Goal: Task Accomplishment & Management: Use online tool/utility

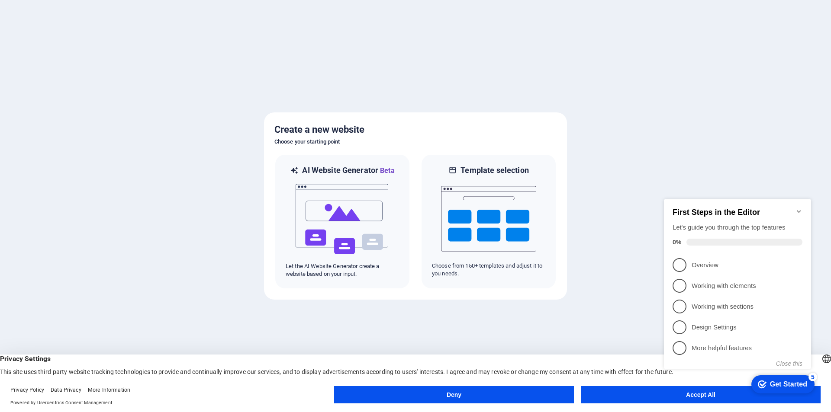
click at [638, 398] on button "Accept All" at bounding box center [701, 394] width 240 height 17
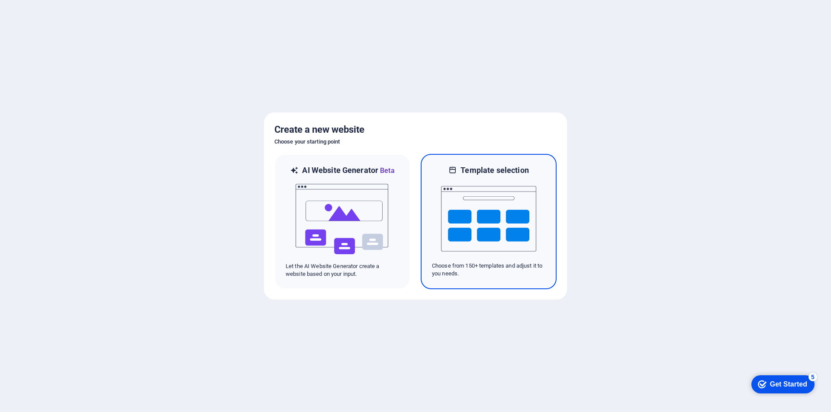
click at [487, 215] on img at bounding box center [488, 219] width 95 height 87
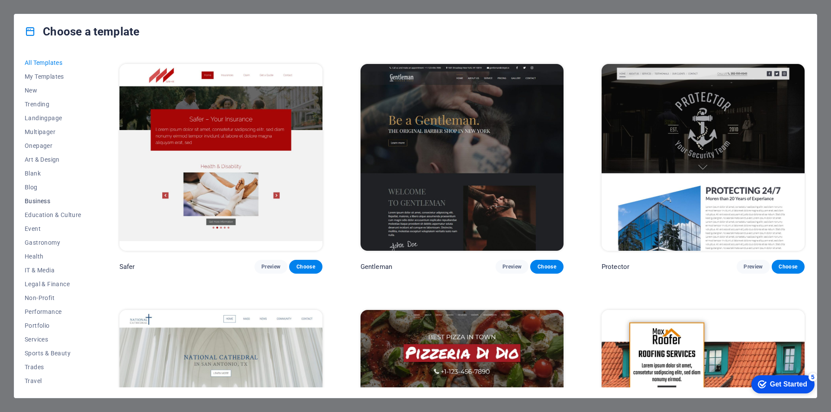
click at [47, 201] on span "Business" at bounding box center [53, 201] width 57 height 7
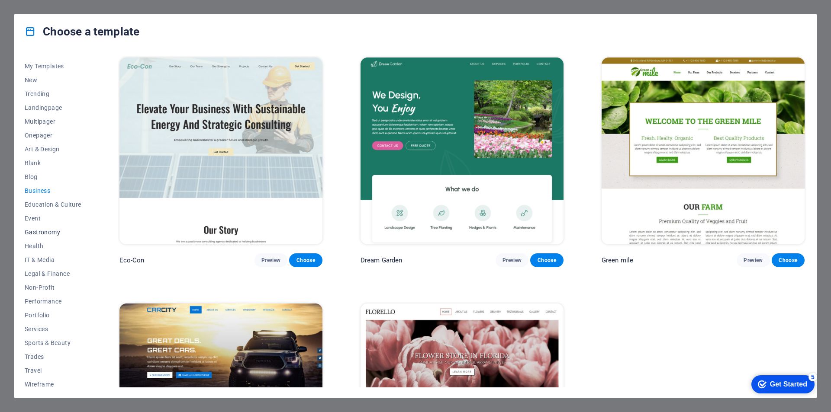
scroll to position [14, 0]
click at [60, 269] on span "Legal & Finance" at bounding box center [53, 269] width 57 height 7
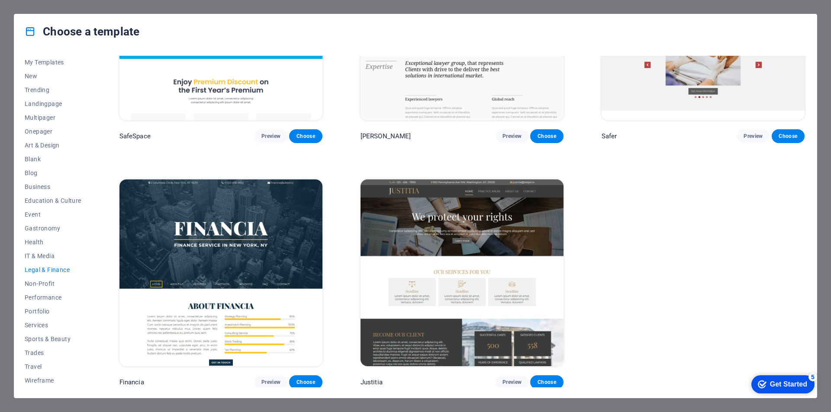
scroll to position [81, 0]
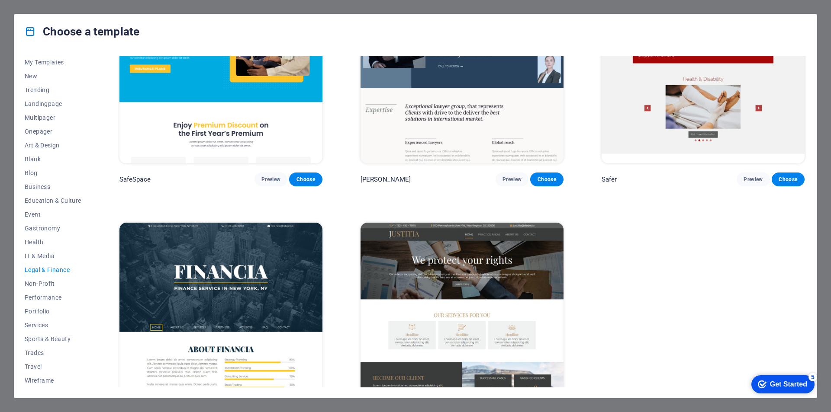
click at [250, 273] on img at bounding box center [220, 316] width 203 height 187
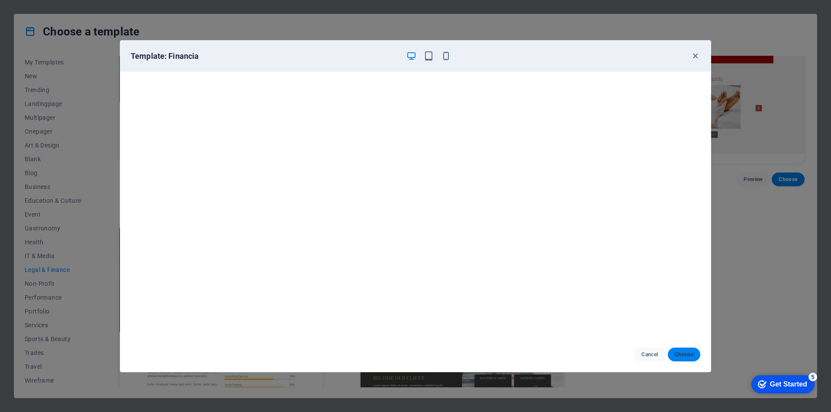
click at [681, 352] on span "Choose" at bounding box center [683, 354] width 19 height 7
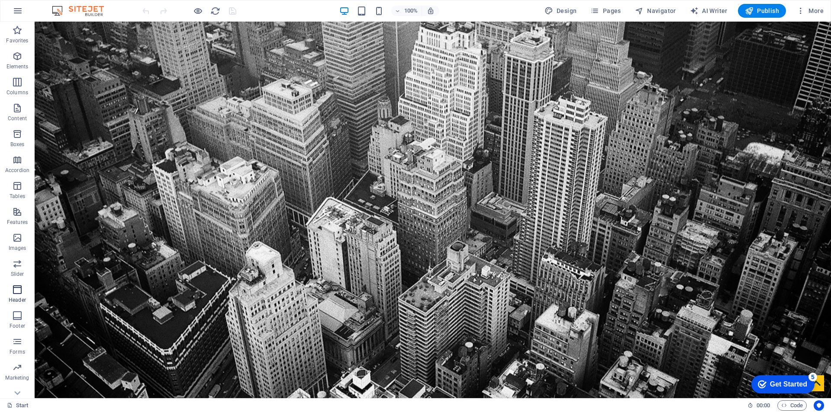
click at [23, 313] on span "Footer" at bounding box center [17, 321] width 35 height 21
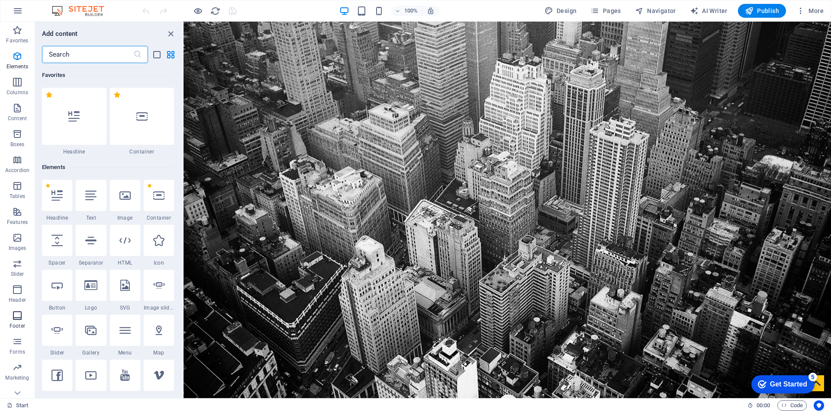
scroll to position [5727, 0]
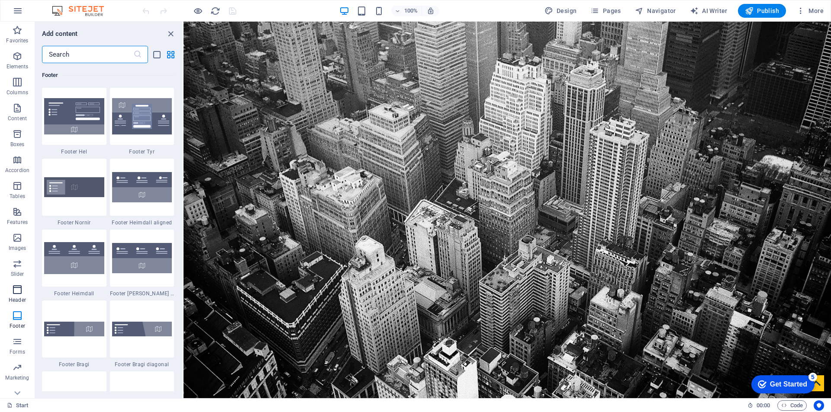
click at [16, 296] on span "Header" at bounding box center [17, 295] width 35 height 21
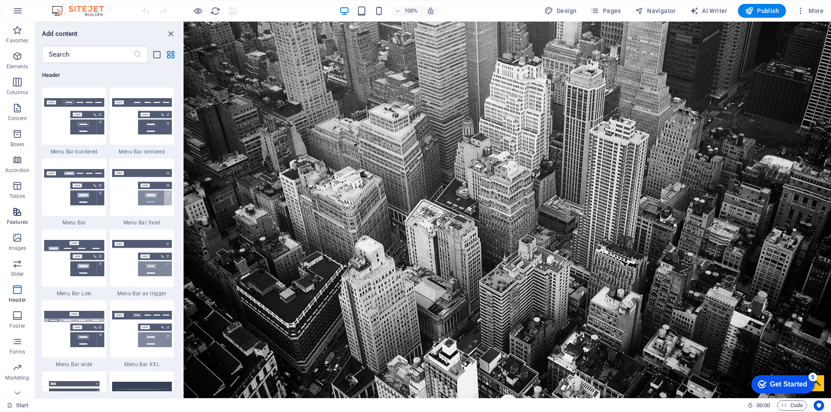
click at [13, 211] on icon "button" at bounding box center [17, 212] width 10 height 10
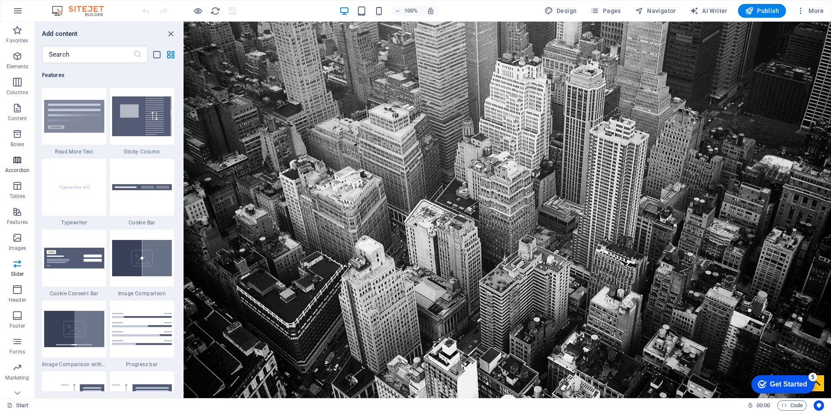
click at [16, 157] on icon "button" at bounding box center [17, 160] width 10 height 10
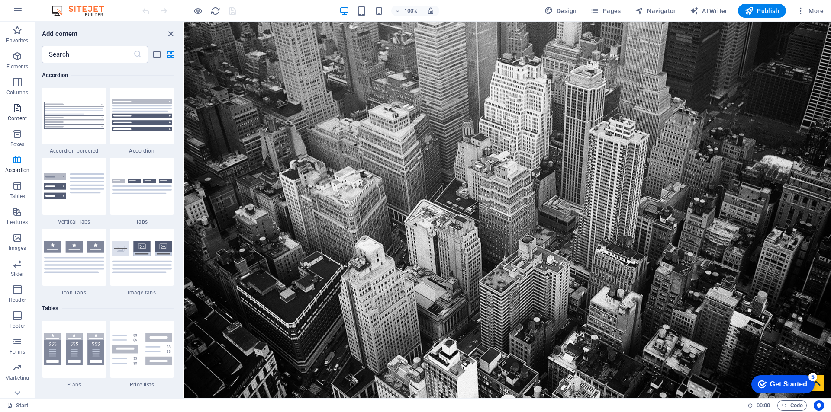
click at [22, 109] on icon "button" at bounding box center [17, 108] width 10 height 10
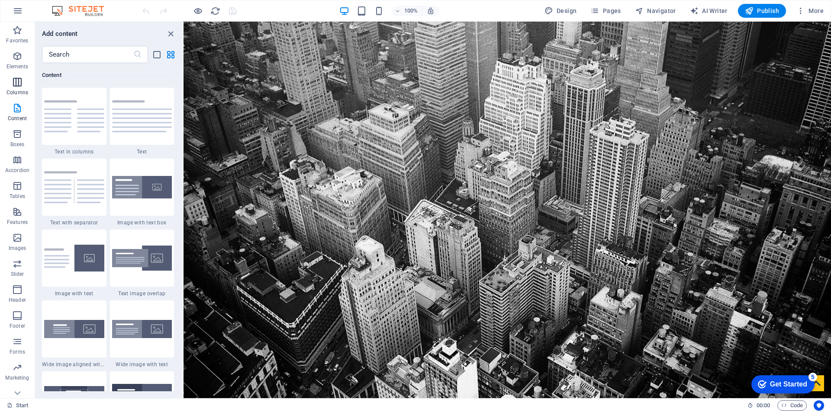
click at [16, 87] on icon "button" at bounding box center [17, 82] width 10 height 10
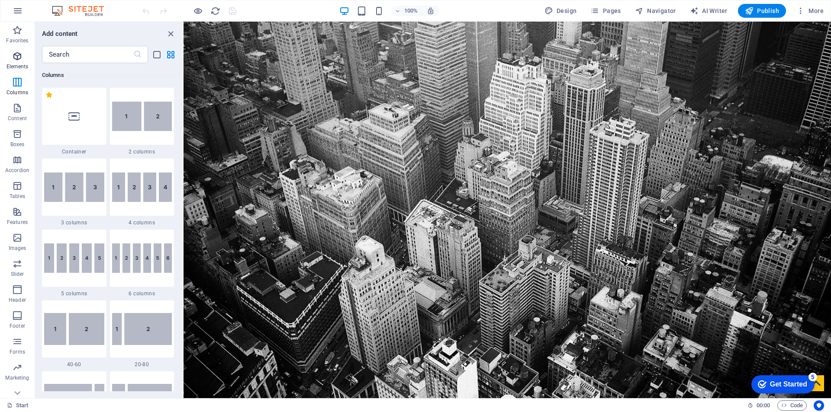
click at [17, 67] on p "Elements" at bounding box center [17, 66] width 22 height 7
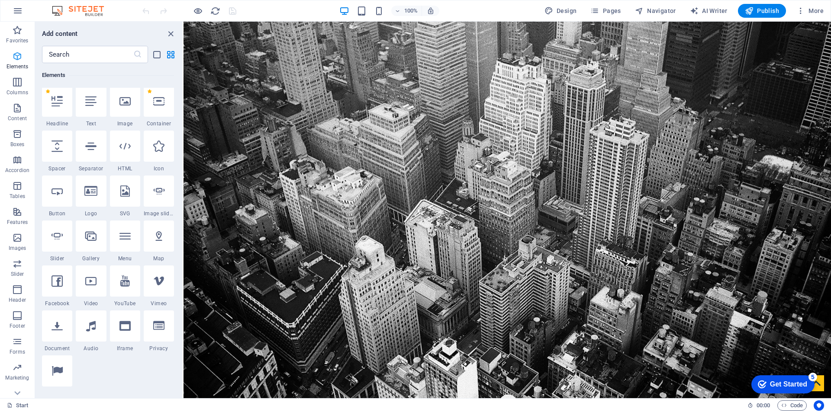
scroll to position [92, 0]
click at [133, 156] on div at bounding box center [125, 148] width 30 height 31
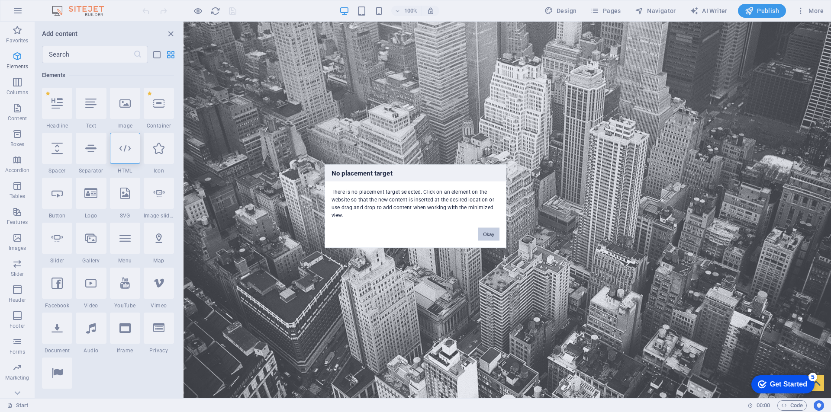
click at [489, 233] on button "Okay" at bounding box center [489, 234] width 22 height 13
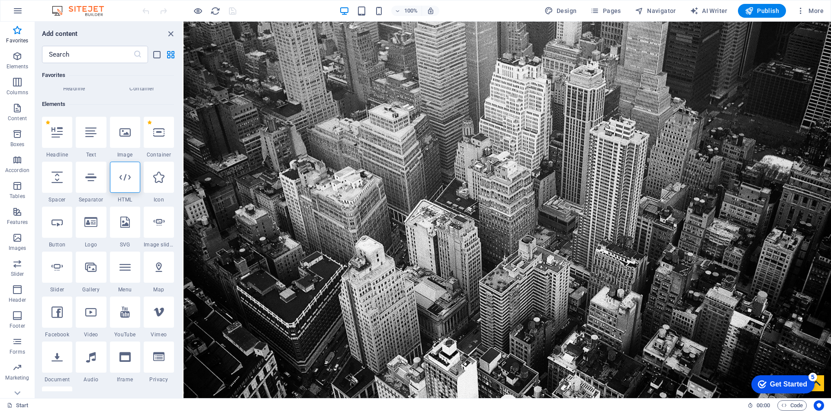
scroll to position [6, 0]
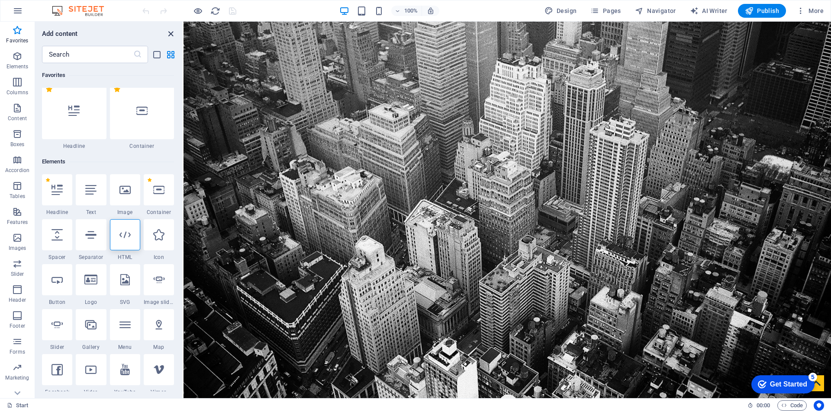
click at [169, 32] on icon "close panel" at bounding box center [171, 34] width 10 height 10
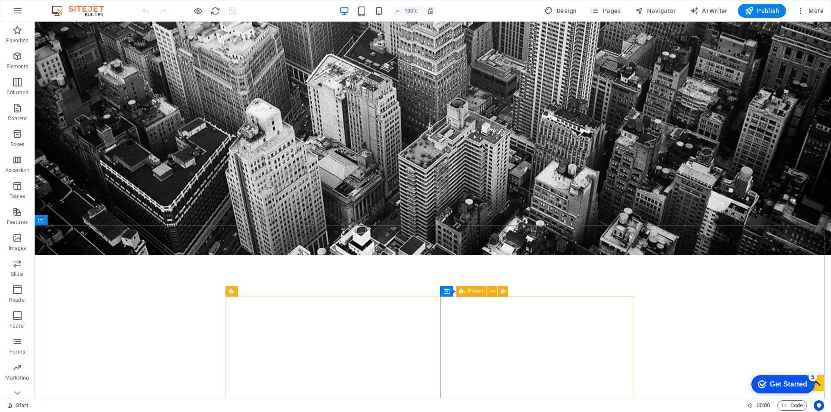
scroll to position [173, 0]
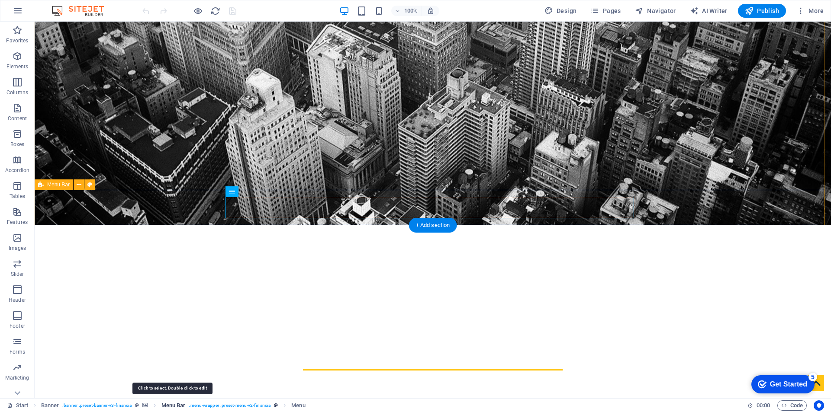
click at [171, 405] on span "Menu Bar" at bounding box center [173, 406] width 24 height 10
click at [193, 403] on span ". menu-wrapper .preset-menu-v2-financia" at bounding box center [230, 406] width 82 height 10
click at [169, 404] on span "Menu Bar" at bounding box center [173, 406] width 24 height 10
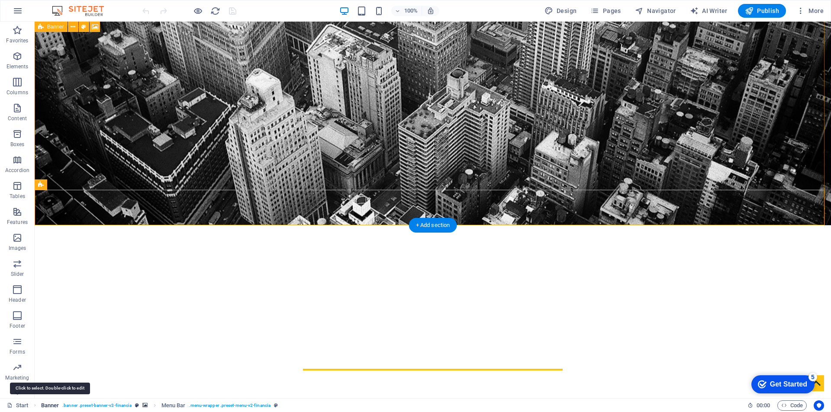
click at [50, 404] on span "Banner" at bounding box center [50, 406] width 18 height 10
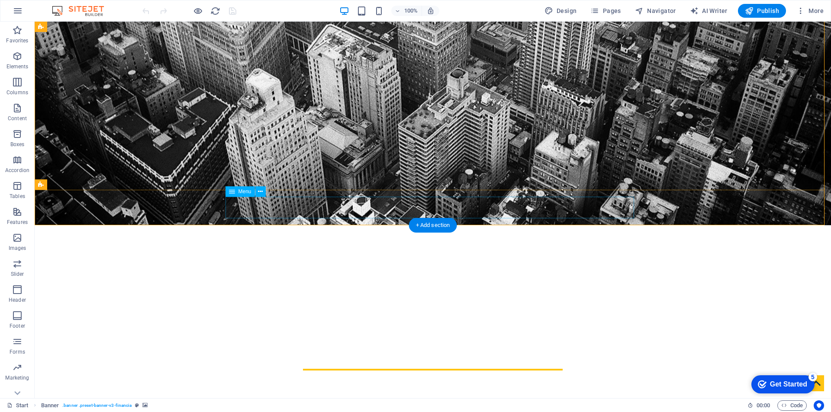
click at [299, 404] on span "Menu" at bounding box center [298, 406] width 14 height 10
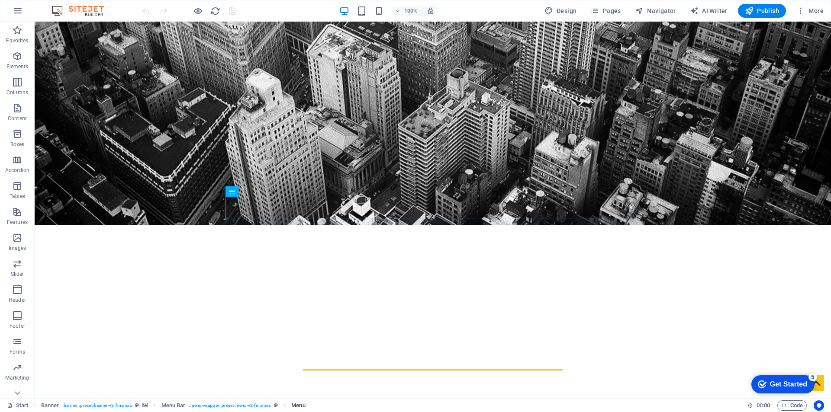
click at [303, 404] on span "Menu" at bounding box center [298, 406] width 14 height 10
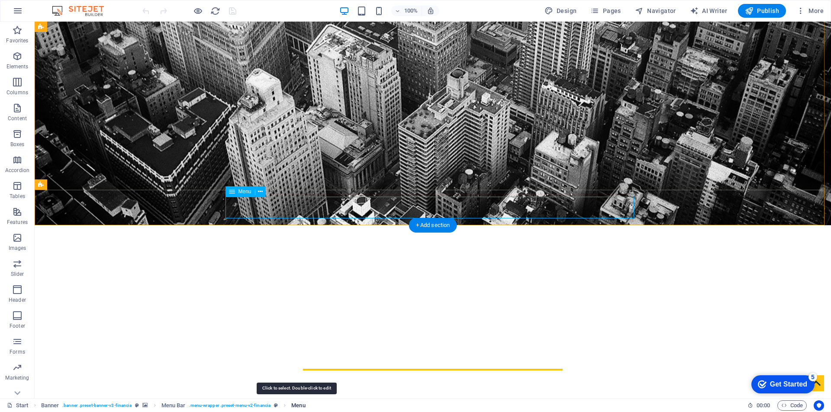
click at [303, 404] on span "Menu" at bounding box center [298, 406] width 14 height 10
select select
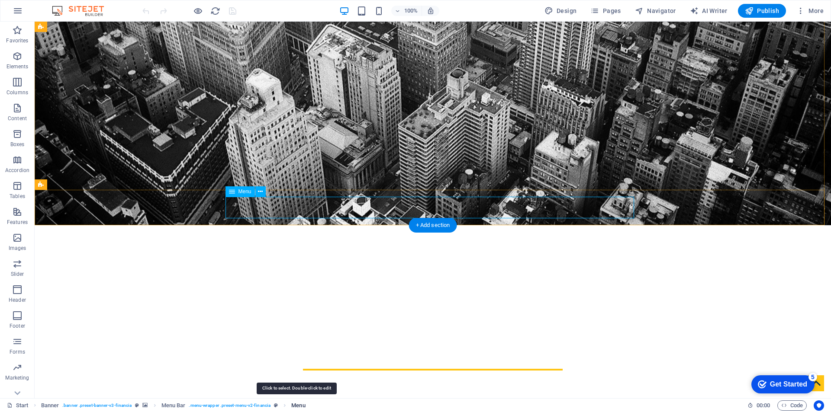
select select
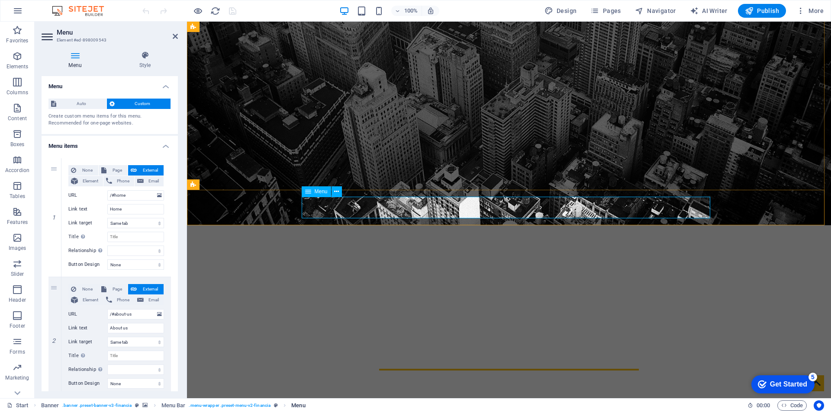
click at [300, 407] on span "Menu" at bounding box center [298, 406] width 14 height 10
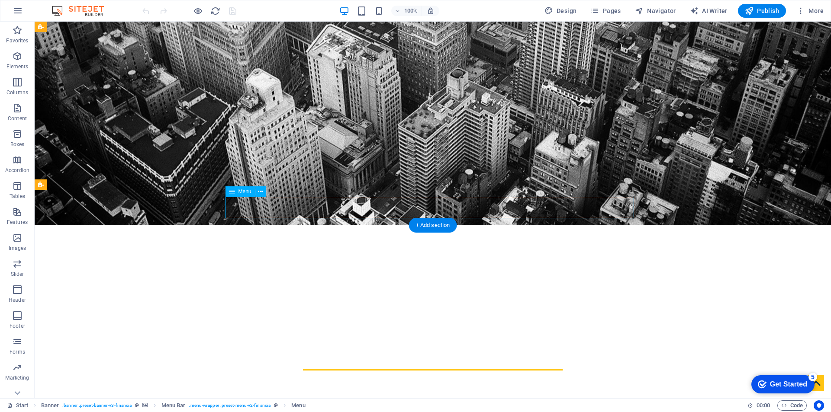
click at [297, 405] on span "Menu" at bounding box center [298, 406] width 14 height 10
select select
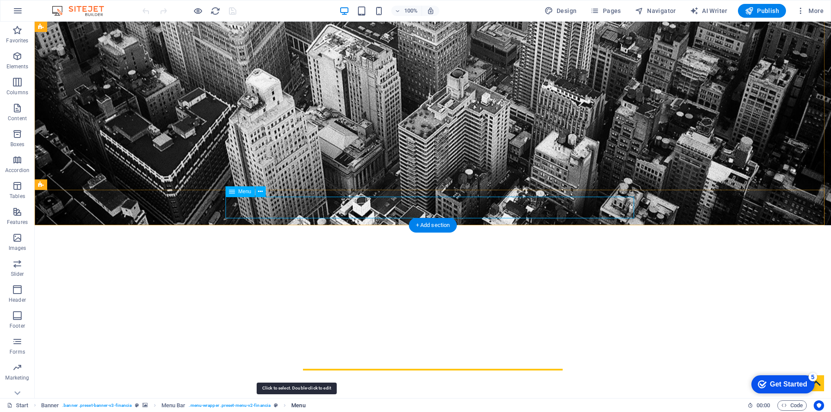
select select
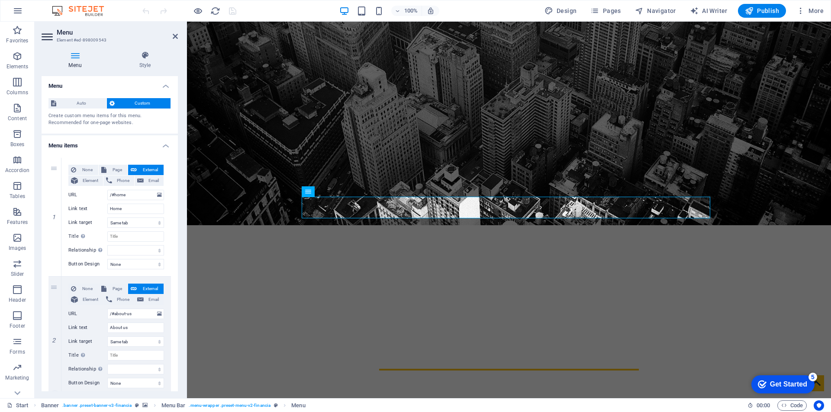
scroll to position [0, 0]
click at [117, 170] on span "Page" at bounding box center [117, 170] width 16 height 10
select select
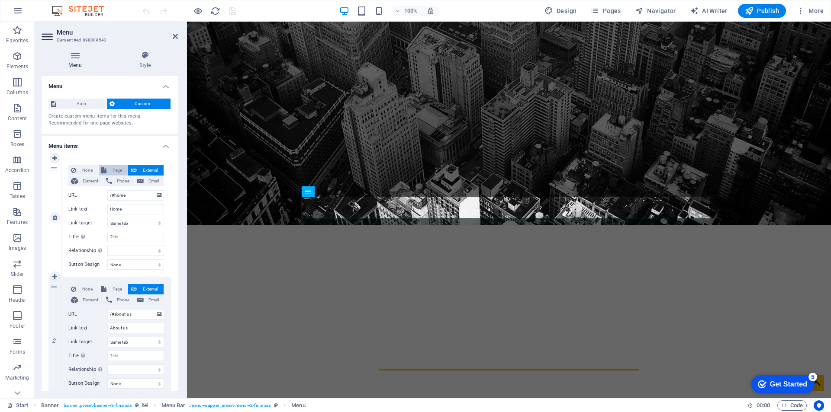
select select
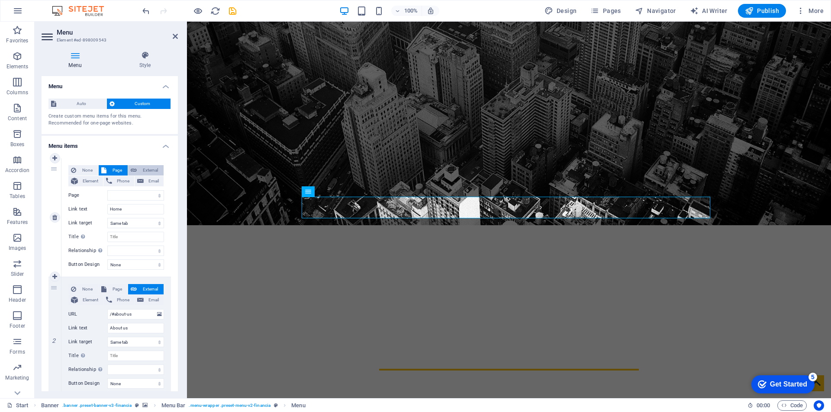
click at [136, 171] on button "External" at bounding box center [145, 170] width 35 height 10
select select "blank"
select select
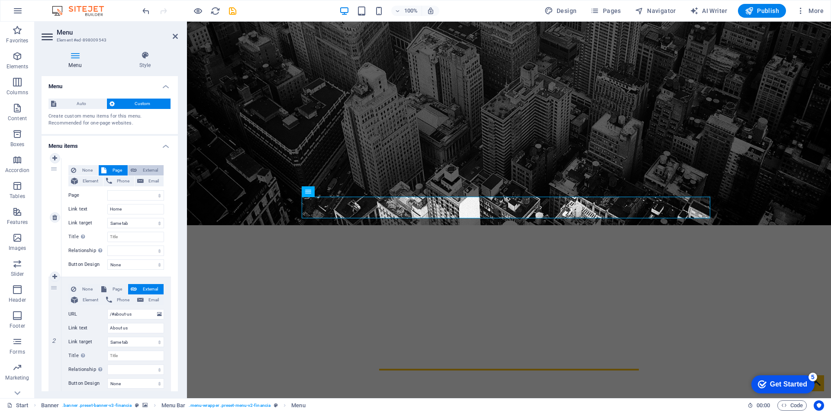
select select
click at [93, 101] on span "Auto" at bounding box center [81, 104] width 45 height 10
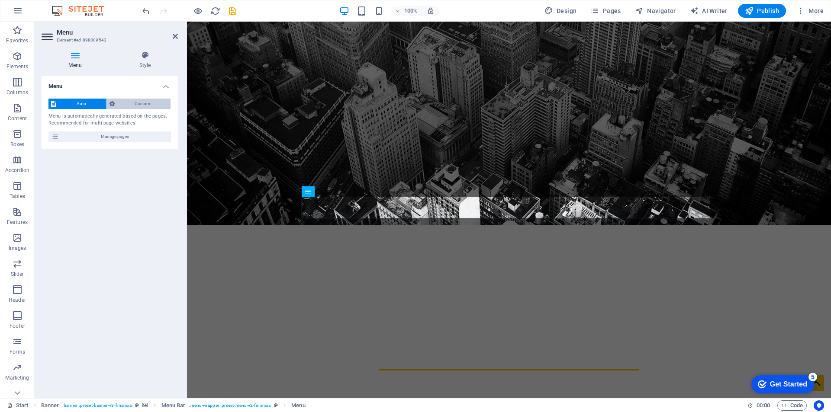
click at [135, 101] on span "Custom" at bounding box center [142, 104] width 51 height 10
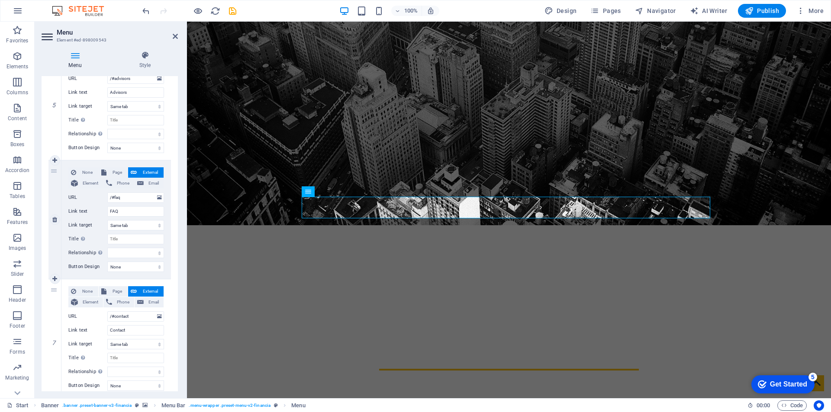
scroll to position [580, 0]
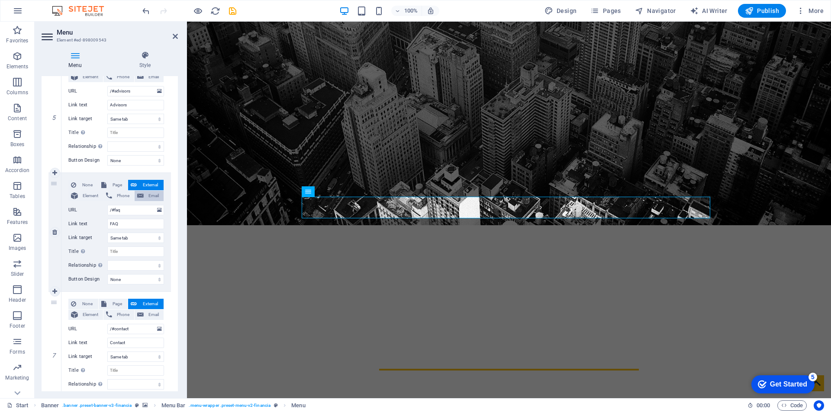
click at [142, 197] on button "Email" at bounding box center [149, 196] width 29 height 10
select select
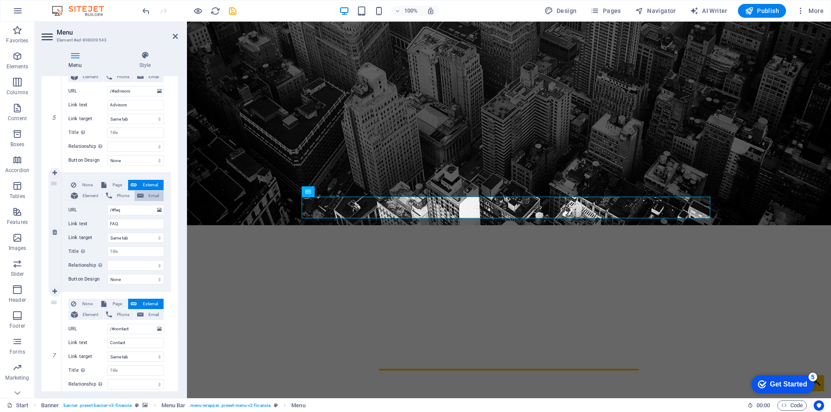
select select
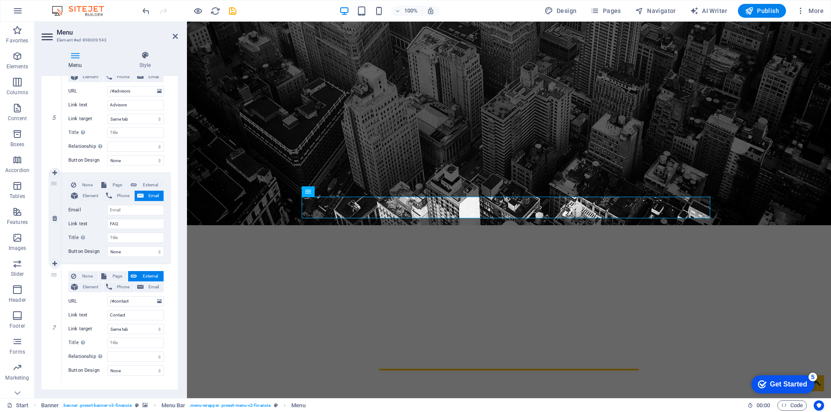
click at [142, 197] on button "Email" at bounding box center [149, 196] width 29 height 10
click at [146, 185] on span "External" at bounding box center [150, 185] width 22 height 10
select select
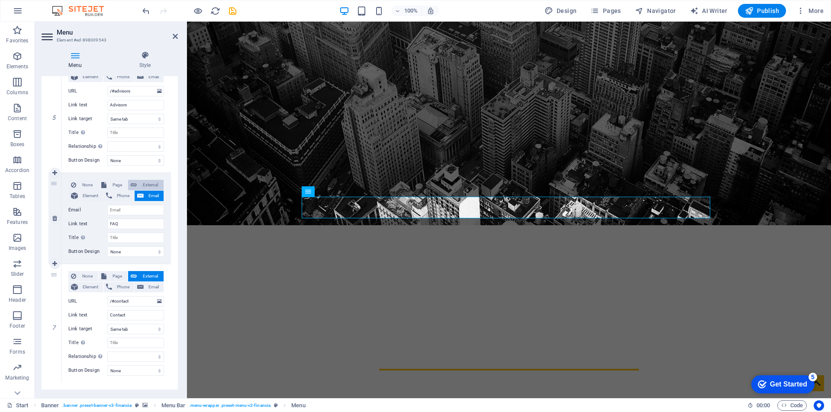
select select
select select "blank"
select select
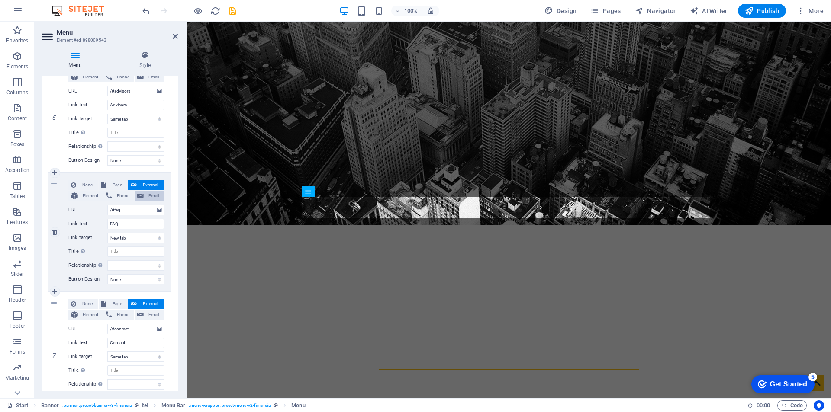
click at [146, 195] on span "Email" at bounding box center [153, 196] width 15 height 10
select select
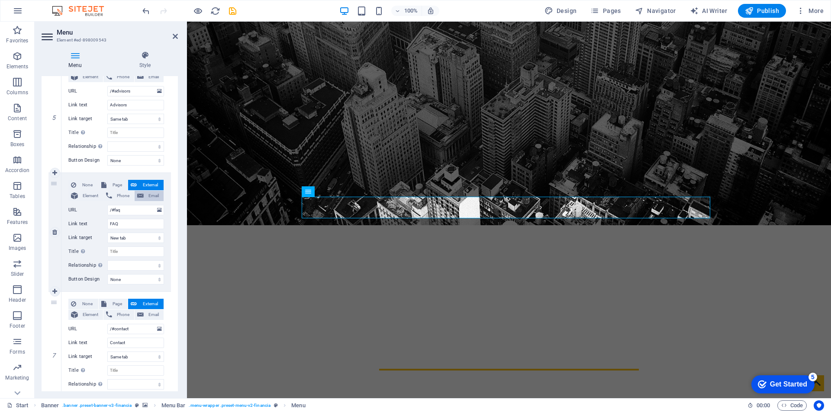
select select
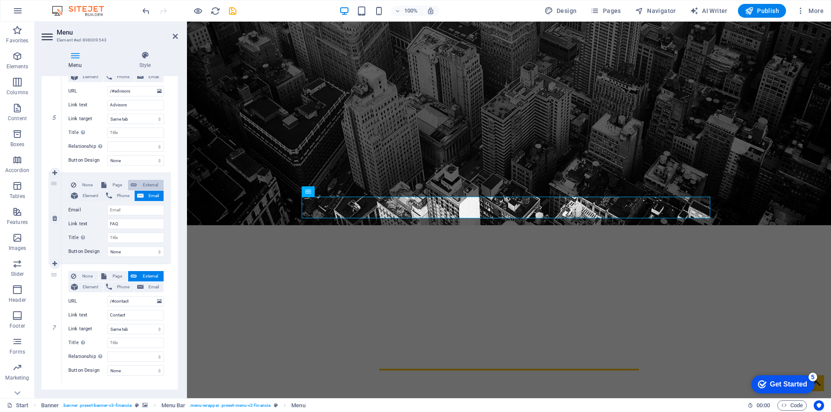
click at [145, 183] on span "External" at bounding box center [150, 185] width 22 height 10
select select
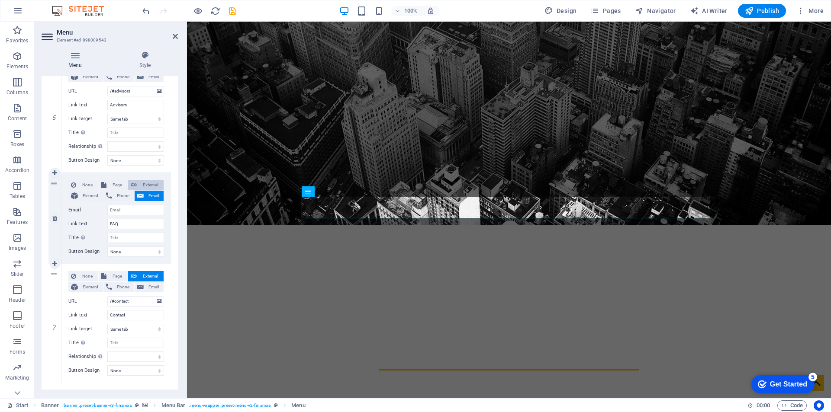
select select
select select "blank"
select select
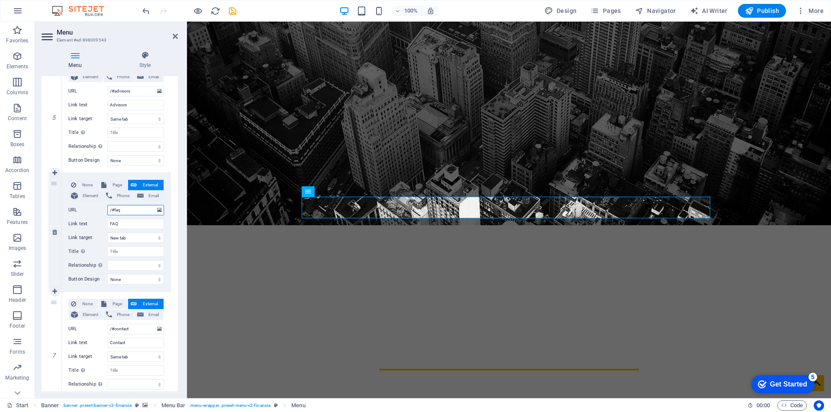
click at [128, 212] on input "/#faq" at bounding box center [135, 210] width 57 height 10
click at [129, 221] on input "FAQ" at bounding box center [135, 224] width 57 height 10
click at [131, 239] on select "New tab Same tab Overlay" at bounding box center [135, 238] width 57 height 10
click at [131, 238] on select "New tab Same tab Overlay" at bounding box center [135, 238] width 57 height 10
click at [131, 237] on select "New tab Same tab Overlay" at bounding box center [135, 238] width 57 height 10
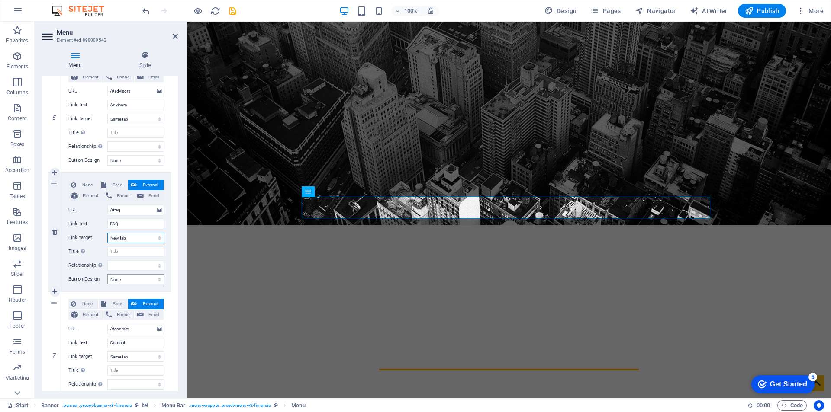
select select "overlay"
click at [107, 233] on select "New tab Same tab Overlay" at bounding box center [135, 238] width 57 height 10
select select
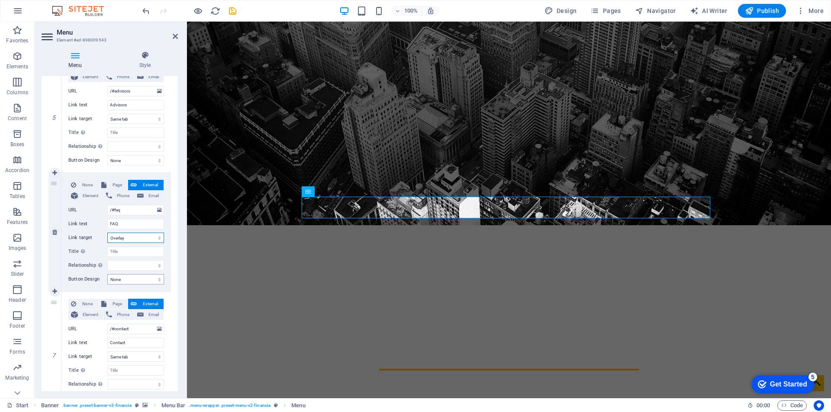
select select
click at [134, 241] on select "New tab Same tab Overlay" at bounding box center [135, 238] width 57 height 10
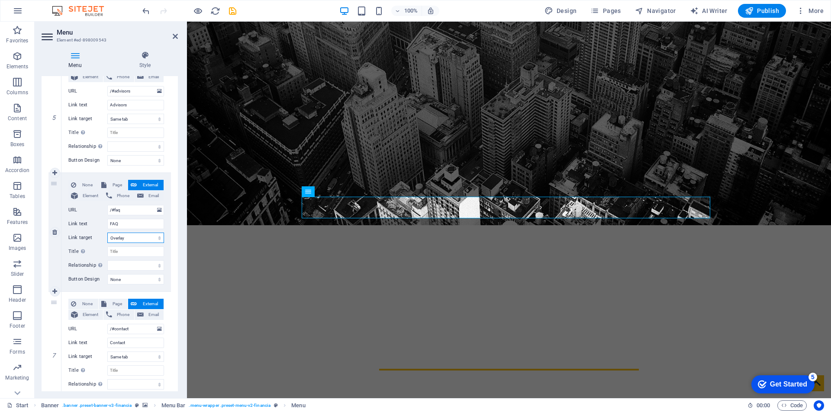
select select "blank"
click at [107, 233] on select "New tab Same tab Overlay" at bounding box center [135, 238] width 57 height 10
select select
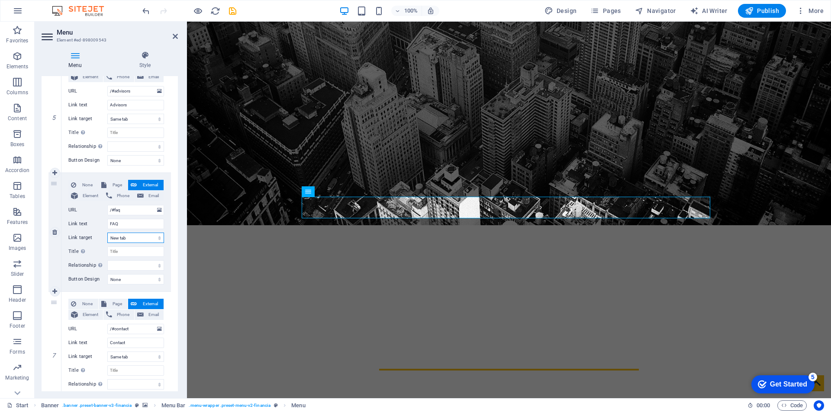
select select
click at [135, 255] on input "Title Additional link description, should not be the same as the link text. The…" at bounding box center [135, 252] width 57 height 10
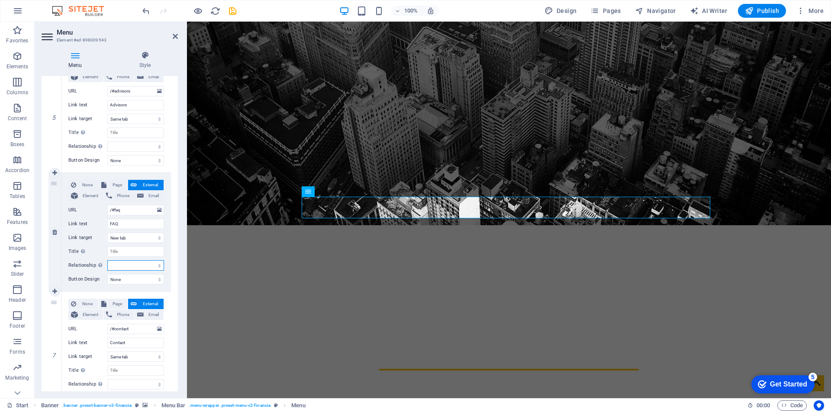
click at [132, 263] on select "alternate author bookmark external help license next nofollow noreferrer noopen…" at bounding box center [135, 265] width 57 height 10
click at [145, 273] on div "None Page External Element Phone Email Page Start Subpage Legal Notice Privacy …" at bounding box center [115, 232] width 109 height 119
click at [143, 277] on select "None Default Primary Secondary" at bounding box center [135, 279] width 57 height 10
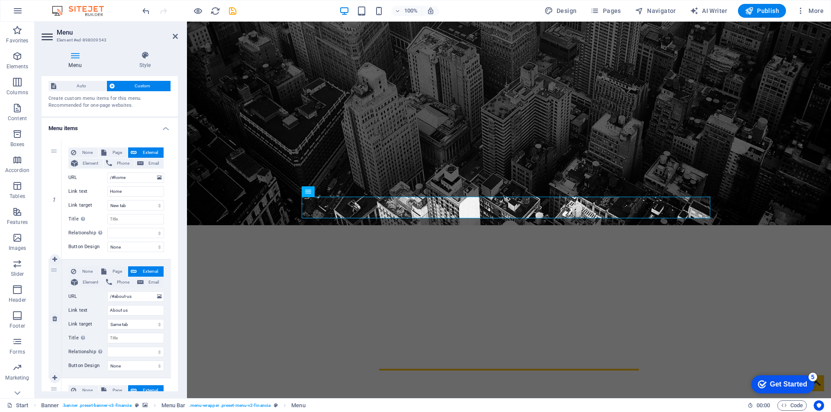
scroll to position [0, 0]
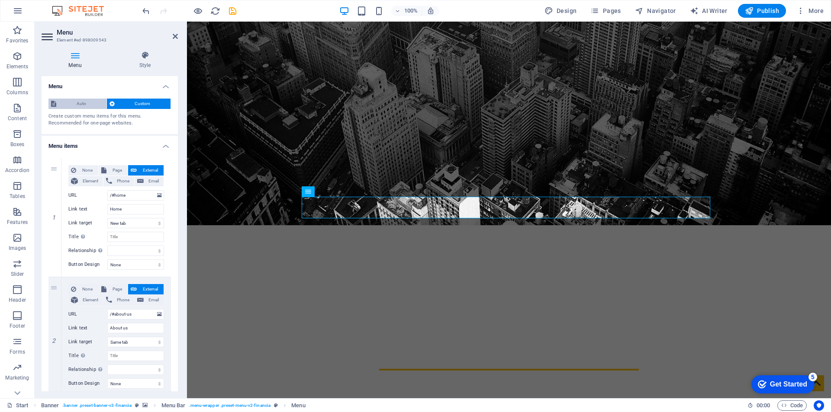
click at [87, 106] on span "Auto" at bounding box center [81, 104] width 45 height 10
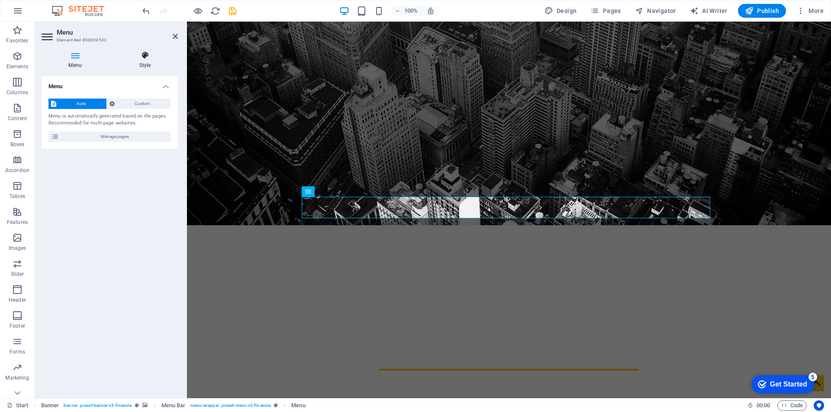
click at [152, 59] on icon at bounding box center [145, 55] width 66 height 9
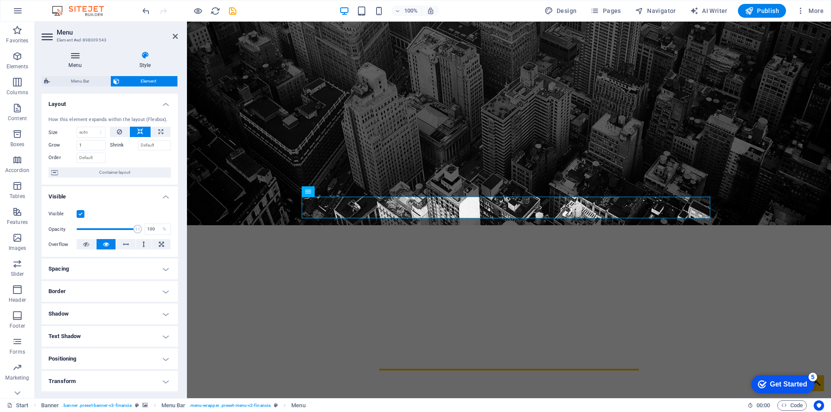
click at [86, 68] on h4 "Menu" at bounding box center [77, 60] width 71 height 18
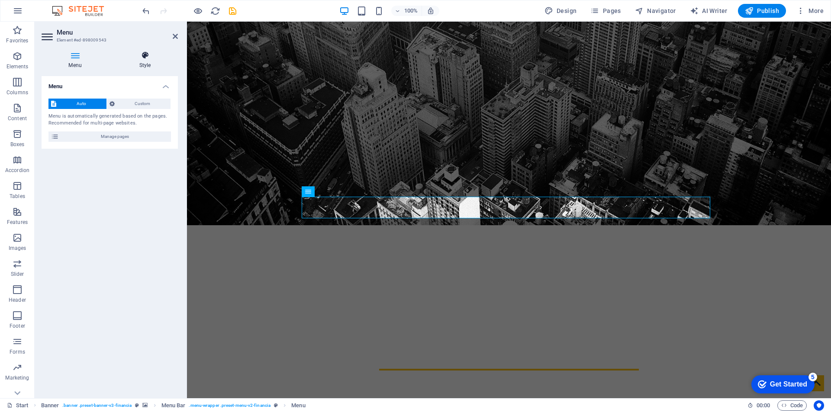
click at [147, 61] on h4 "Style" at bounding box center [145, 60] width 66 height 18
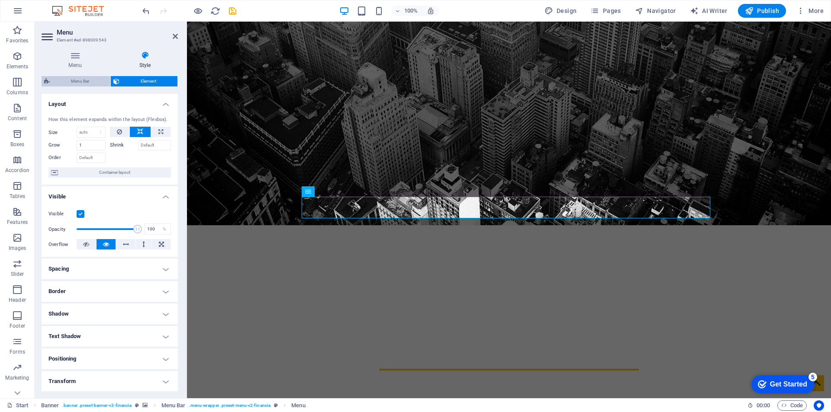
click at [84, 78] on span "Menu Bar" at bounding box center [79, 81] width 55 height 10
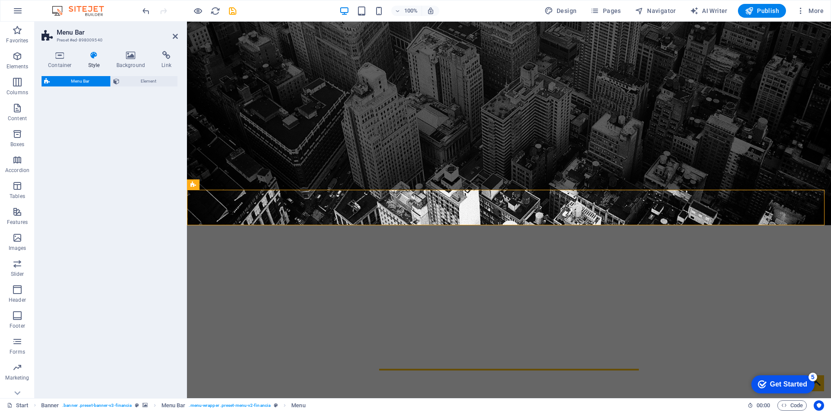
select select "rem"
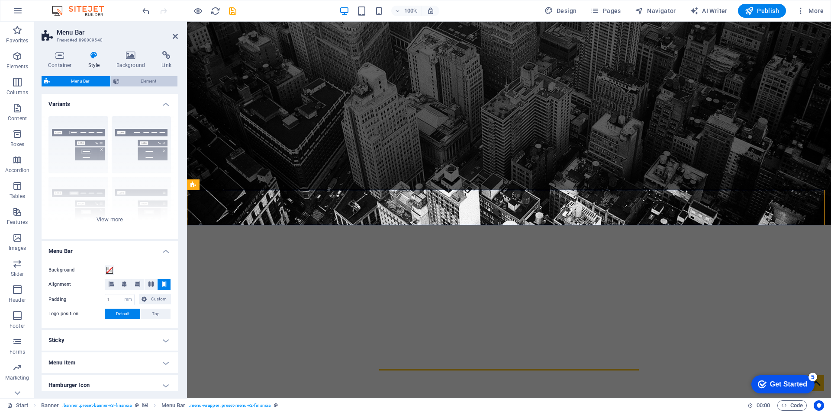
click at [132, 86] on span "Element" at bounding box center [148, 81] width 53 height 10
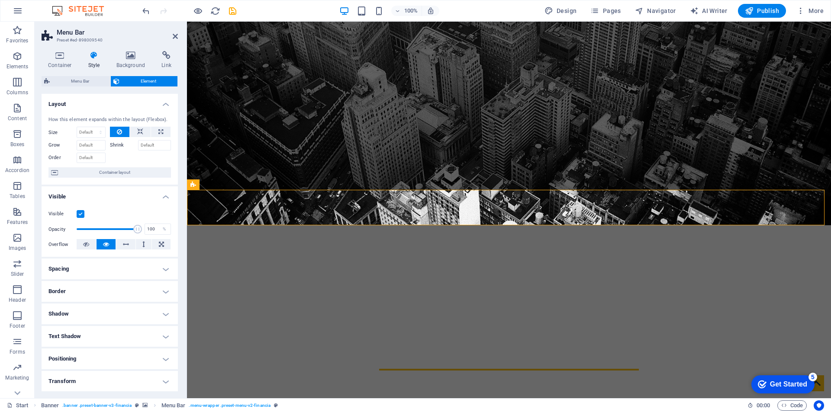
click at [156, 103] on h4 "Layout" at bounding box center [110, 102] width 136 height 16
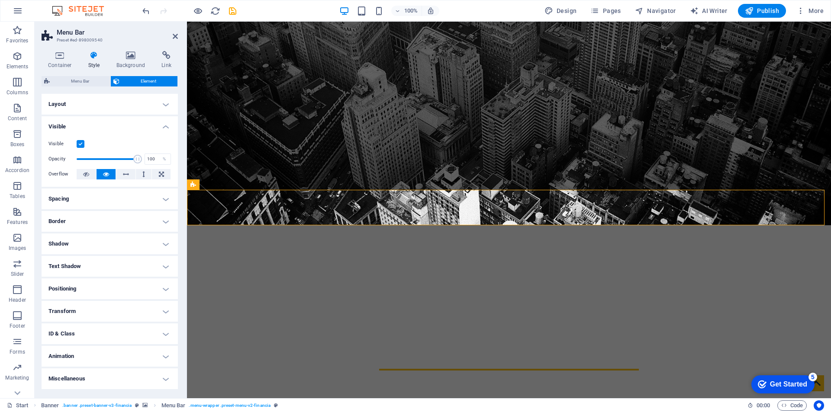
click at [151, 103] on h4 "Layout" at bounding box center [110, 104] width 136 height 21
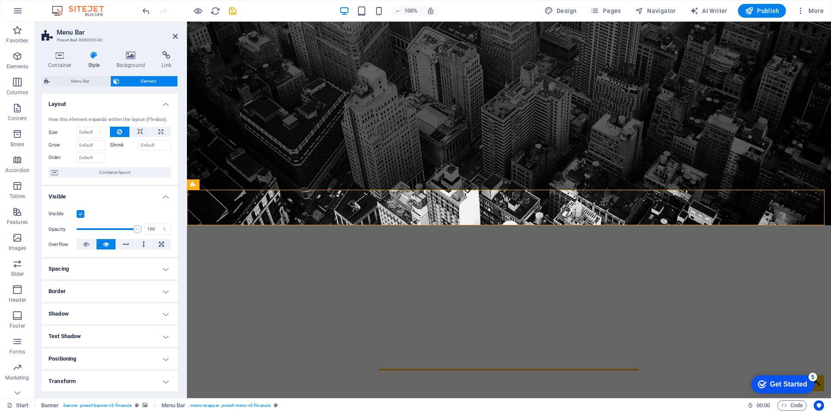
click at [151, 103] on h4 "Layout" at bounding box center [110, 102] width 136 height 16
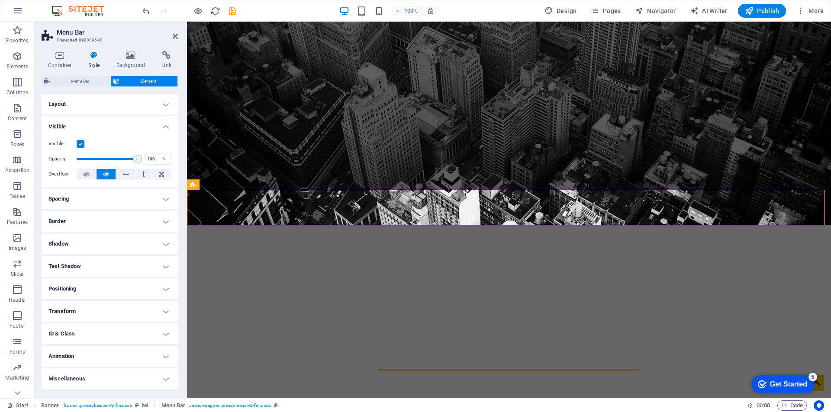
click at [160, 124] on h4 "Visible" at bounding box center [110, 124] width 136 height 16
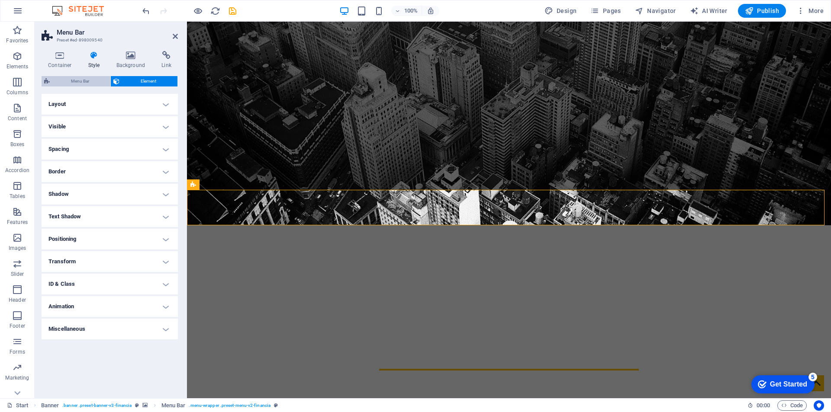
click at [86, 85] on span "Menu Bar" at bounding box center [79, 81] width 55 height 10
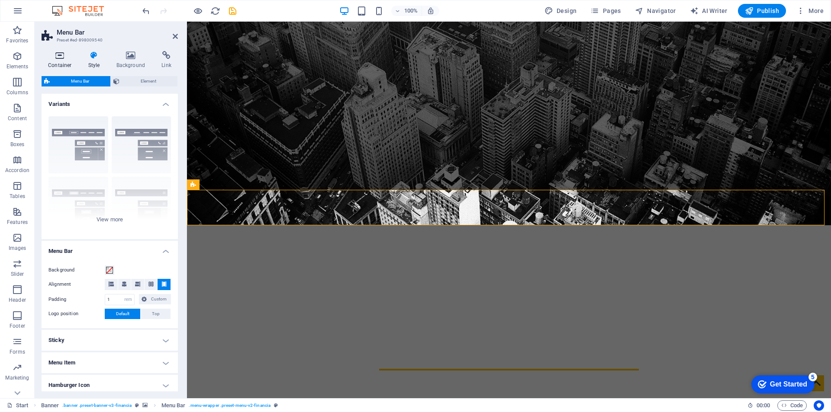
click at [58, 63] on h4 "Container" at bounding box center [62, 60] width 40 height 18
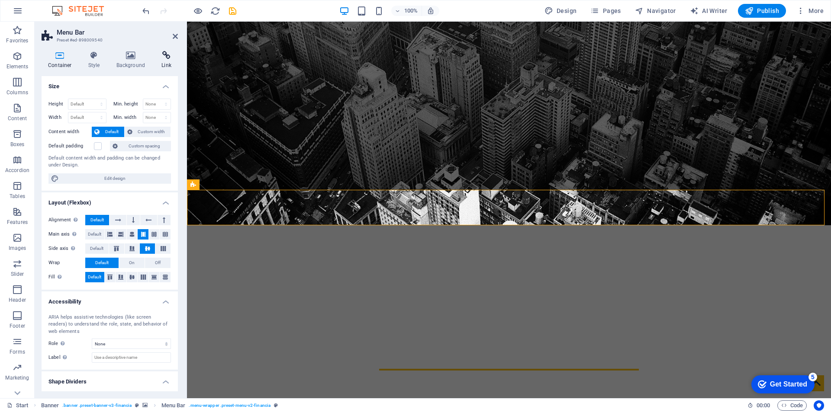
click at [168, 61] on h4 "Link" at bounding box center [166, 60] width 23 height 18
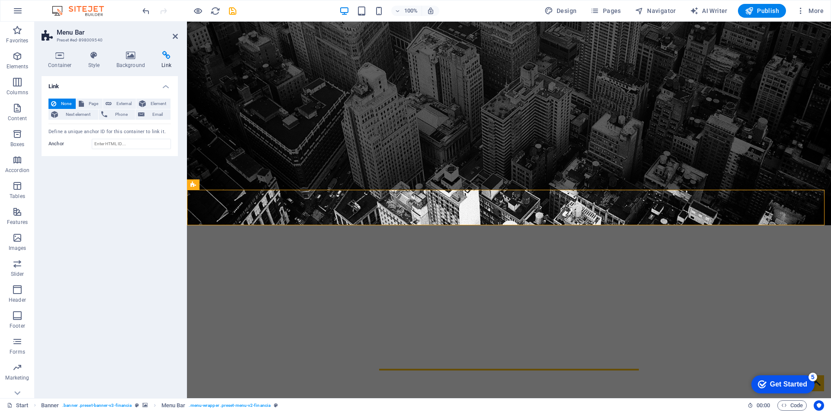
click at [158, 86] on h4 "Link" at bounding box center [110, 84] width 136 height 16
click at [68, 59] on icon at bounding box center [60, 55] width 37 height 9
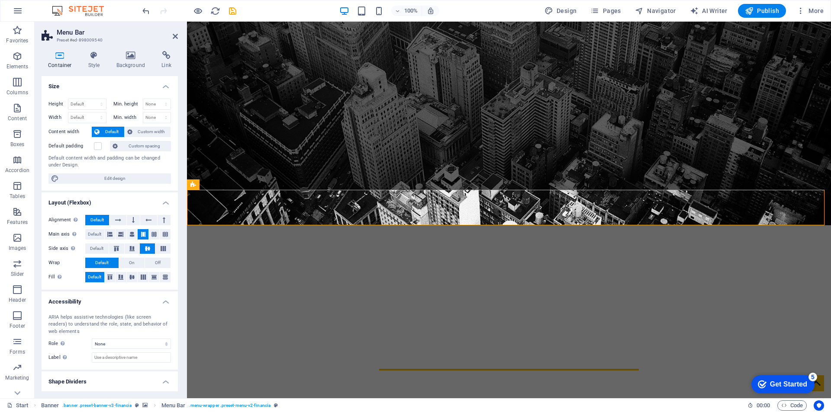
click at [93, 34] on h2 "Menu Bar" at bounding box center [117, 33] width 121 height 8
click at [68, 32] on h2 "Menu Bar" at bounding box center [117, 33] width 121 height 8
click at [170, 35] on h2 "Menu Bar" at bounding box center [117, 33] width 121 height 8
click at [174, 37] on icon at bounding box center [175, 36] width 5 height 7
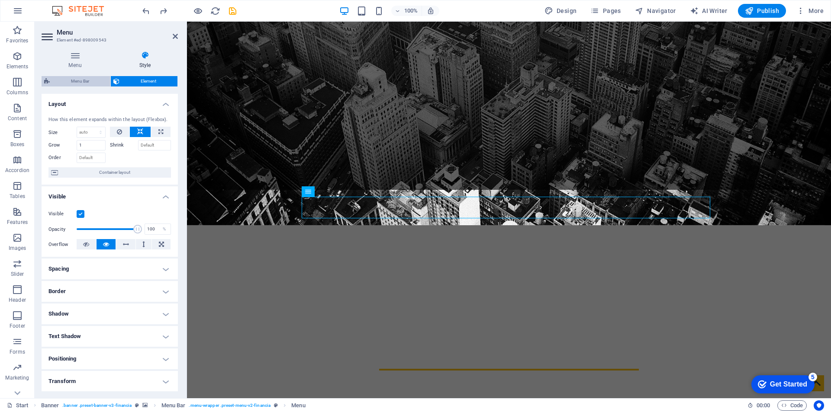
click at [93, 78] on span "Menu Bar" at bounding box center [79, 81] width 55 height 10
select select "rem"
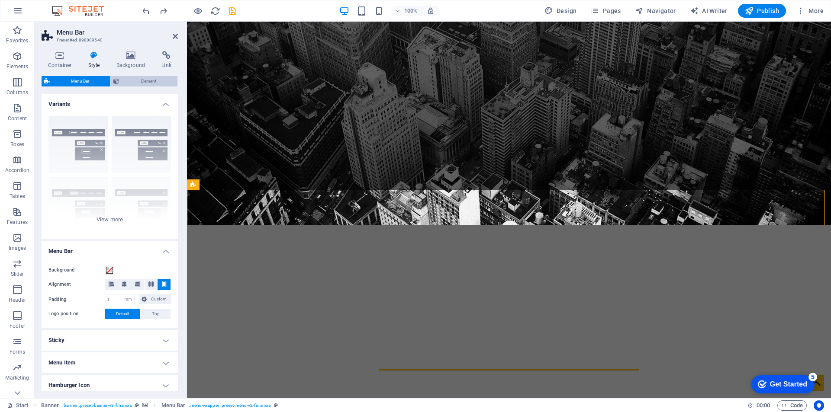
click at [128, 80] on span "Element" at bounding box center [148, 81] width 53 height 10
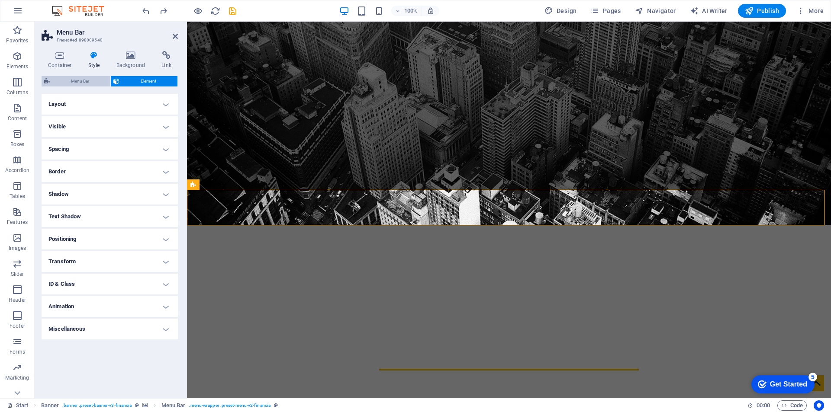
click at [88, 81] on span "Menu Bar" at bounding box center [79, 81] width 55 height 10
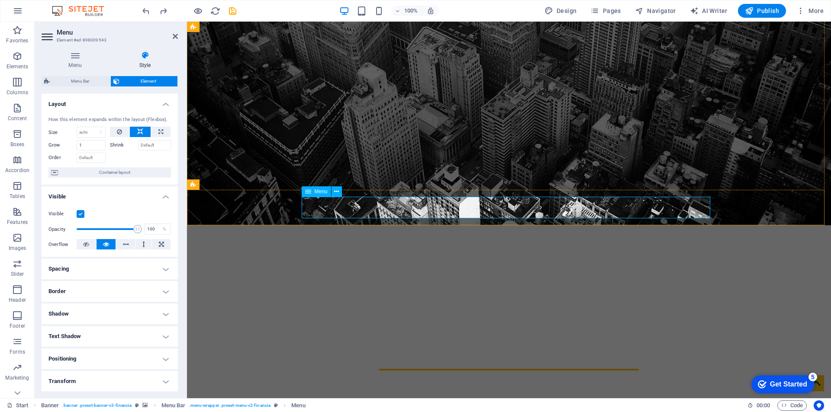
click at [86, 55] on icon at bounding box center [75, 55] width 67 height 9
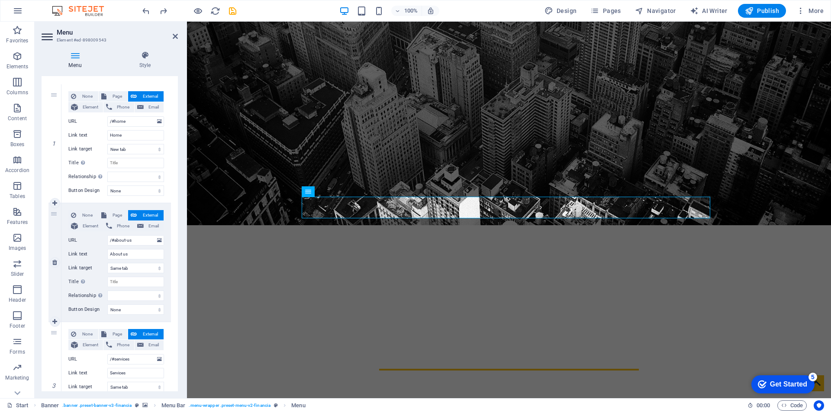
scroll to position [87, 0]
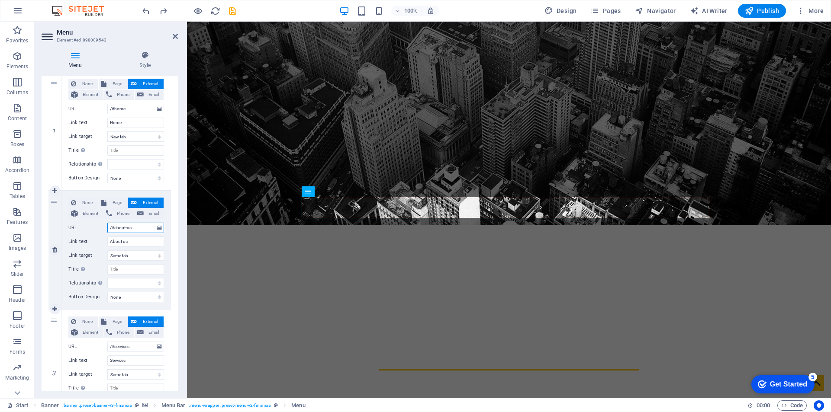
click at [118, 228] on input "/#about-us" at bounding box center [135, 228] width 57 height 10
click at [158, 228] on icon at bounding box center [159, 228] width 5 height 10
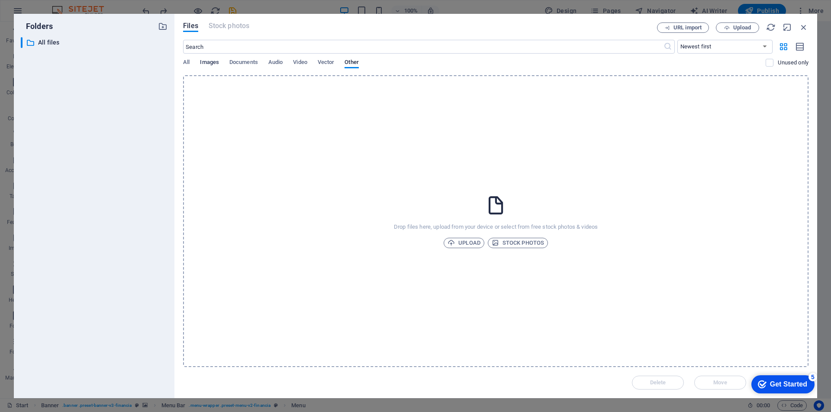
click at [218, 63] on span "Images" at bounding box center [209, 63] width 19 height 12
click at [219, 22] on div "Files Stock photos URL import Upload ​ Newest first Oldest first Name (A-Z) Nam…" at bounding box center [495, 206] width 642 height 385
click at [111, 42] on p "All files" at bounding box center [94, 43] width 113 height 10
click at [800, 30] on icon "button" at bounding box center [804, 27] width 10 height 10
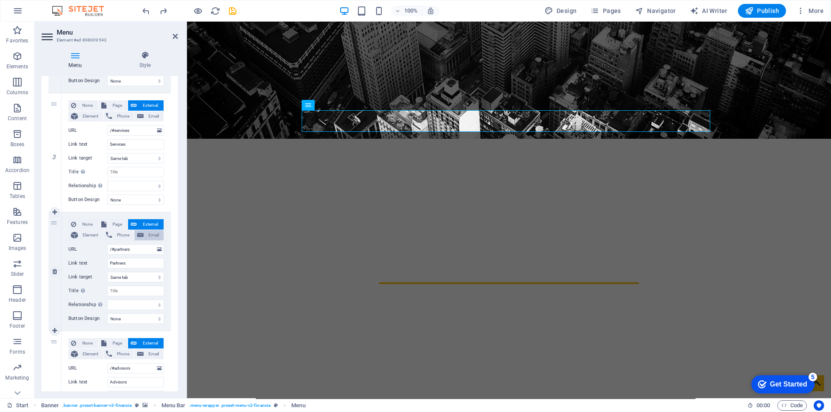
scroll to position [346, 0]
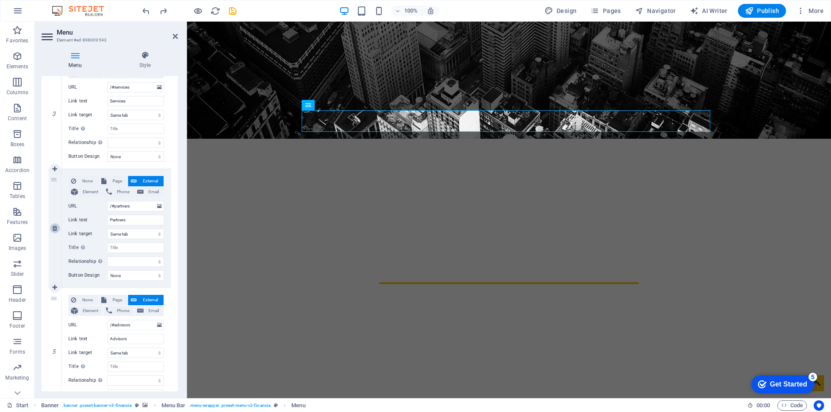
click at [58, 231] on link at bounding box center [55, 228] width 10 height 10
select select
type input "/#advisors"
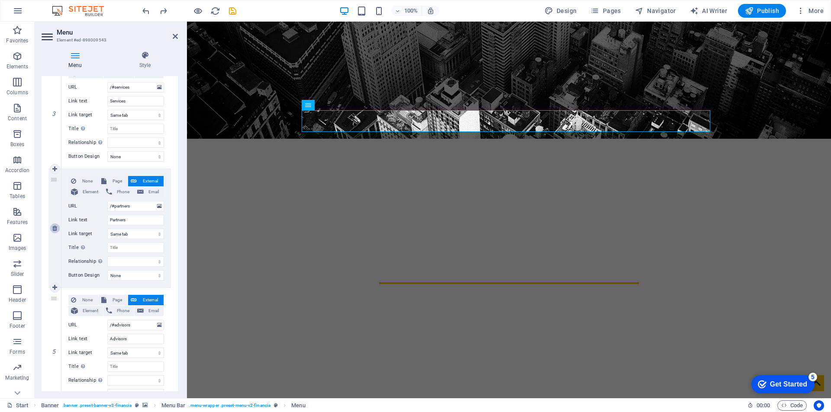
type input "Advisors"
select select
type input "/#faq"
type input "FAQ"
select select "blank"
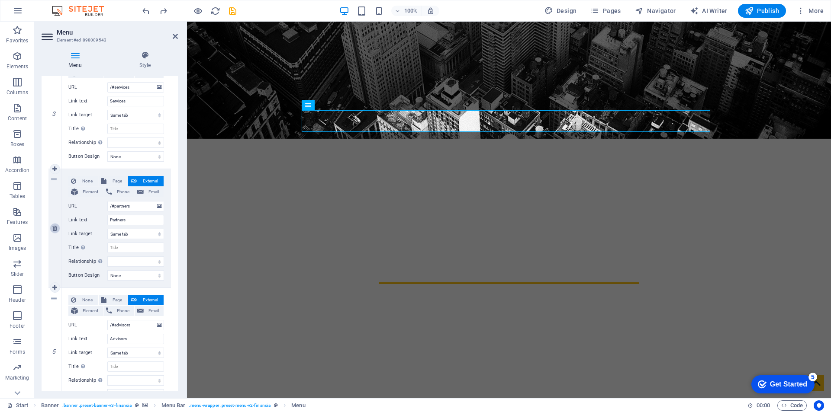
select select
type input "/#contact"
type input "Contact"
select select
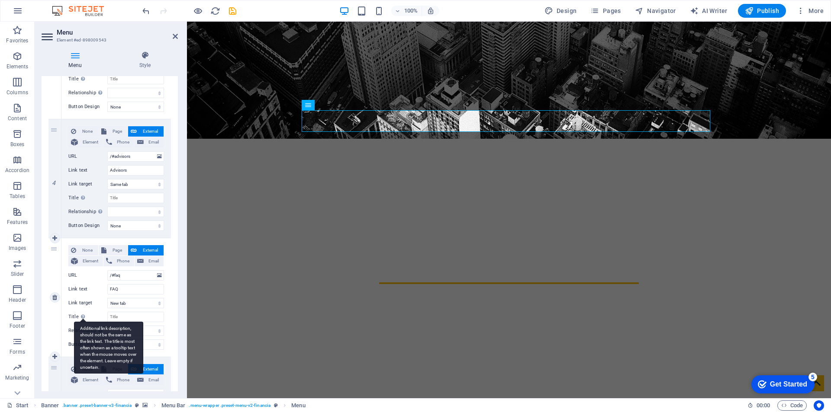
scroll to position [433, 0]
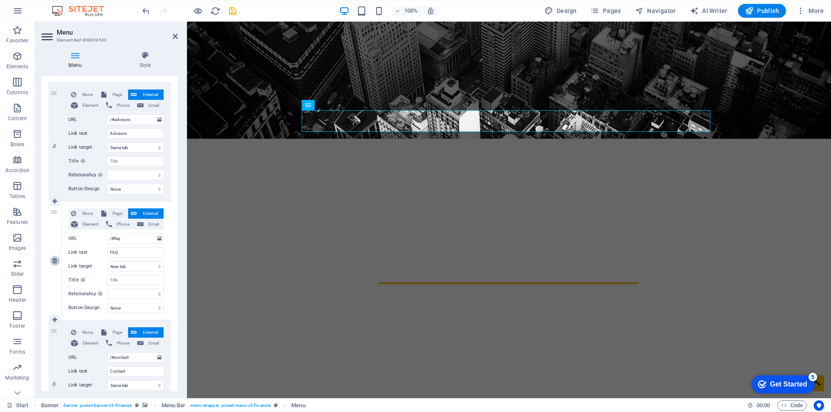
click at [55, 260] on icon at bounding box center [54, 261] width 5 height 6
select select
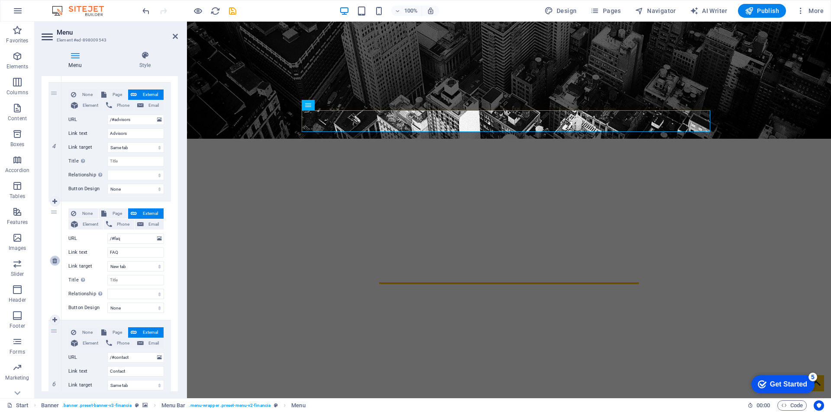
type input "/#contact"
type input "Contact"
select select
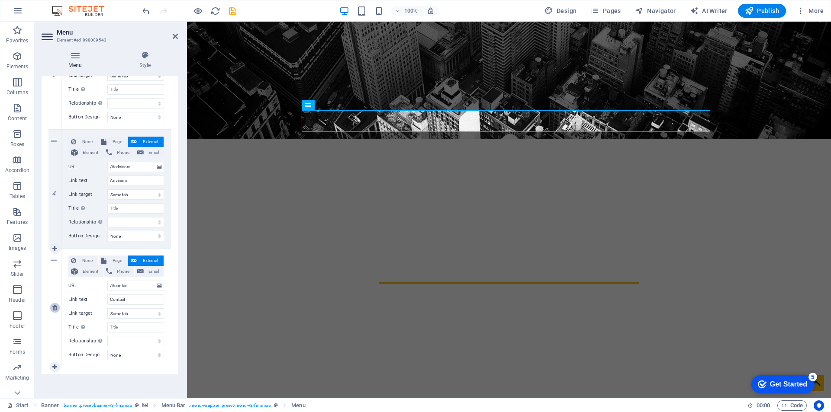
scroll to position [385, 0]
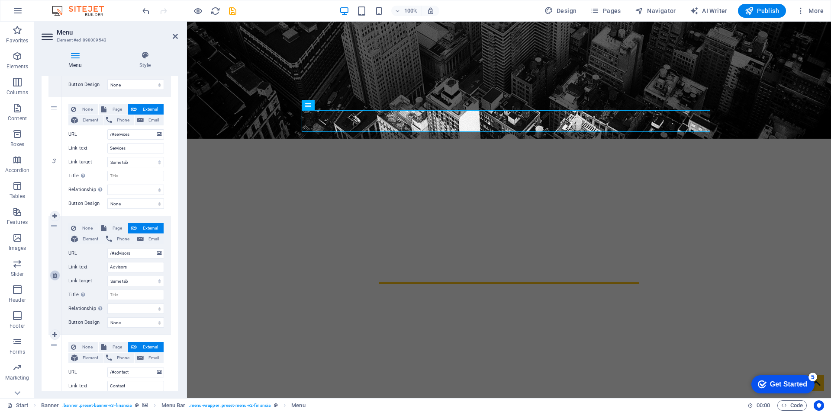
click at [55, 276] on icon at bounding box center [54, 276] width 5 height 6
select select
type input "/#contact"
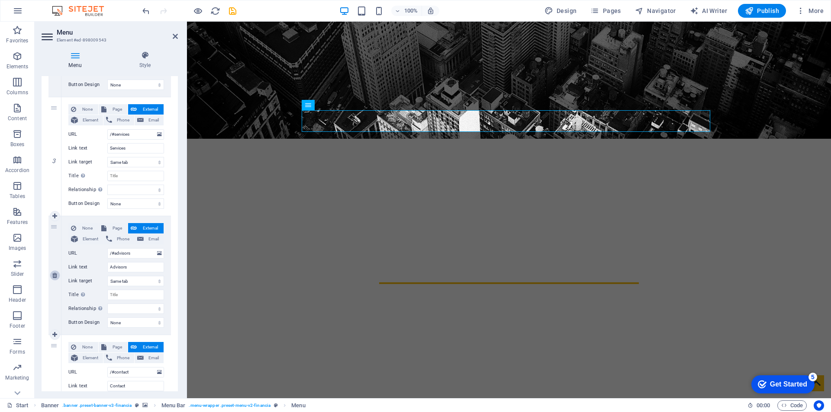
type input "Contact"
select select
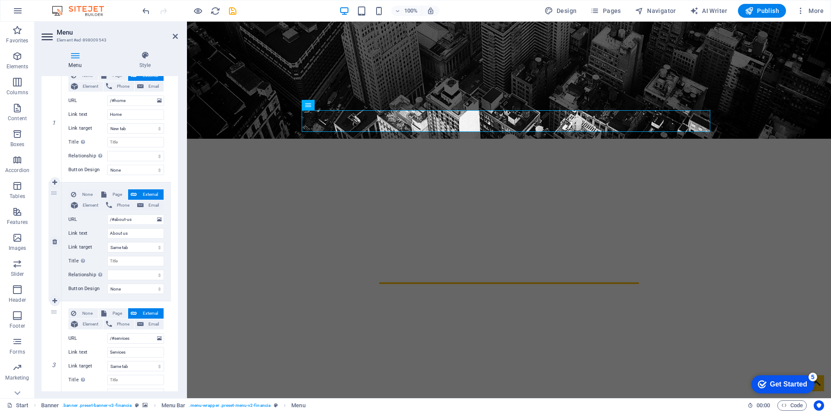
scroll to position [0, 0]
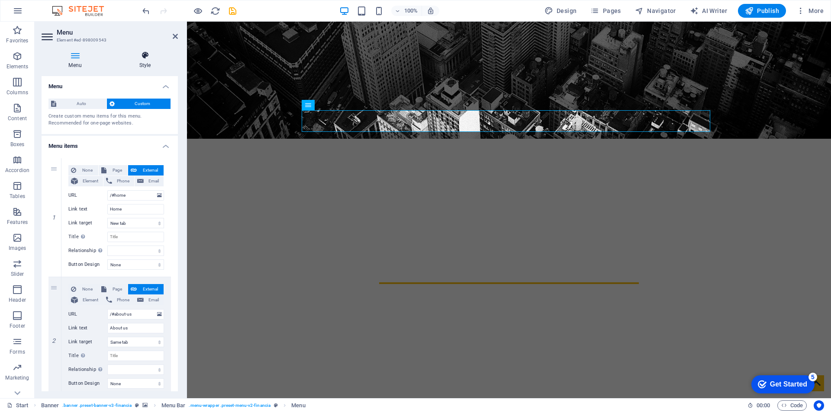
click at [149, 61] on h4 "Style" at bounding box center [145, 60] width 66 height 18
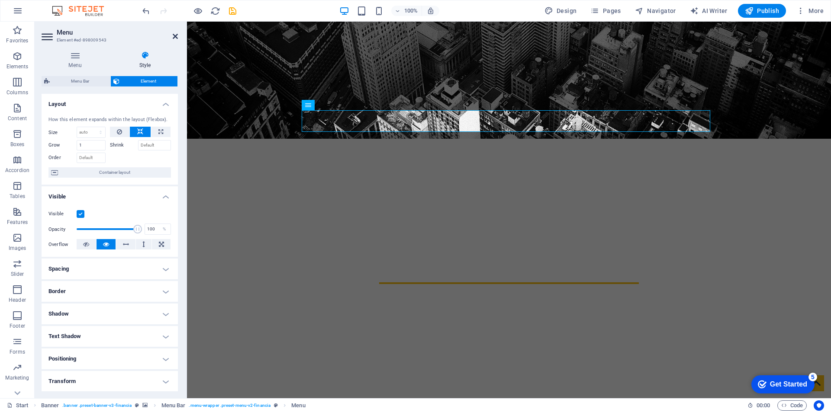
click at [177, 35] on icon at bounding box center [175, 36] width 5 height 7
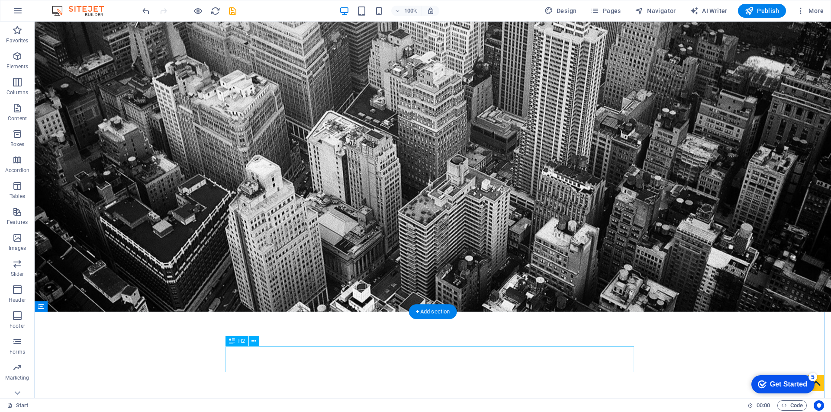
scroll to position [43, 0]
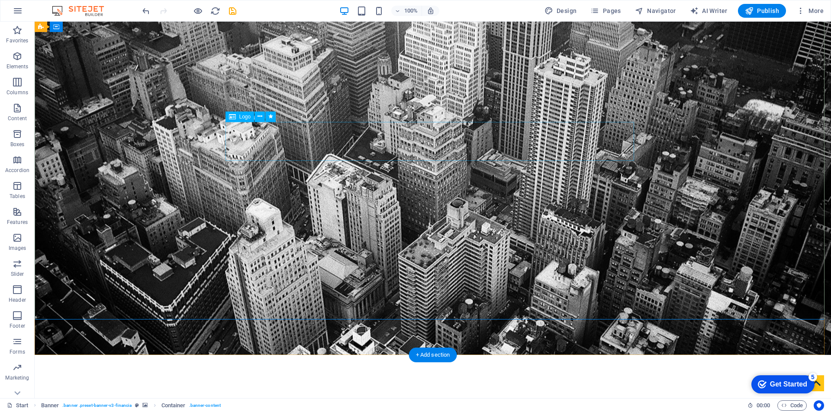
select select "px"
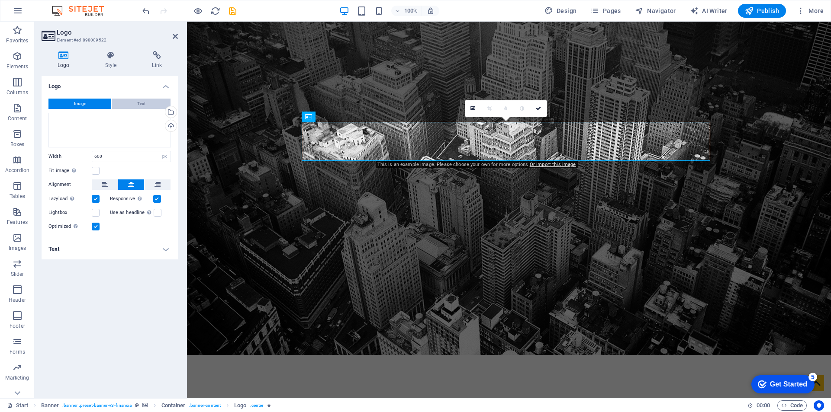
click at [151, 106] on button "Text" at bounding box center [141, 104] width 59 height 10
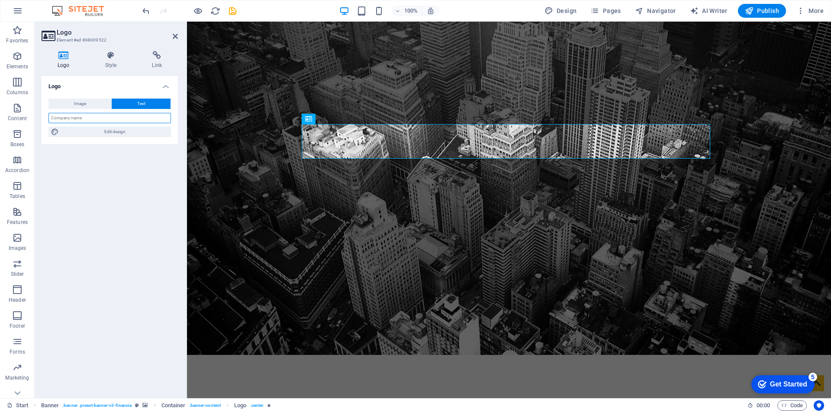
click at [125, 116] on input "text" at bounding box center [109, 118] width 122 height 10
type input "D"
type input "Expert Find"
click at [155, 129] on span "Edit design" at bounding box center [114, 132] width 107 height 10
select select "rem"
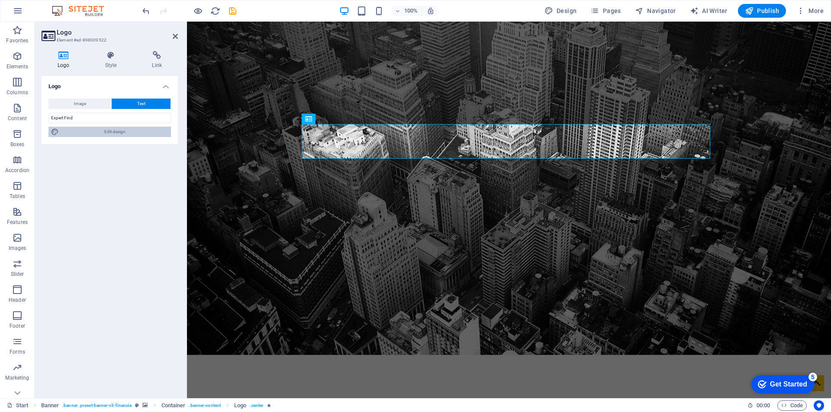
select select "300"
select select "px"
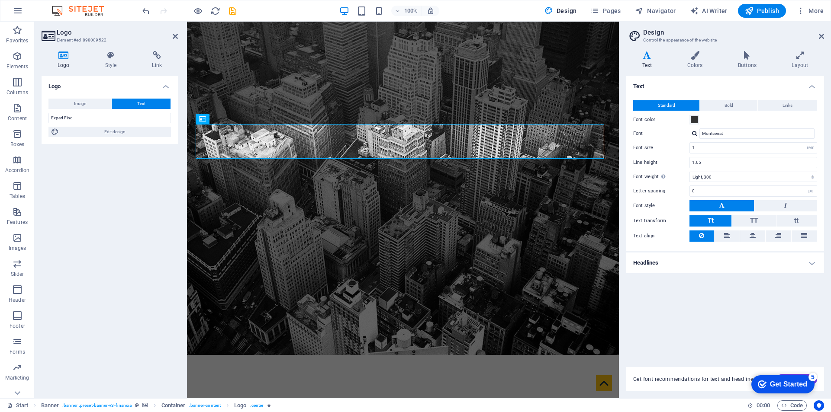
click at [732, 253] on h4 "Headlines" at bounding box center [725, 263] width 198 height 21
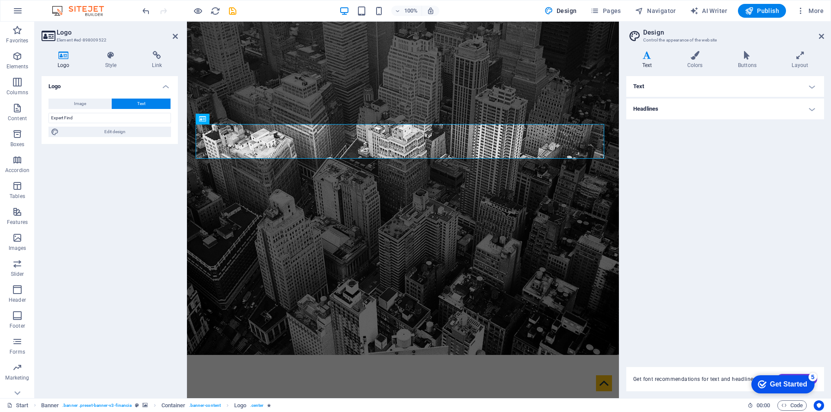
click at [675, 90] on h4 "Text" at bounding box center [725, 86] width 198 height 21
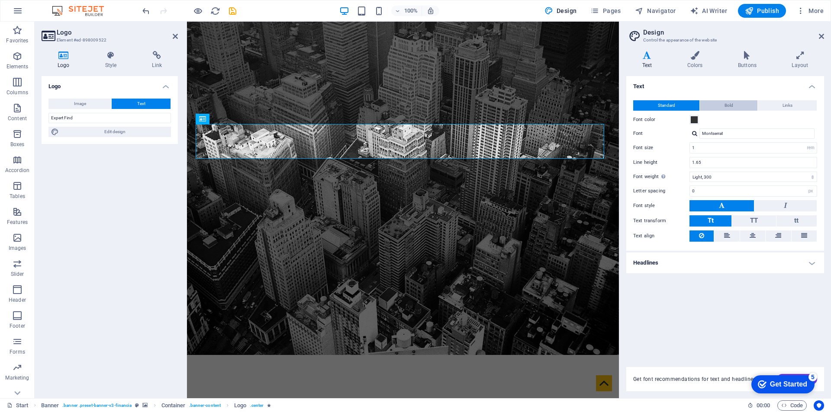
click at [712, 106] on button "Bold" at bounding box center [728, 105] width 58 height 10
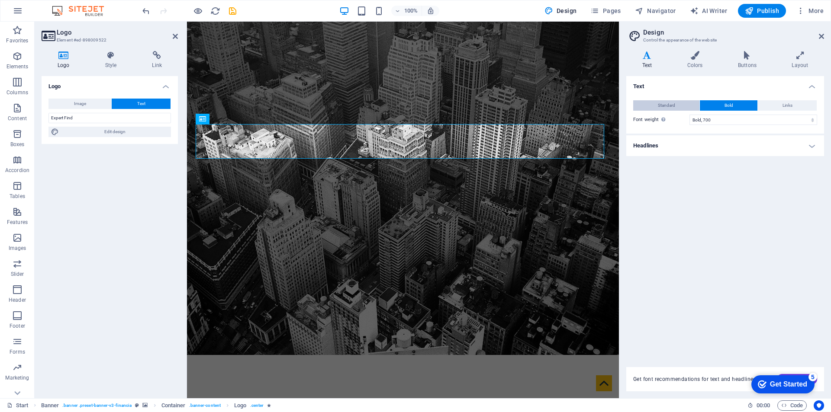
click at [683, 106] on button "Standard" at bounding box center [666, 105] width 66 height 10
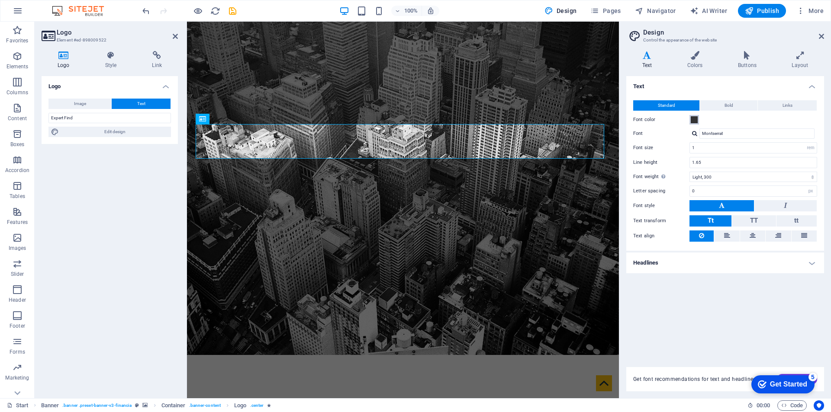
click at [691, 120] on span at bounding box center [693, 119] width 7 height 7
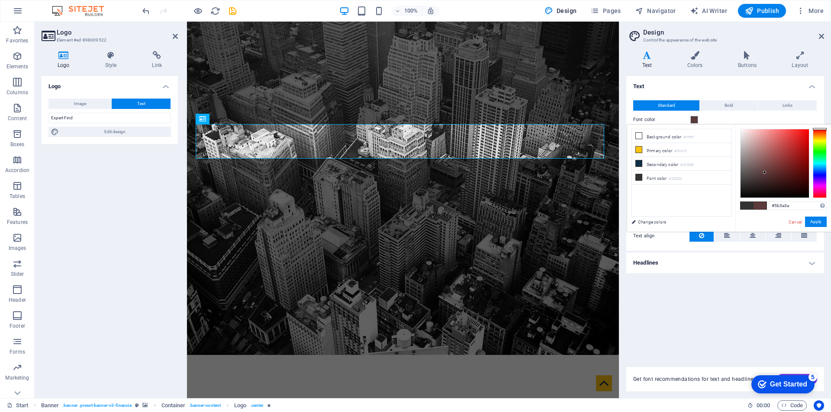
click at [764, 173] on div at bounding box center [774, 163] width 68 height 68
click at [797, 171] on div at bounding box center [774, 163] width 68 height 68
type input "#b10c0c"
click at [803, 150] on div at bounding box center [774, 163] width 68 height 68
click at [768, 216] on div "#b10c0c Supported formats #0852ed rgb(8, 82, 237) rgba(8, 82, 237, 90%) hsv(221…" at bounding box center [783, 241] width 96 height 233
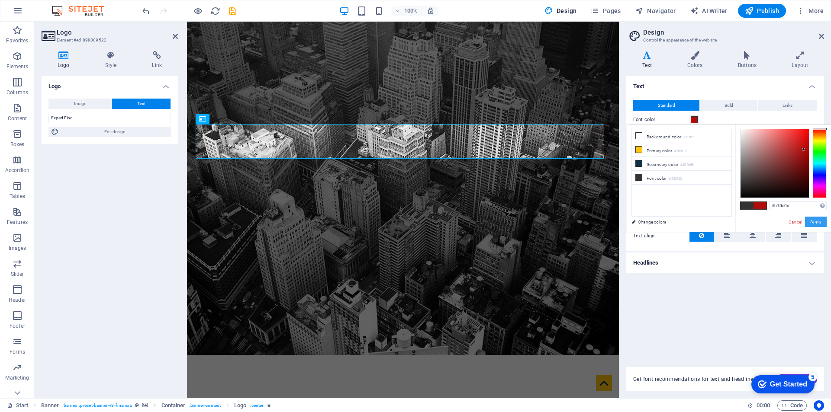
click at [818, 221] on button "Apply" at bounding box center [816, 222] width 22 height 10
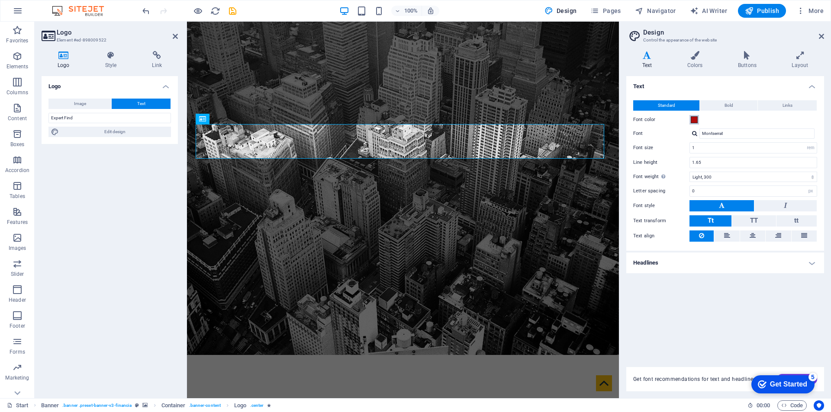
click at [695, 120] on span at bounding box center [693, 119] width 7 height 7
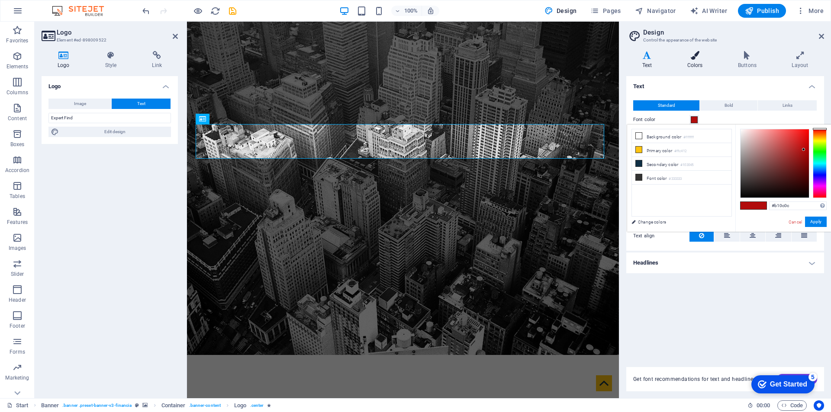
click at [698, 65] on h4 "Colors" at bounding box center [696, 60] width 51 height 18
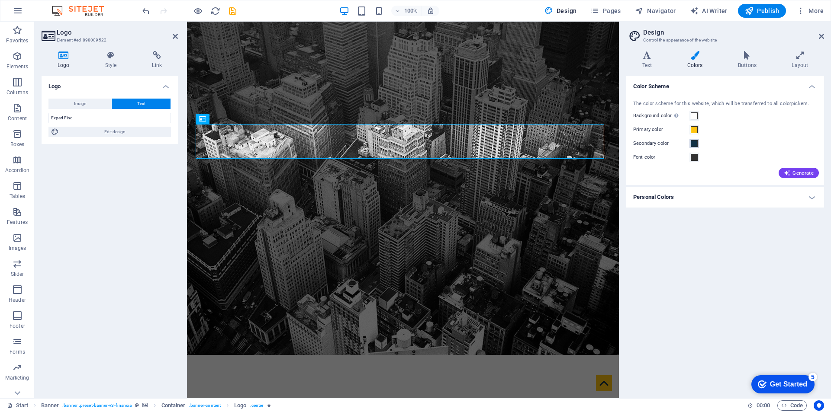
click at [694, 145] on span at bounding box center [693, 143] width 7 height 7
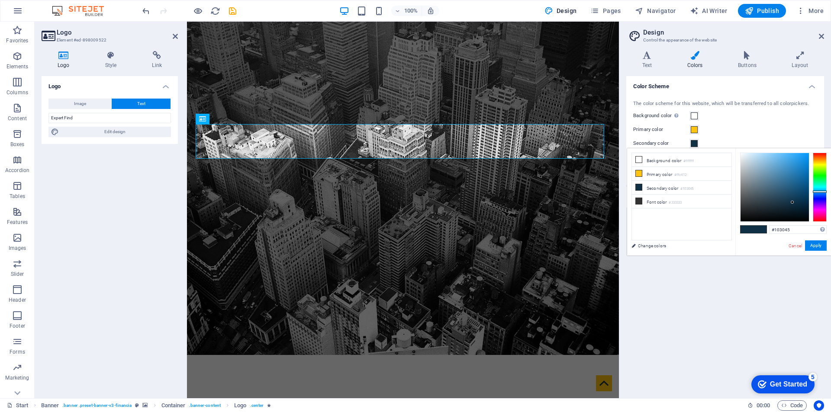
click at [693, 141] on span at bounding box center [693, 143] width 7 height 7
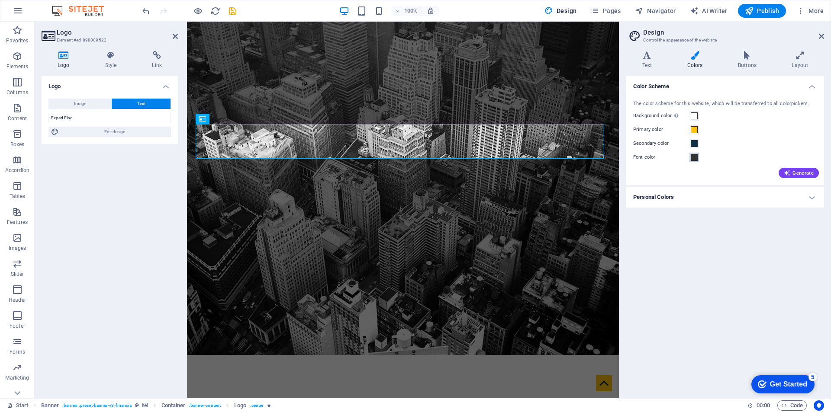
click at [692, 159] on span at bounding box center [693, 157] width 7 height 7
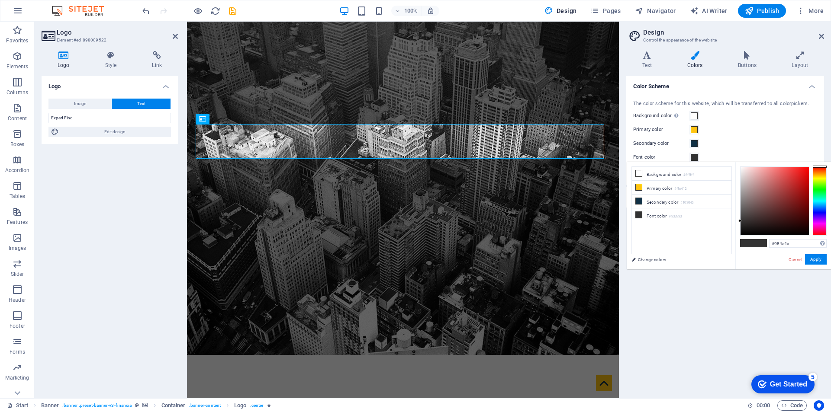
click at [775, 194] on div at bounding box center [774, 201] width 68 height 68
click at [792, 215] on div at bounding box center [774, 201] width 68 height 68
click at [649, 174] on li "Background color #ffffff" at bounding box center [681, 174] width 99 height 14
type input "#ffffff"
click at [820, 261] on button "Apply" at bounding box center [816, 259] width 22 height 10
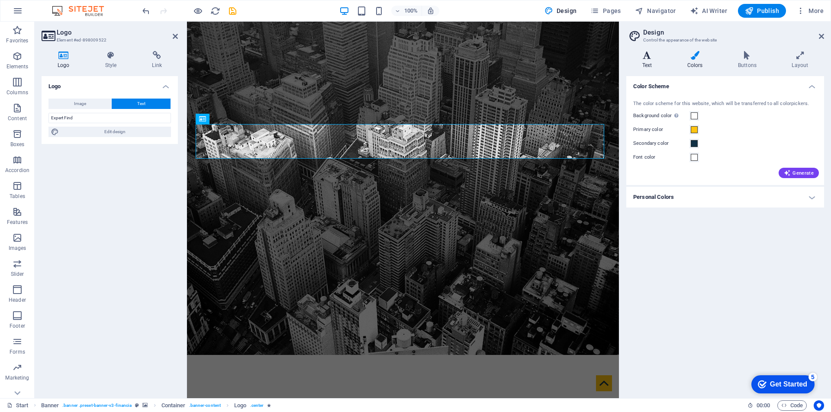
click at [635, 53] on icon at bounding box center [647, 55] width 42 height 9
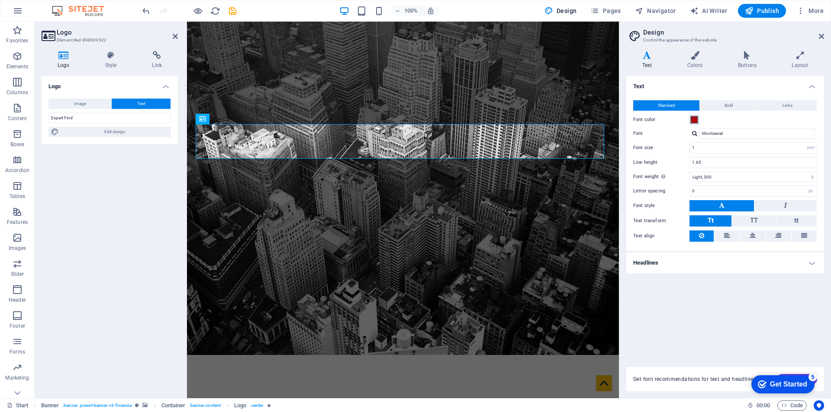
click at [695, 117] on span at bounding box center [693, 119] width 7 height 7
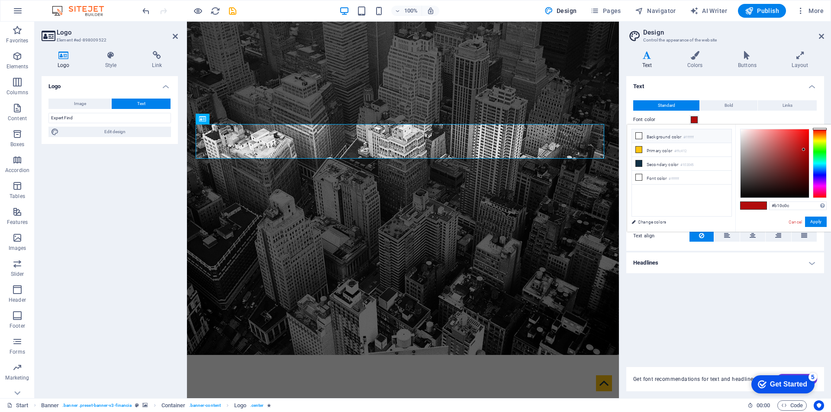
click at [645, 138] on li "Background color #ffffff" at bounding box center [681, 136] width 99 height 14
type input "#ffffff"
drag, startPoint x: 818, startPoint y: 224, endPoint x: 784, endPoint y: 216, distance: 34.1
click at [818, 224] on button "Apply" at bounding box center [816, 222] width 22 height 10
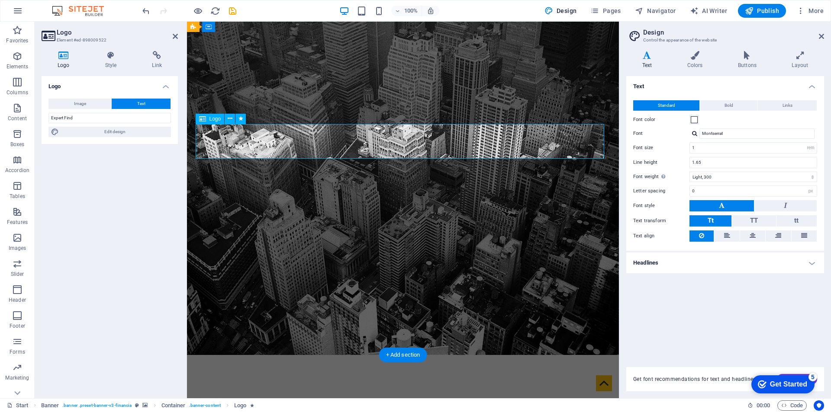
click at [754, 66] on h4 "Buttons" at bounding box center [749, 60] width 54 height 18
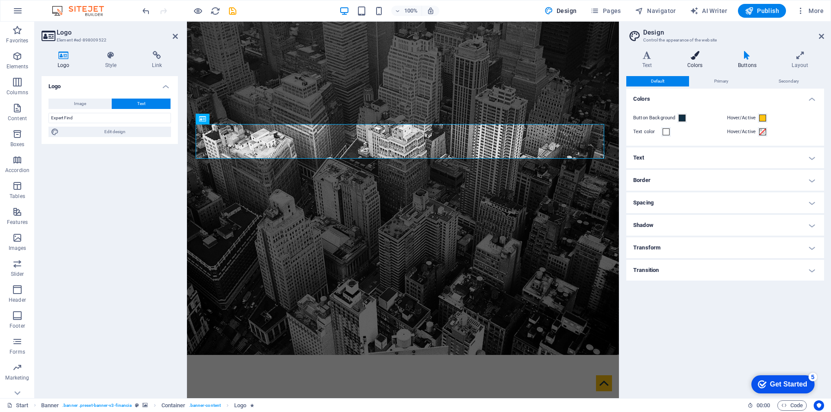
click at [693, 59] on icon at bounding box center [694, 55] width 47 height 9
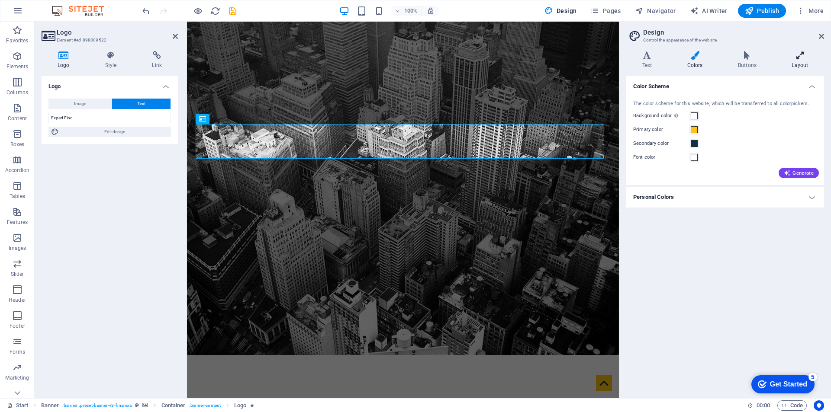
click at [810, 64] on h4 "Layout" at bounding box center [800, 60] width 48 height 18
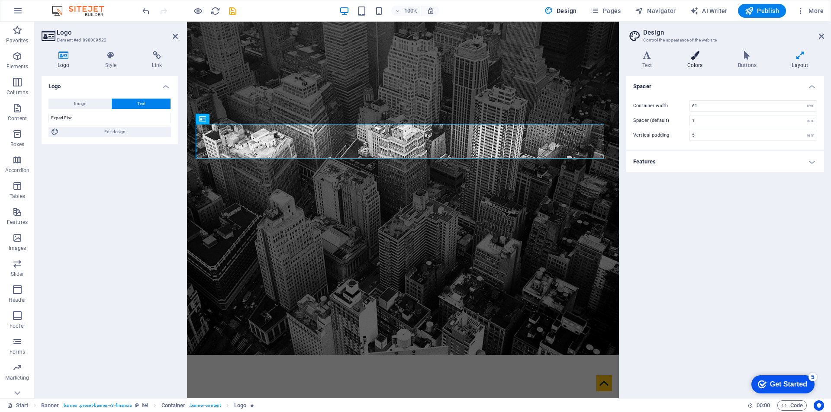
click at [672, 59] on icon at bounding box center [694, 55] width 47 height 9
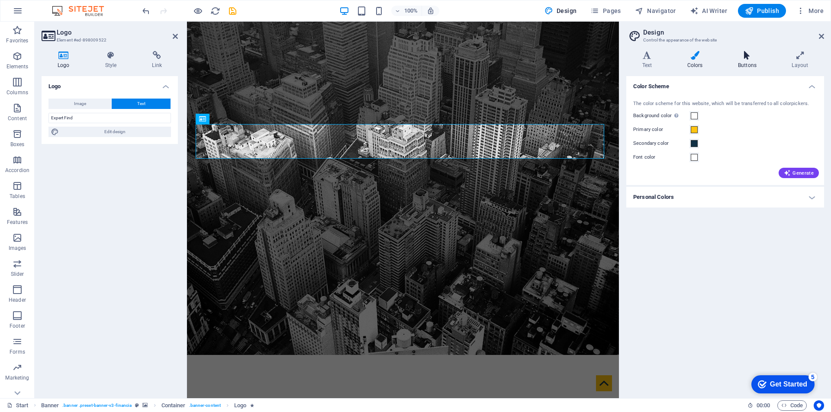
click at [732, 61] on h4 "Buttons" at bounding box center [749, 60] width 54 height 18
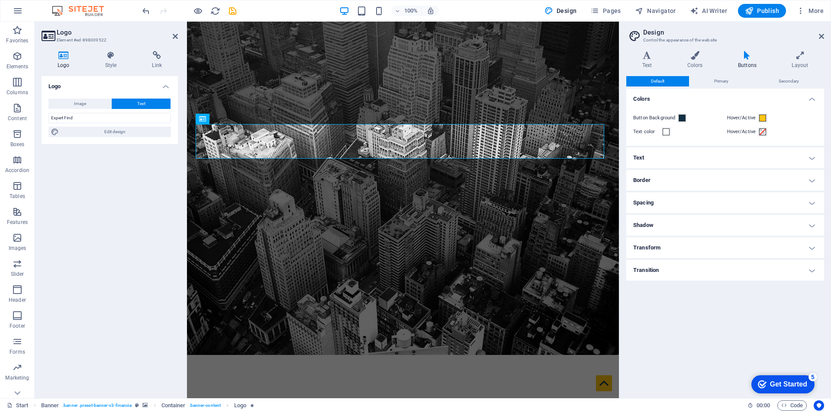
click at [749, 61] on h4 "Buttons" at bounding box center [749, 60] width 54 height 18
click at [716, 61] on h4 "Colors" at bounding box center [696, 60] width 51 height 18
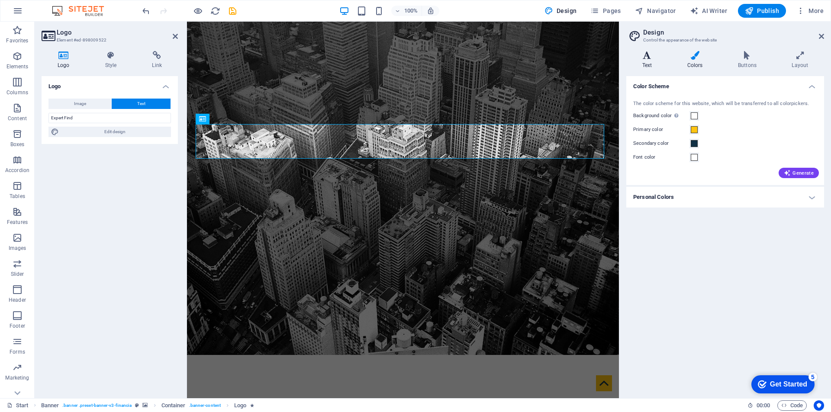
click at [658, 55] on icon at bounding box center [647, 55] width 42 height 9
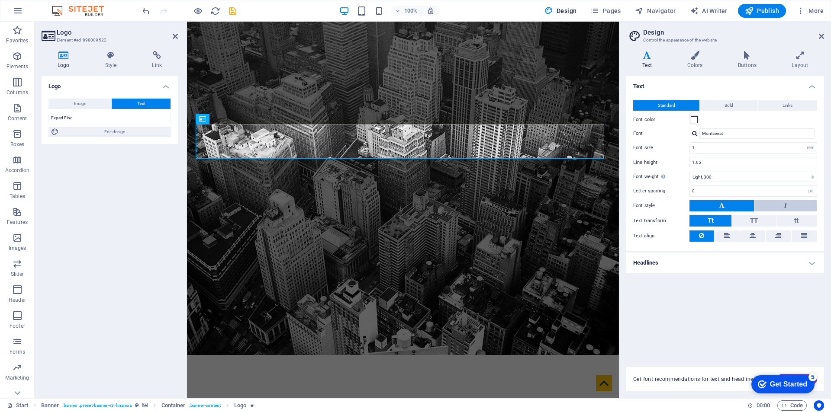
click at [788, 208] on button at bounding box center [785, 205] width 62 height 11
click at [716, 202] on button at bounding box center [721, 205] width 64 height 11
click at [753, 221] on span "TT" at bounding box center [754, 221] width 8 height 8
click at [713, 218] on button "Tt" at bounding box center [710, 220] width 42 height 11
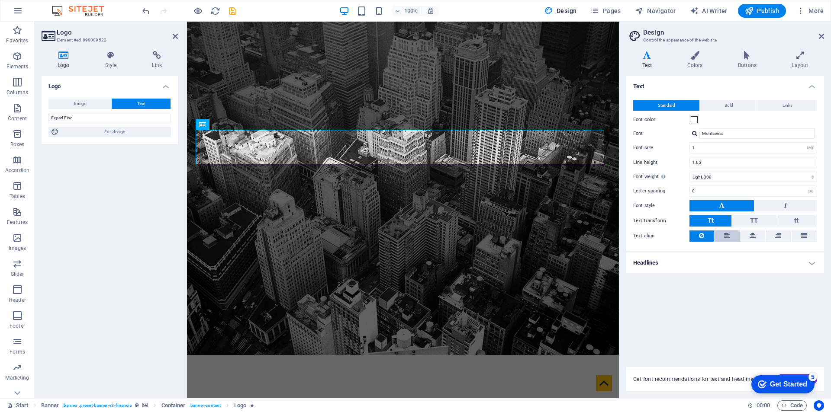
click at [727, 237] on icon at bounding box center [727, 236] width 6 height 10
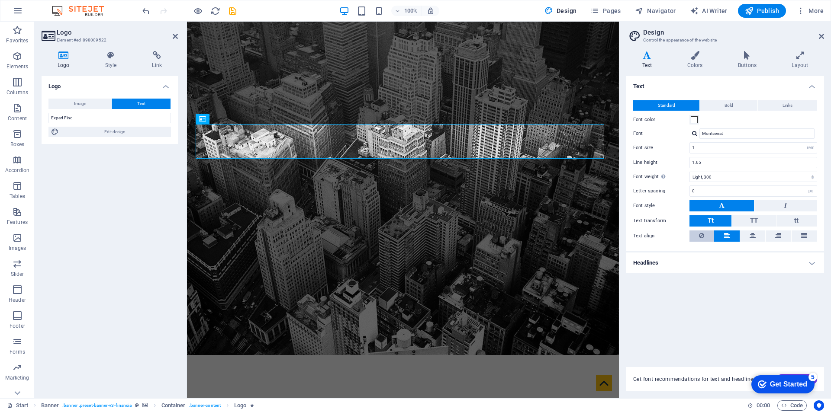
click at [705, 235] on button at bounding box center [701, 236] width 24 height 11
click at [796, 221] on span "tt" at bounding box center [796, 221] width 4 height 8
click at [740, 220] on button "TT" at bounding box center [754, 220] width 44 height 11
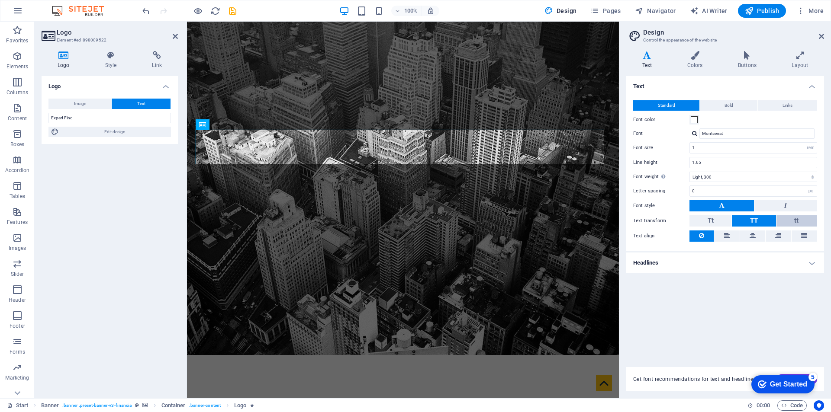
click at [793, 218] on button "tt" at bounding box center [796, 220] width 40 height 11
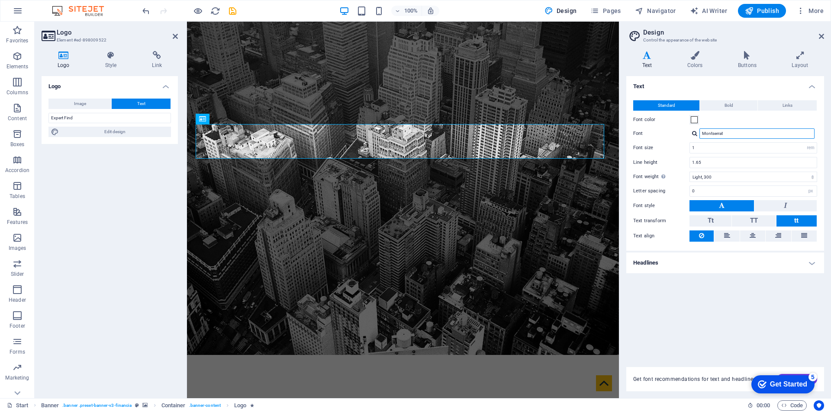
click at [716, 134] on input "Montserrat" at bounding box center [756, 133] width 115 height 10
click at [716, 148] on input "1" at bounding box center [753, 148] width 127 height 10
click at [787, 108] on span "Links" at bounding box center [787, 105] width 10 height 10
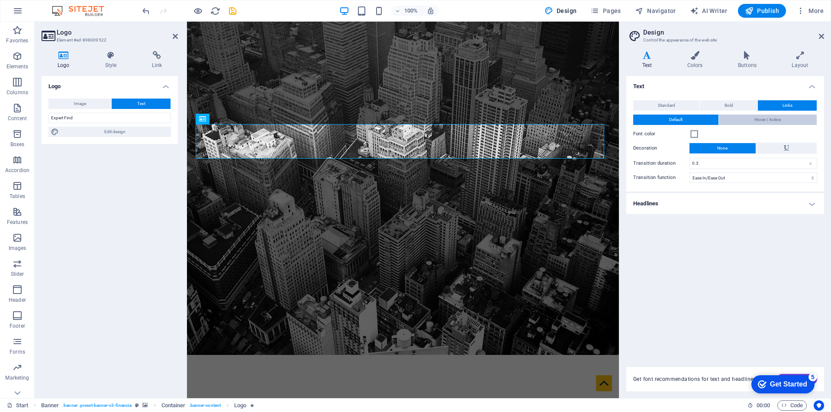
click at [750, 119] on button "Hover / Active" at bounding box center [768, 120] width 98 height 10
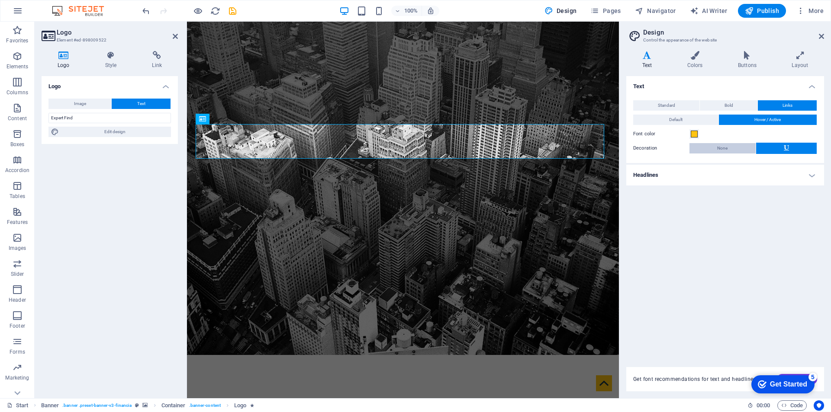
click at [719, 148] on span "None" at bounding box center [722, 148] width 10 height 10
click at [787, 149] on icon at bounding box center [785, 148] width 5 height 10
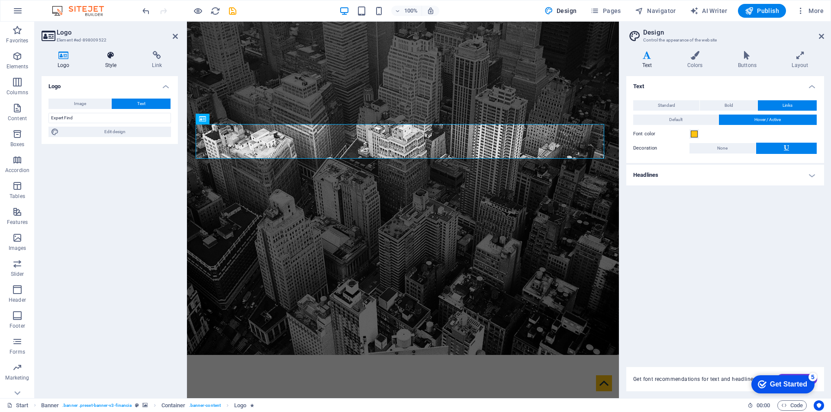
click at [119, 65] on h4 "Style" at bounding box center [112, 60] width 47 height 18
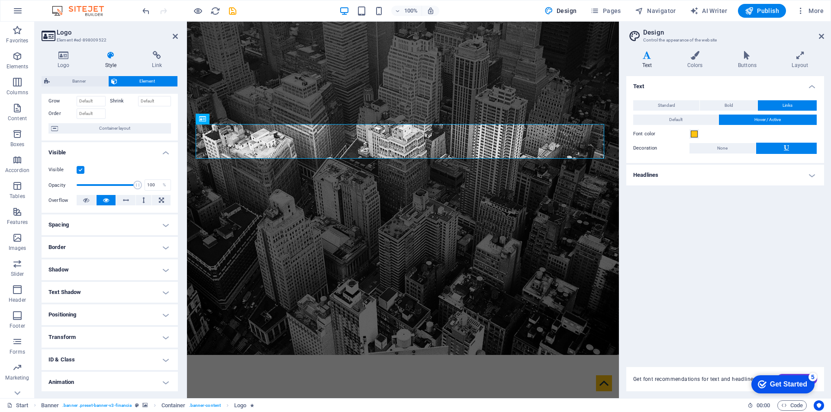
scroll to position [68, 0]
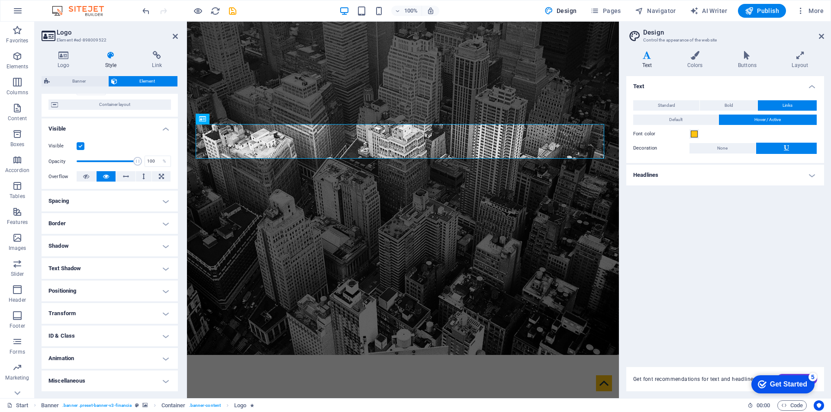
click at [153, 222] on h4 "Border" at bounding box center [110, 223] width 136 height 21
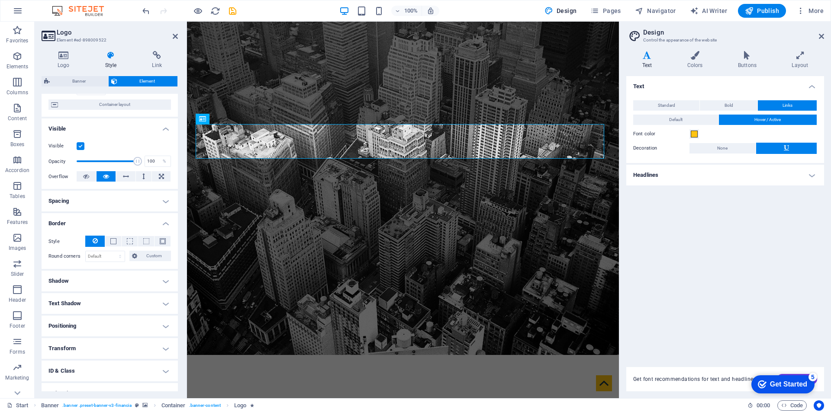
click at [153, 222] on h4 "Border" at bounding box center [110, 221] width 136 height 16
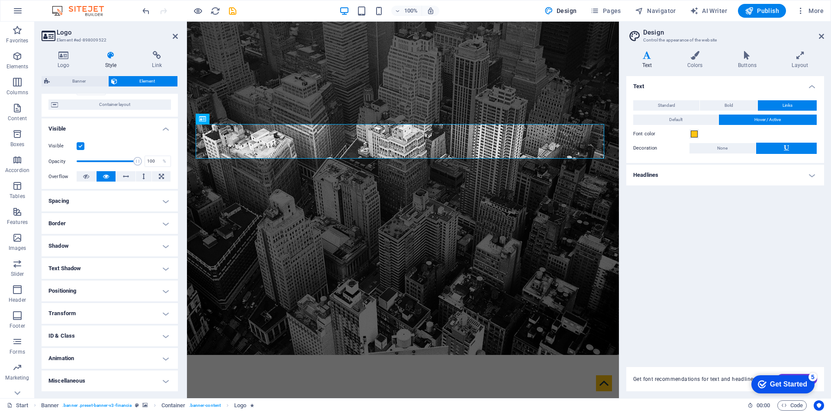
click at [153, 205] on h4 "Spacing" at bounding box center [110, 201] width 136 height 21
click at [152, 205] on h4 "Spacing" at bounding box center [110, 199] width 136 height 16
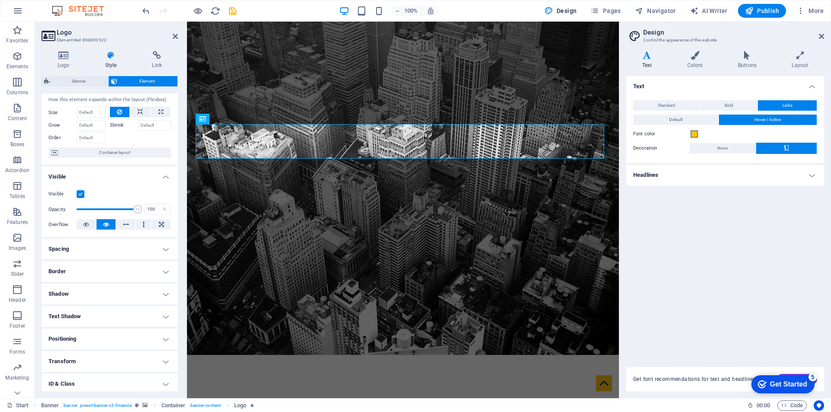
scroll to position [0, 0]
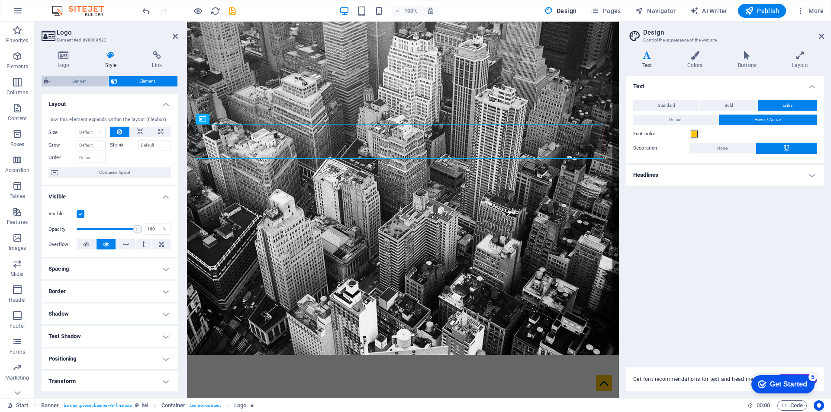
click at [84, 82] on span "Banner" at bounding box center [78, 81] width 53 height 10
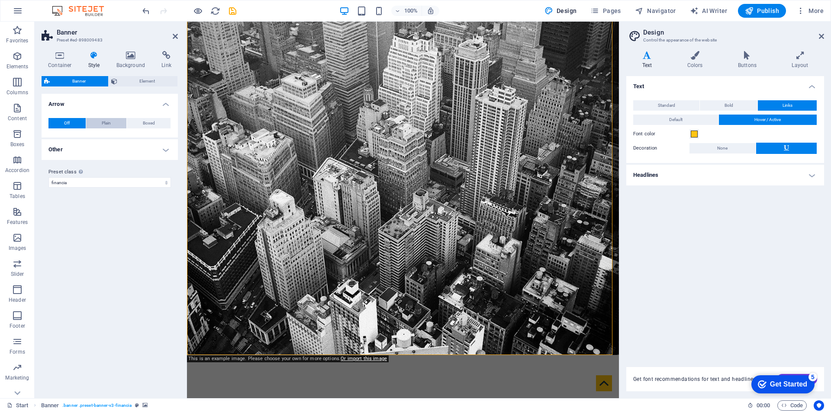
click at [122, 125] on button "Plain" at bounding box center [106, 123] width 41 height 10
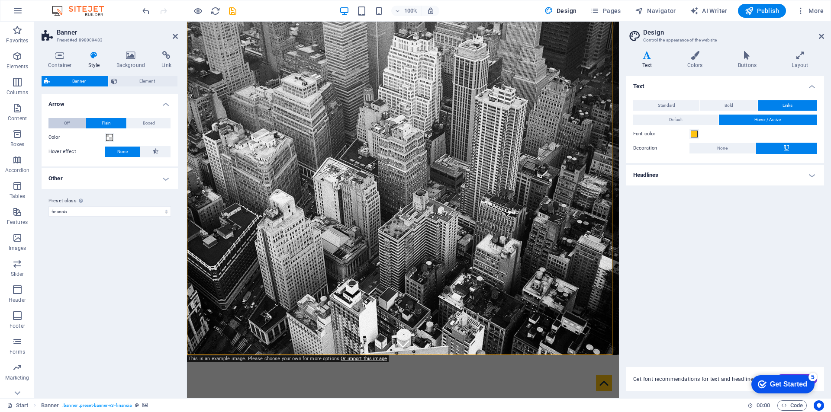
click at [70, 122] on span "Off" at bounding box center [67, 123] width 6 height 10
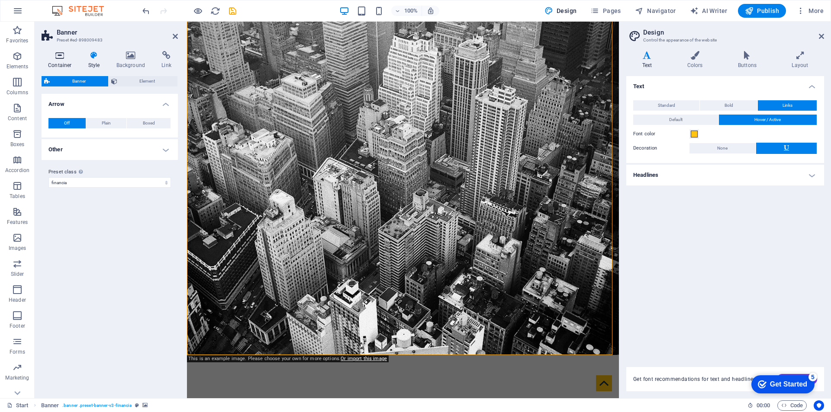
click at [64, 61] on h4 "Container" at bounding box center [62, 60] width 40 height 18
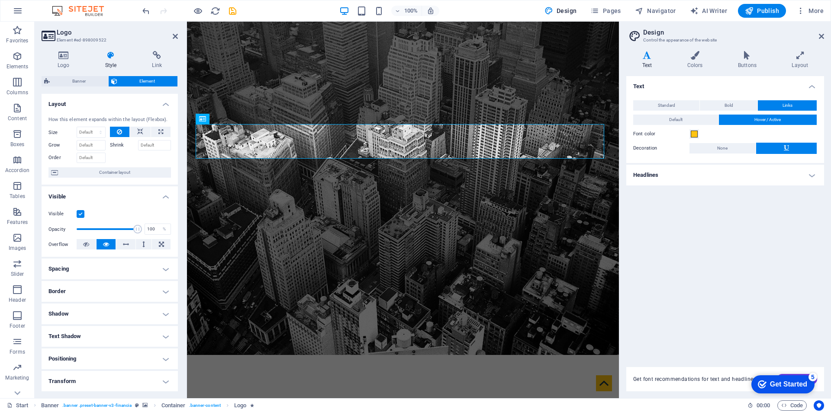
click at [77, 215] on label at bounding box center [81, 214] width 8 height 8
click at [0, 0] on input "Visible" at bounding box center [0, 0] width 0 height 0
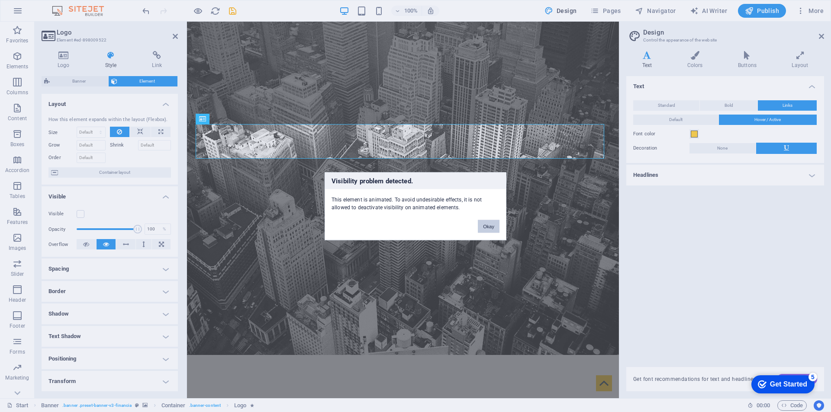
click at [488, 225] on button "Okay" at bounding box center [489, 226] width 22 height 13
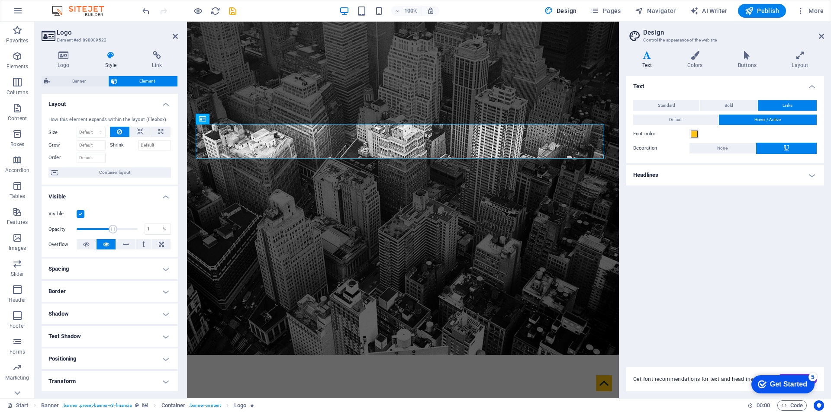
drag, startPoint x: 132, startPoint y: 231, endPoint x: 64, endPoint y: 235, distance: 68.1
click at [64, 235] on div "Opacity 1 %" at bounding box center [109, 229] width 122 height 13
type input "100"
drag, startPoint x: 75, startPoint y: 229, endPoint x: 147, endPoint y: 231, distance: 71.8
click at [144, 230] on div "Opacity 100 %" at bounding box center [109, 229] width 122 height 13
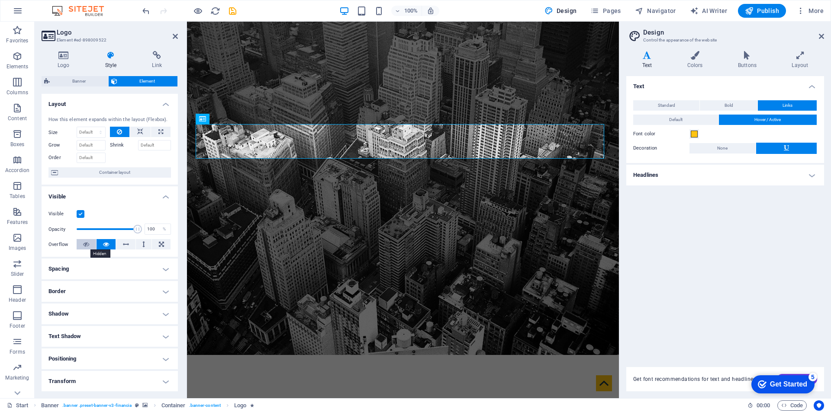
click at [85, 246] on icon at bounding box center [86, 244] width 6 height 10
click at [103, 245] on icon at bounding box center [106, 244] width 6 height 10
click at [167, 193] on h4 "Visible" at bounding box center [110, 194] width 136 height 16
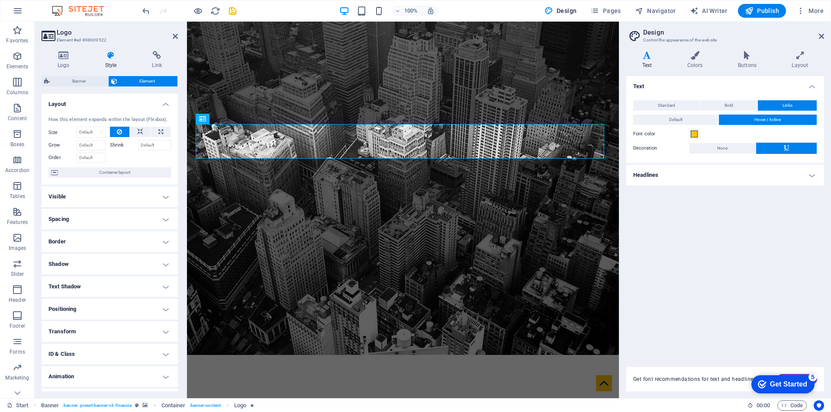
click at [166, 237] on h4 "Border" at bounding box center [110, 241] width 136 height 21
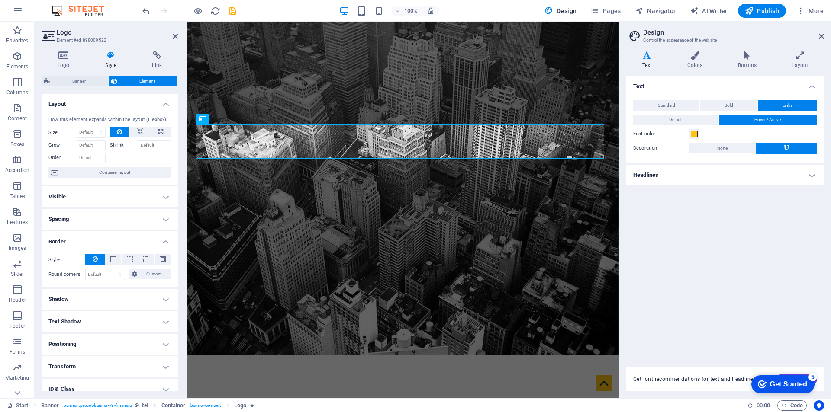
click at [165, 237] on h4 "Border" at bounding box center [110, 239] width 136 height 16
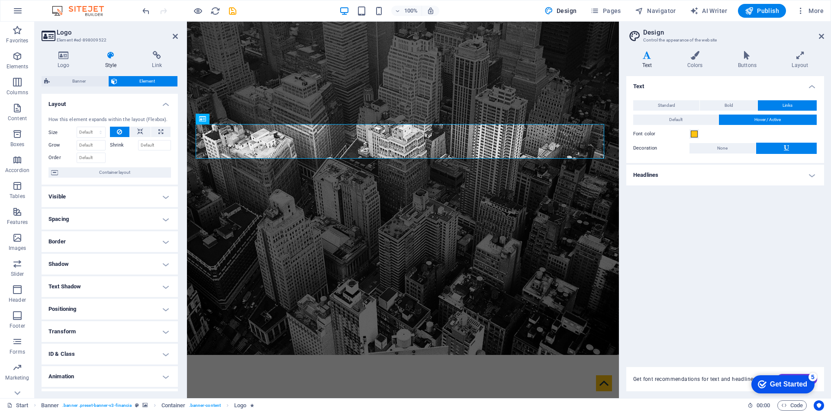
click at [166, 260] on h4 "Shadow" at bounding box center [110, 264] width 136 height 21
click at [164, 264] on h4 "Shadow" at bounding box center [110, 262] width 136 height 16
click at [161, 266] on h4 "Shadow" at bounding box center [110, 264] width 136 height 21
click at [153, 280] on span "Inside" at bounding box center [156, 281] width 12 height 10
type input "2"
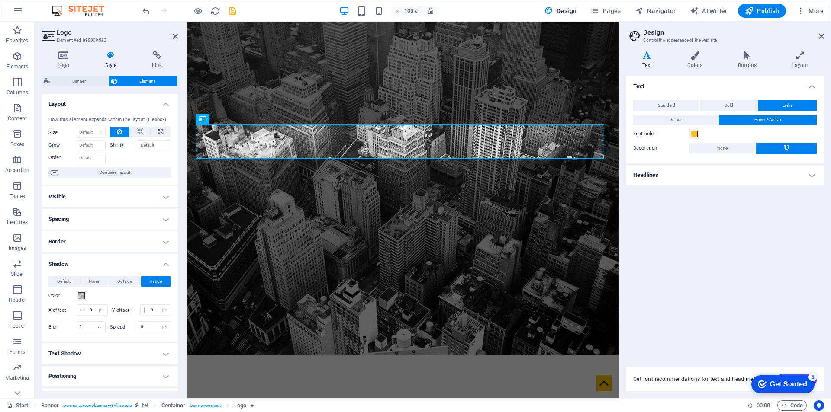
click at [164, 266] on h4 "Shadow" at bounding box center [110, 262] width 136 height 16
click at [164, 266] on h4 "Shadow" at bounding box center [110, 264] width 136 height 21
click at [164, 266] on h4 "Shadow" at bounding box center [110, 262] width 136 height 16
click at [655, 57] on icon at bounding box center [647, 55] width 42 height 9
click at [684, 105] on button "Standard" at bounding box center [666, 105] width 66 height 10
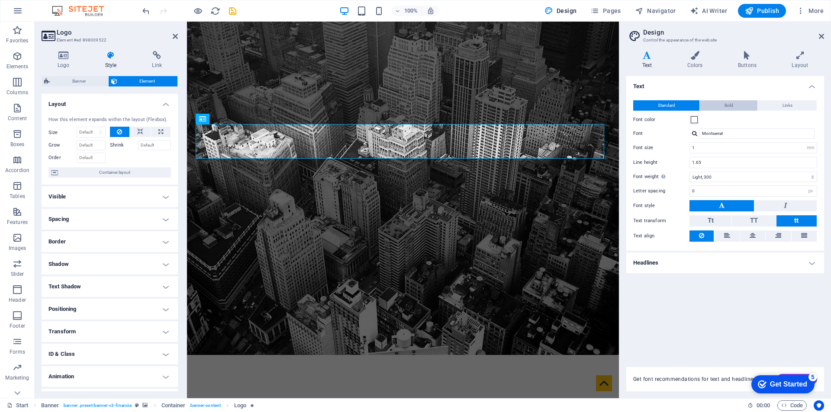
click at [728, 107] on span "Bold" at bounding box center [728, 105] width 9 height 10
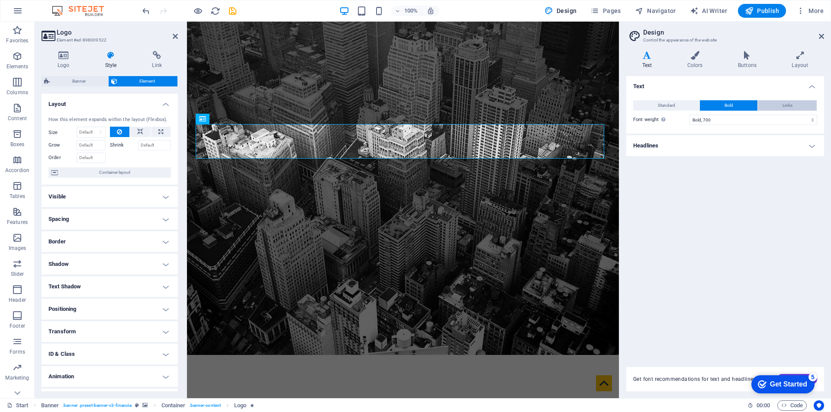
click at [789, 105] on span "Links" at bounding box center [787, 105] width 10 height 10
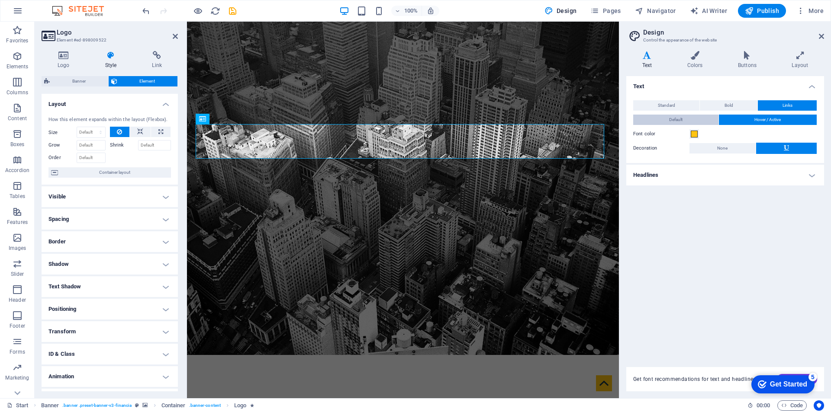
click at [713, 121] on button "Default" at bounding box center [675, 120] width 85 height 10
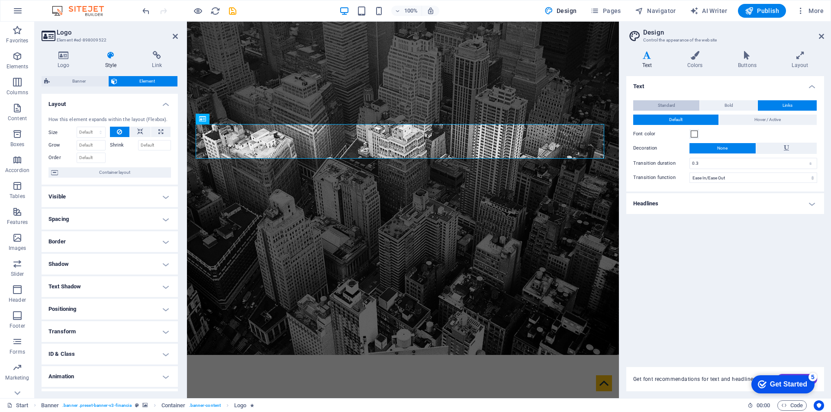
click at [698, 109] on button "Standard" at bounding box center [666, 105] width 66 height 10
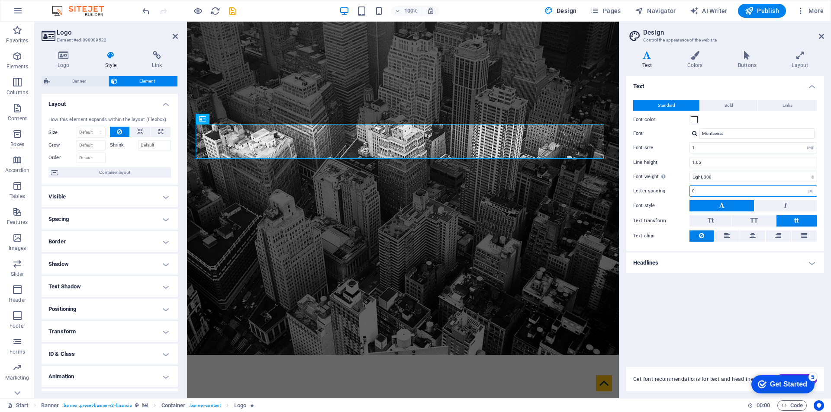
click at [700, 189] on input "0" at bounding box center [753, 191] width 127 height 10
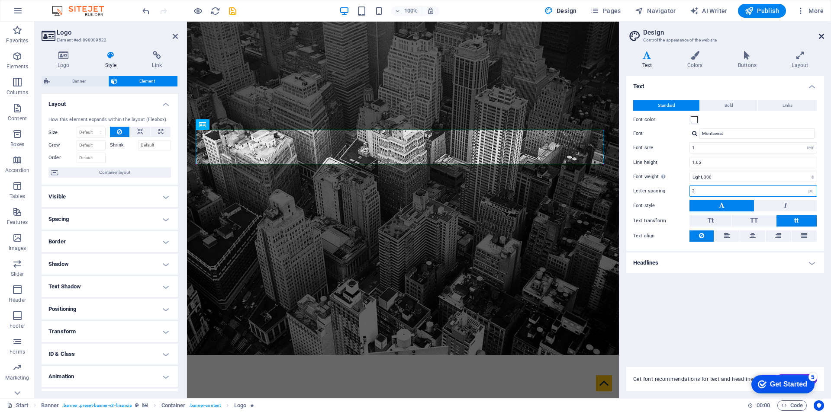
type input "3"
click at [820, 36] on icon at bounding box center [820, 36] width 5 height 7
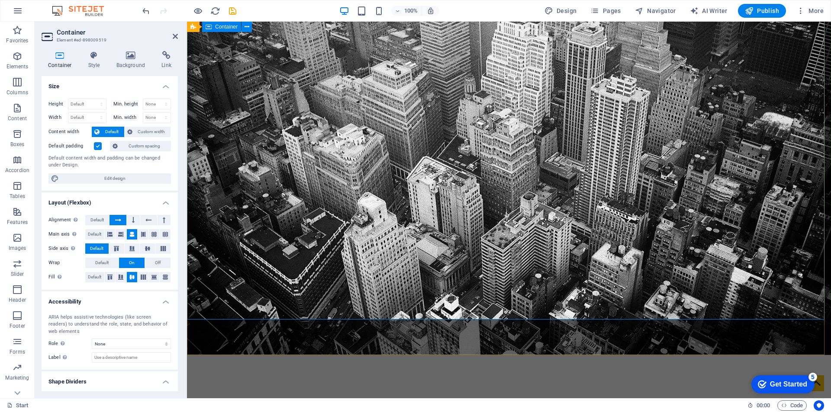
click at [19, 57] on icon "button" at bounding box center [17, 56] width 10 height 10
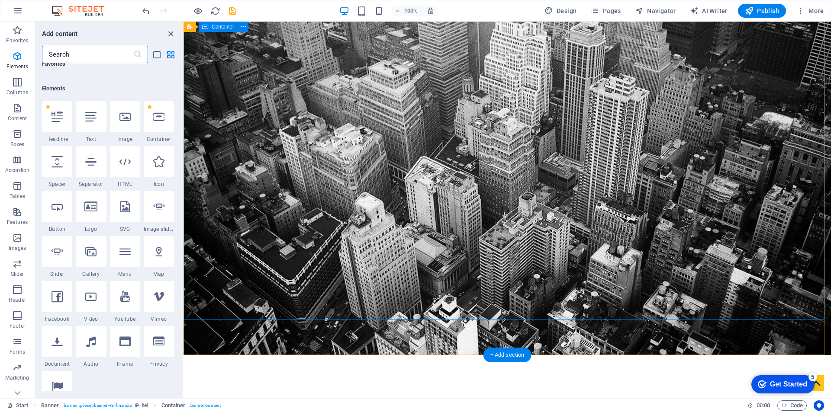
scroll to position [92, 0]
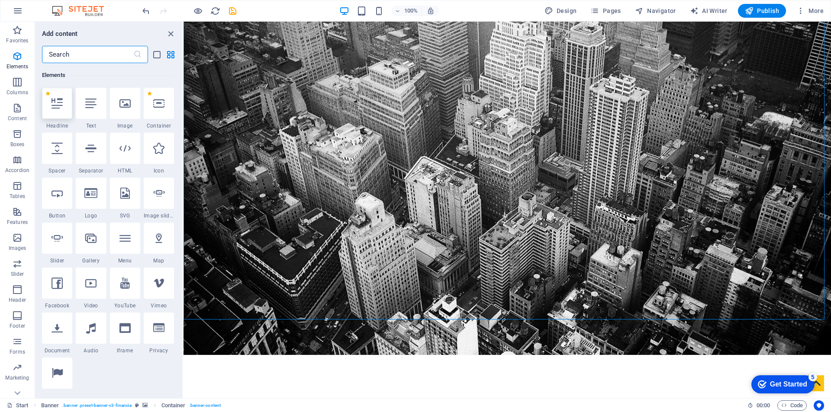
click at [60, 104] on icon at bounding box center [56, 103] width 11 height 11
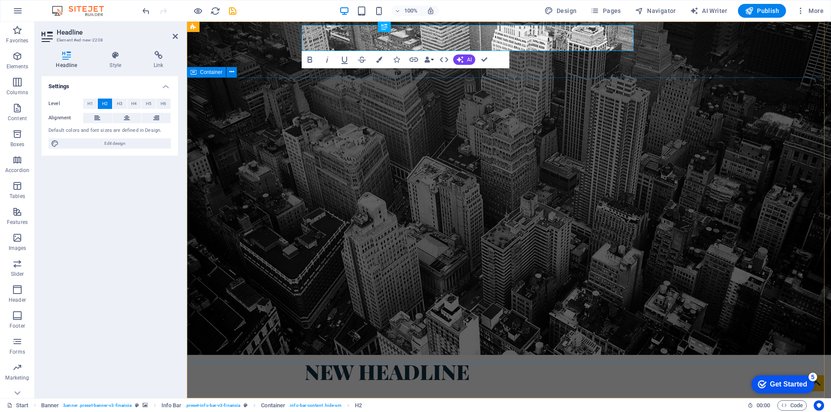
scroll to position [0, 0]
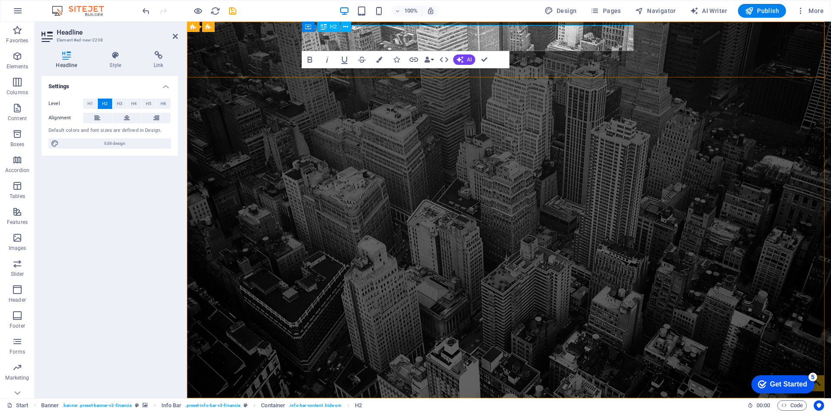
click at [511, 402] on h2 "New headline" at bounding box center [505, 415] width 401 height 26
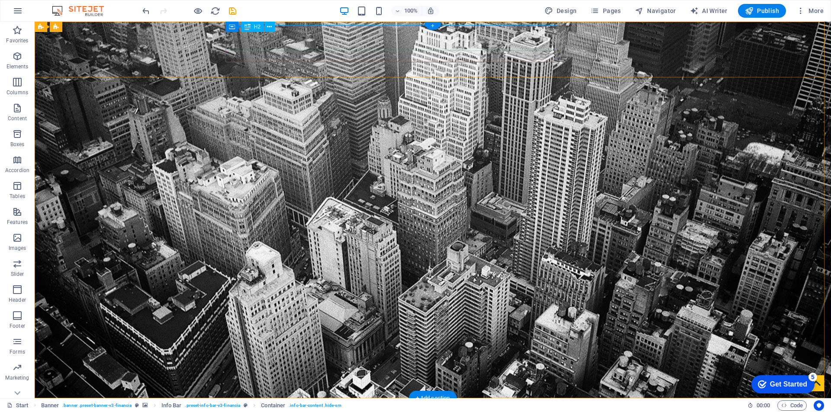
click at [452, 402] on div "New headline" at bounding box center [428, 415] width 401 height 26
click at [389, 402] on div "New headline" at bounding box center [428, 415] width 401 height 26
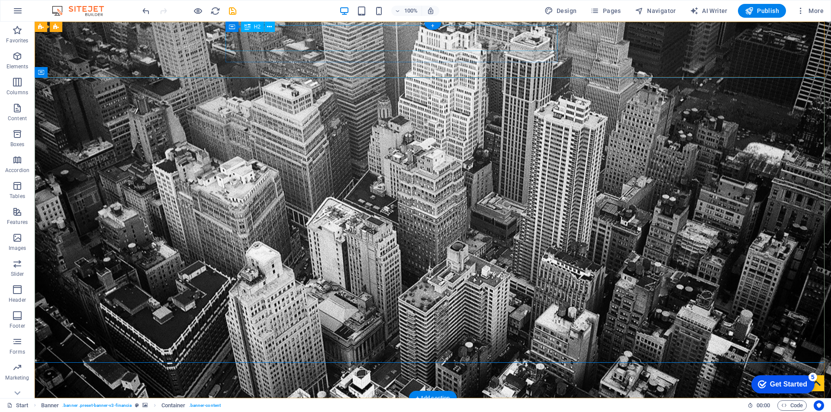
click at [413, 402] on div "New headline" at bounding box center [428, 415] width 401 height 26
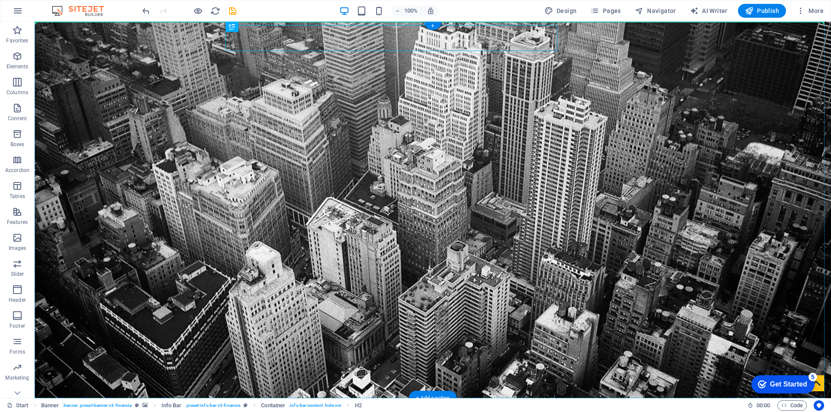
drag, startPoint x: 413, startPoint y: 37, endPoint x: 443, endPoint y: 166, distance: 132.9
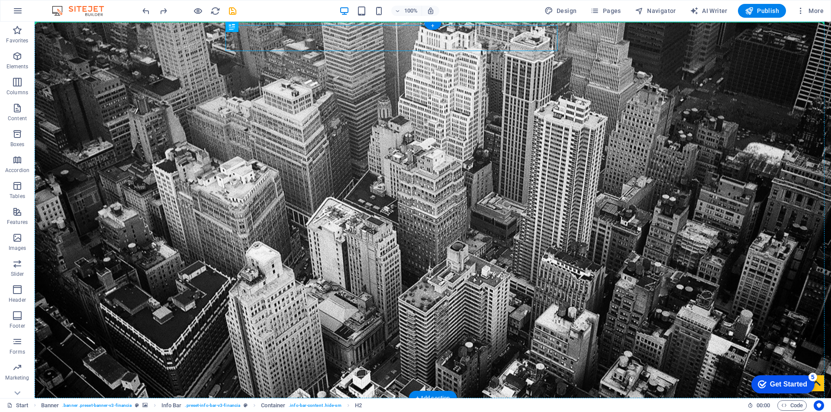
drag, startPoint x: 407, startPoint y: 41, endPoint x: 408, endPoint y: 157, distance: 116.8
drag, startPoint x: 264, startPoint y: 48, endPoint x: 348, endPoint y: 187, distance: 162.6
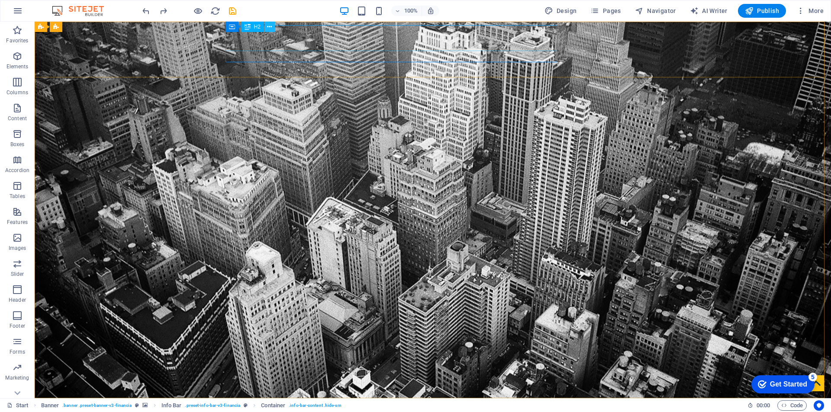
click at [268, 28] on icon at bounding box center [269, 26] width 5 height 9
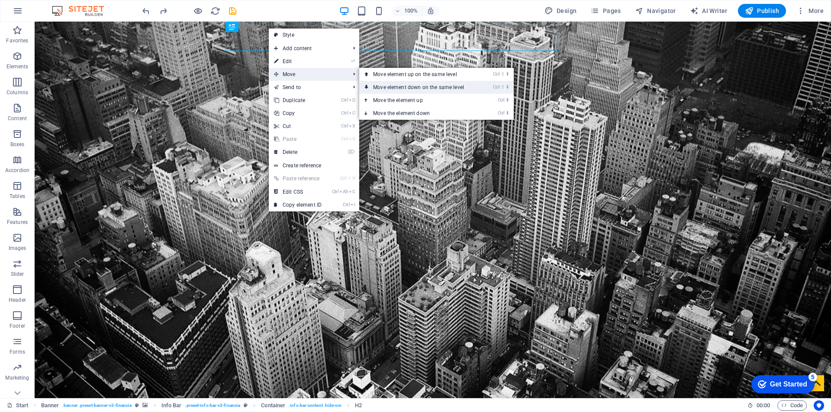
click at [452, 90] on link "Ctrl ⇧ ⬇ Move element down on the same level" at bounding box center [420, 87] width 122 height 13
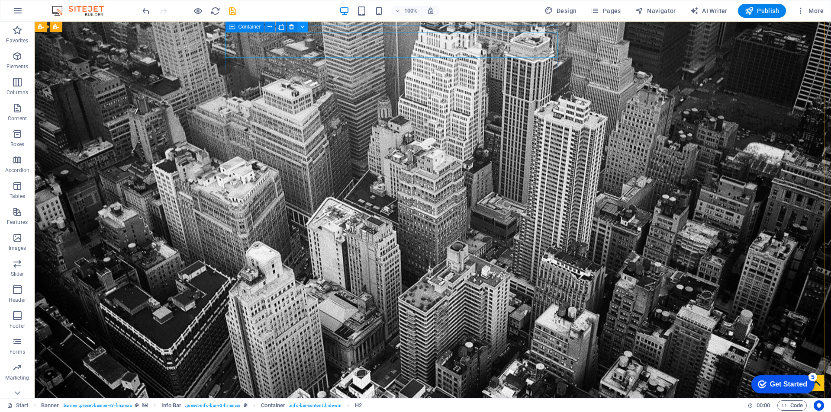
click at [299, 28] on button at bounding box center [302, 27] width 10 height 10
click at [313, 31] on icon at bounding box center [313, 31] width 4 height 9
click at [270, 27] on icon at bounding box center [269, 26] width 5 height 9
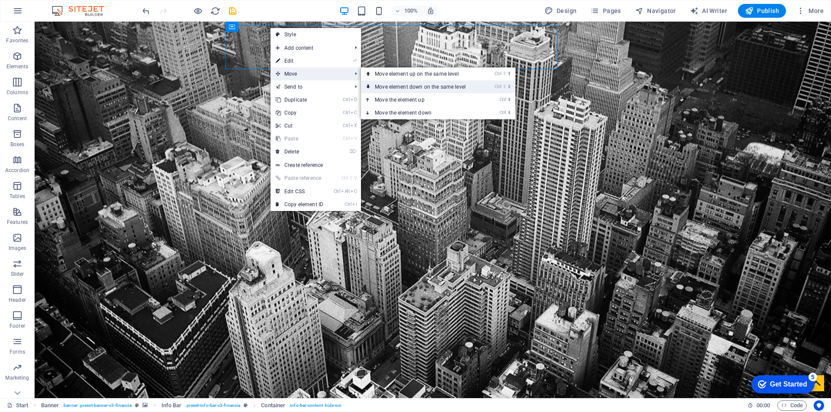
click at [447, 86] on link "Ctrl ⇧ ⬇ Move element down on the same level" at bounding box center [422, 86] width 122 height 13
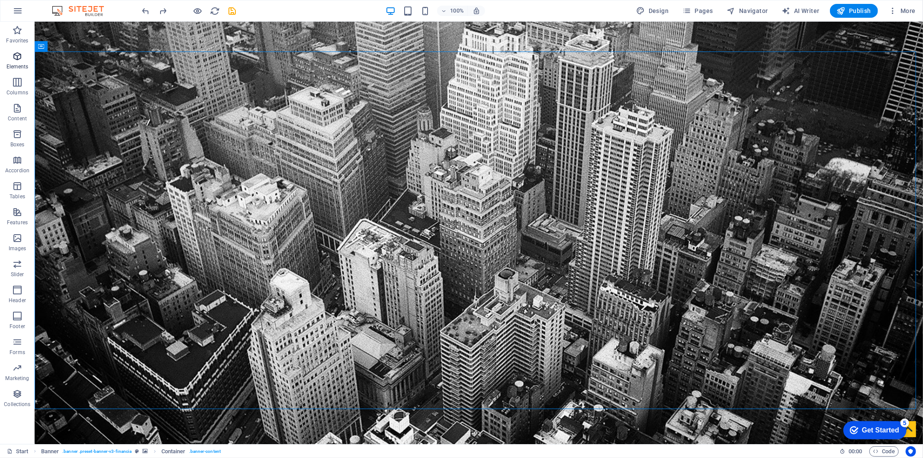
drag, startPoint x: 13, startPoint y: 63, endPoint x: 295, endPoint y: 170, distance: 301.4
click at [13, 63] on p "Elements" at bounding box center [17, 66] width 22 height 7
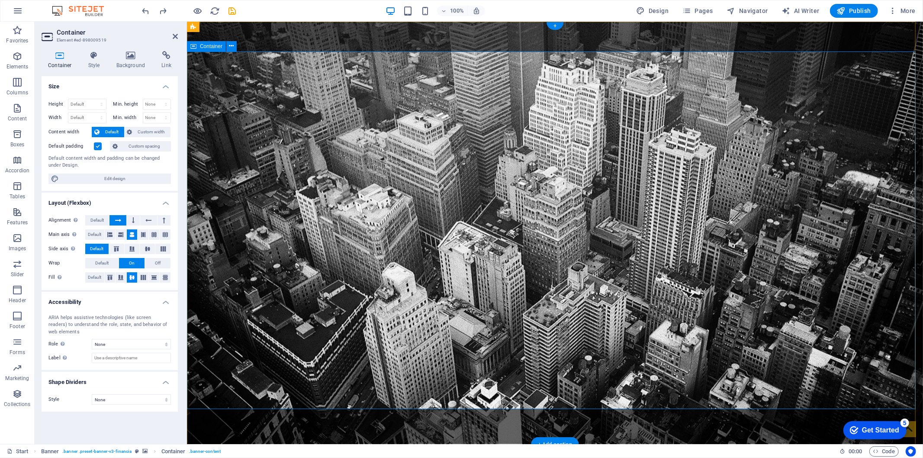
click at [19, 66] on p "Elements" at bounding box center [17, 66] width 22 height 7
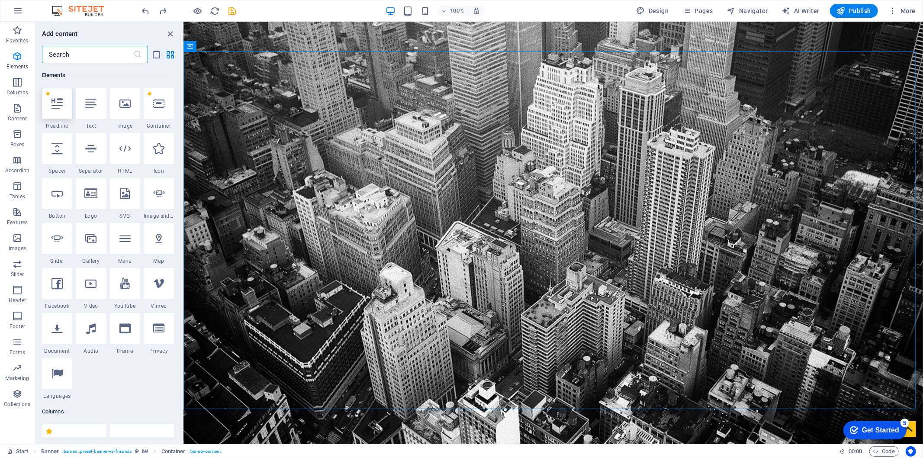
click at [60, 108] on icon at bounding box center [56, 103] width 11 height 11
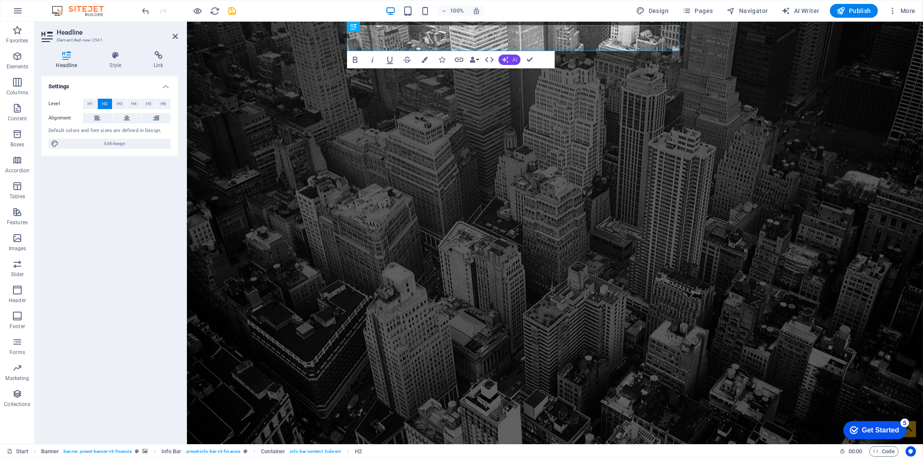
click at [513, 59] on span "AI" at bounding box center [514, 59] width 5 height 5
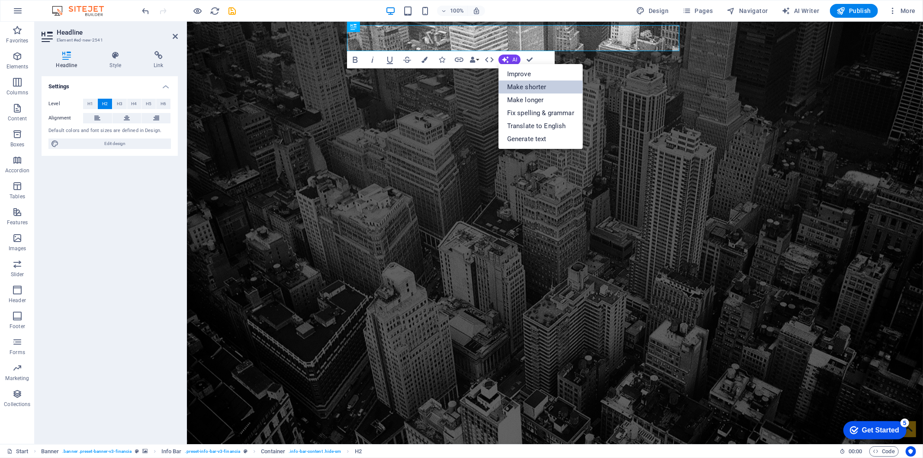
click at [533, 85] on link "Make shorter" at bounding box center [540, 86] width 84 height 13
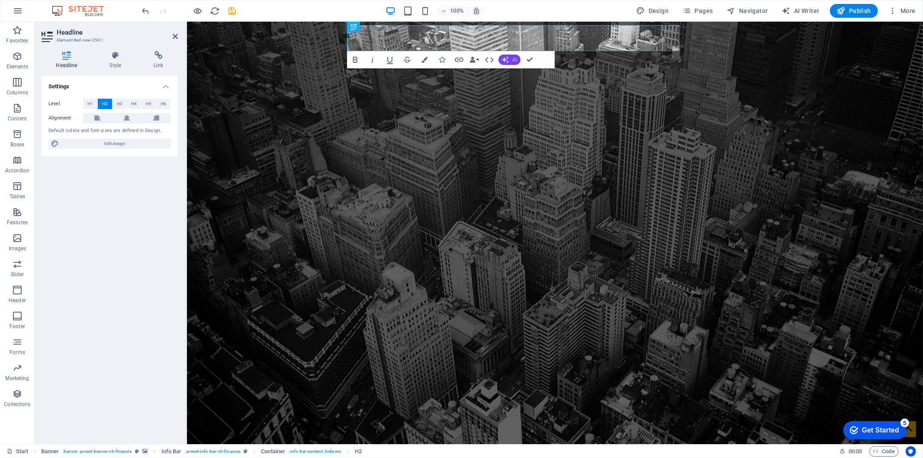
click at [507, 60] on icon "button" at bounding box center [505, 59] width 9 height 9
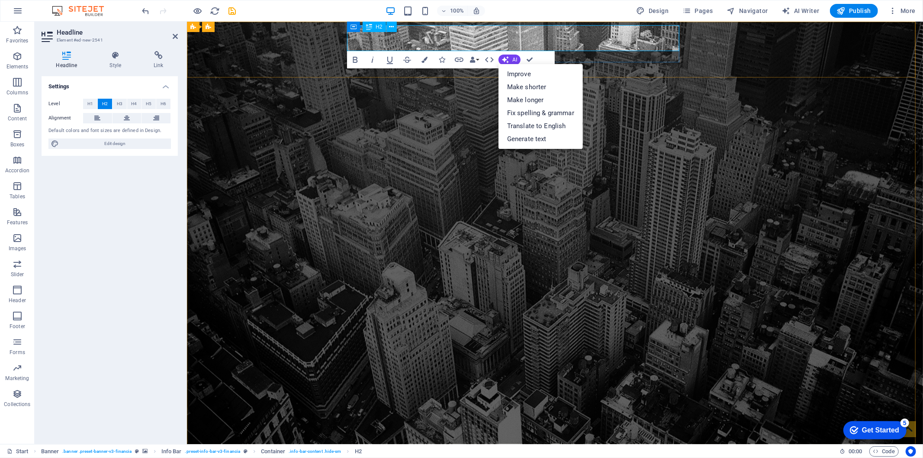
click at [408, 412] on h2 "NEW HEADLINE" at bounding box center [550, 460] width 401 height 26
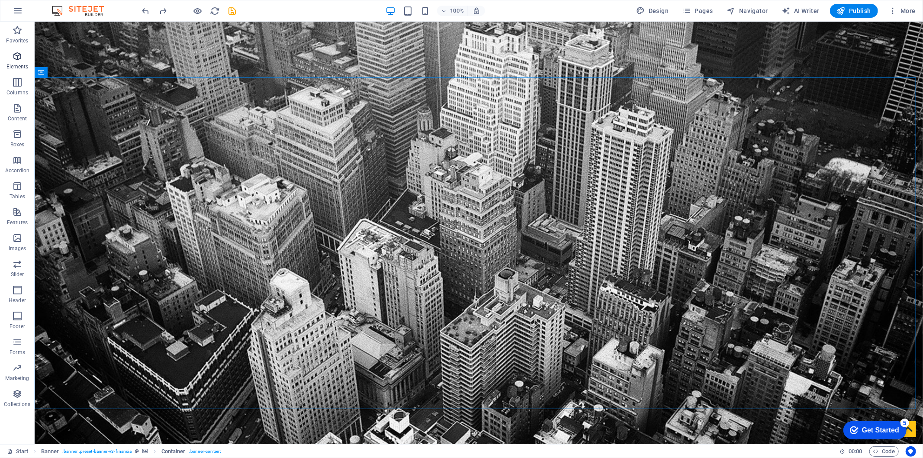
click at [14, 61] on icon "button" at bounding box center [17, 56] width 10 height 10
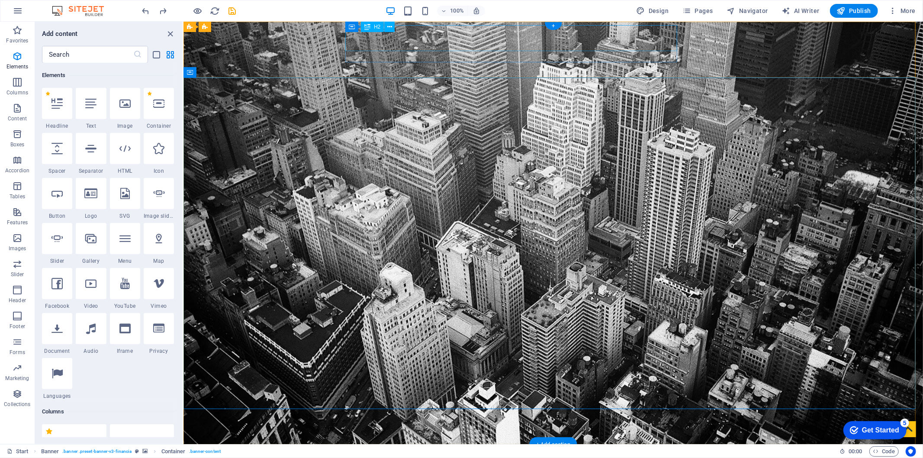
click at [460, 412] on div "NEW HEADLINE" at bounding box center [549, 460] width 401 height 26
click at [457, 412] on div "NEW HEADLINE" at bounding box center [549, 460] width 401 height 26
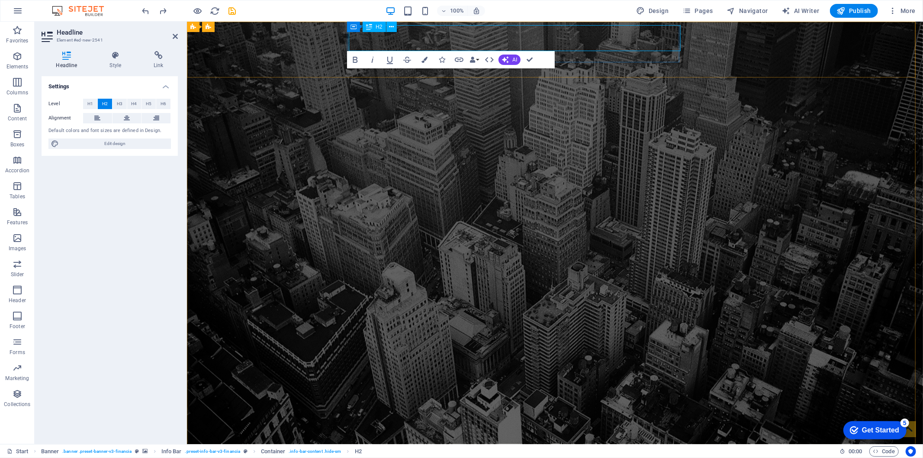
click at [457, 412] on h2 "NEW HEADLINE" at bounding box center [550, 460] width 401 height 26
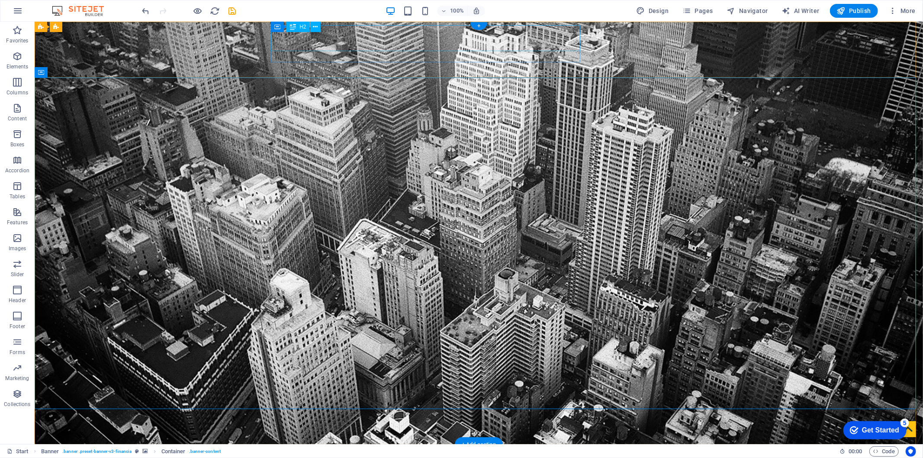
click at [496, 412] on div "EXPERT FIND" at bounding box center [474, 460] width 401 height 26
click at [478, 27] on div "+" at bounding box center [478, 26] width 17 height 8
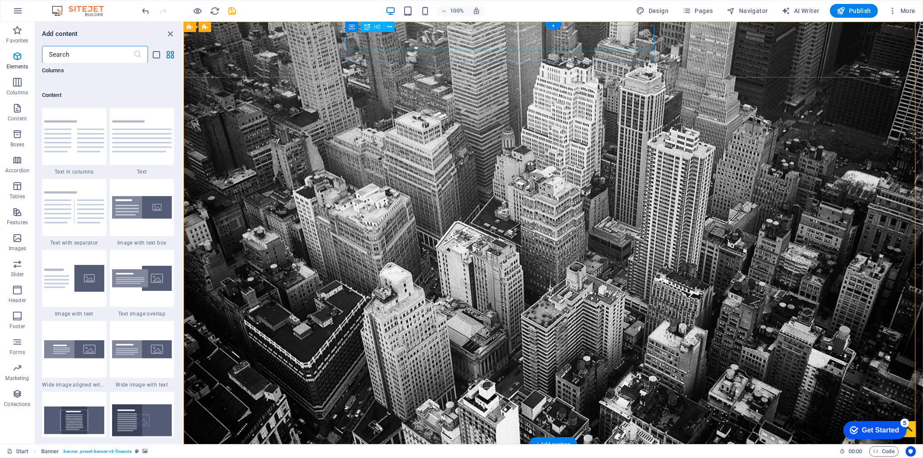
scroll to position [1513, 0]
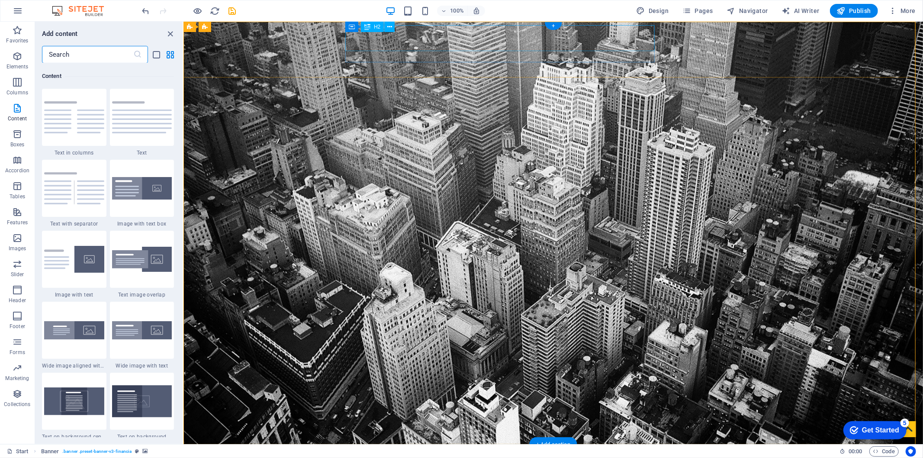
click at [495, 412] on div "EXPERT FIND" at bounding box center [549, 460] width 401 height 26
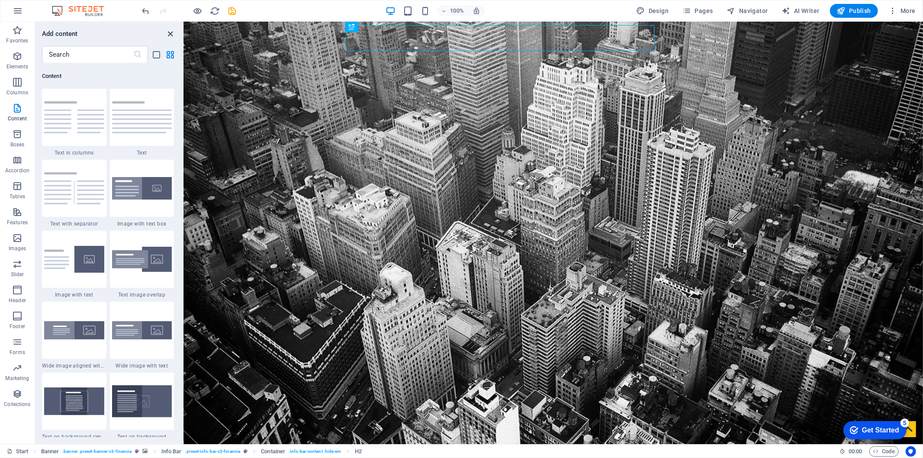
click at [171, 32] on icon "close panel" at bounding box center [171, 34] width 10 height 10
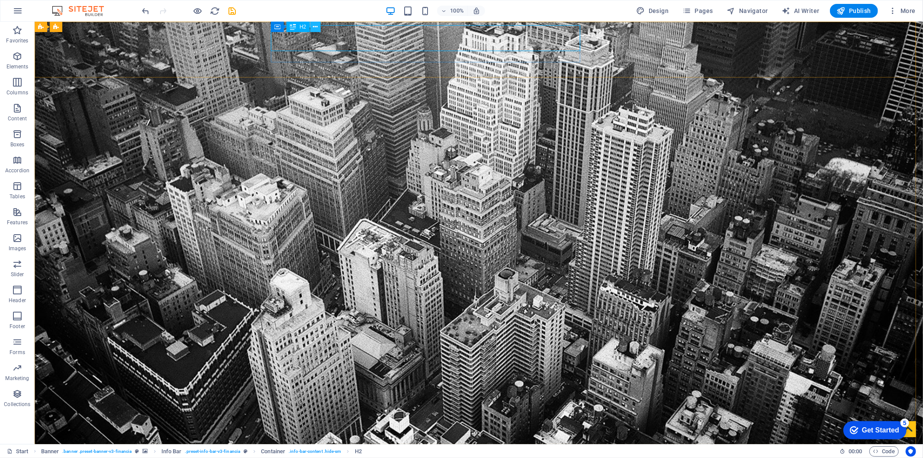
click at [310, 23] on button at bounding box center [315, 27] width 10 height 10
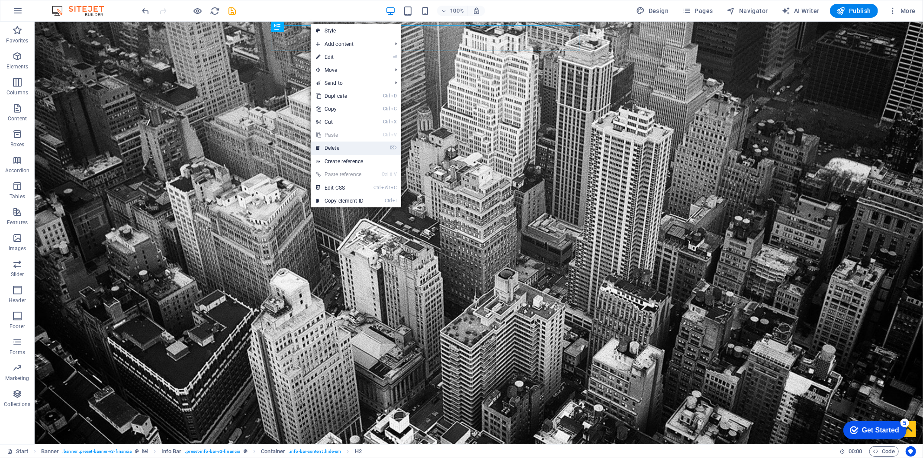
click at [370, 147] on li "⌦ Delete" at bounding box center [356, 147] width 90 height 13
click at [371, 146] on li "⌦ Delete" at bounding box center [356, 147] width 90 height 13
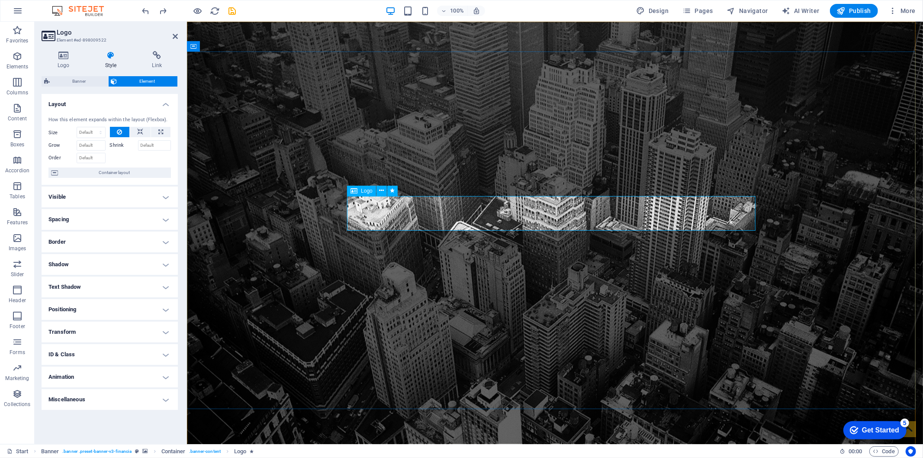
click at [355, 192] on icon at bounding box center [353, 191] width 7 height 10
click at [390, 189] on icon at bounding box center [392, 190] width 5 height 9
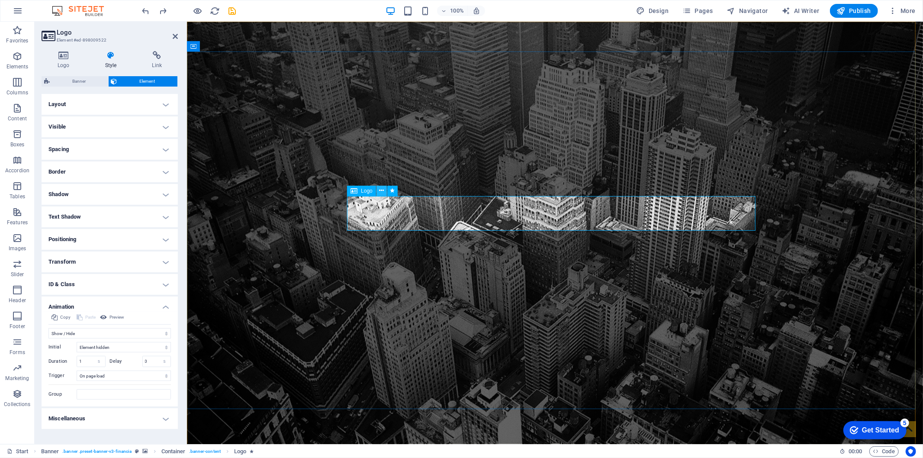
click at [382, 190] on icon at bounding box center [381, 190] width 5 height 9
click at [382, 191] on icon at bounding box center [381, 190] width 5 height 9
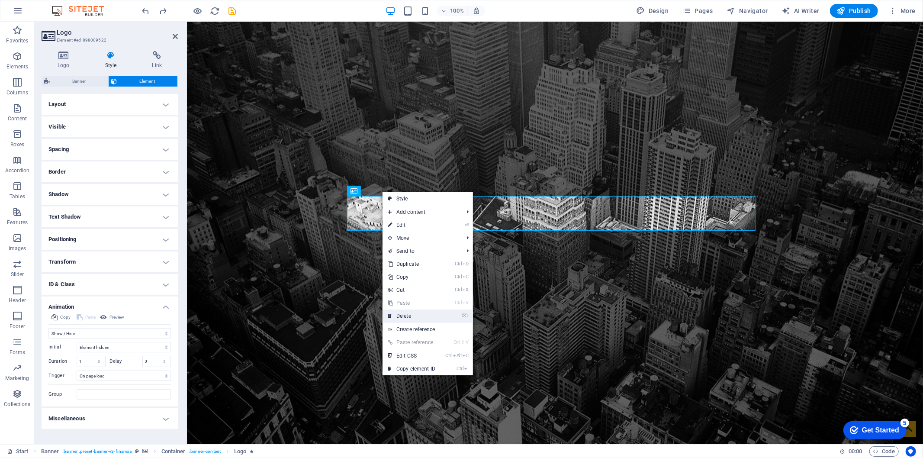
drag, startPoint x: 430, startPoint y: 316, endPoint x: 395, endPoint y: 294, distance: 41.0
click at [430, 316] on link "⌦ Delete" at bounding box center [411, 315] width 58 height 13
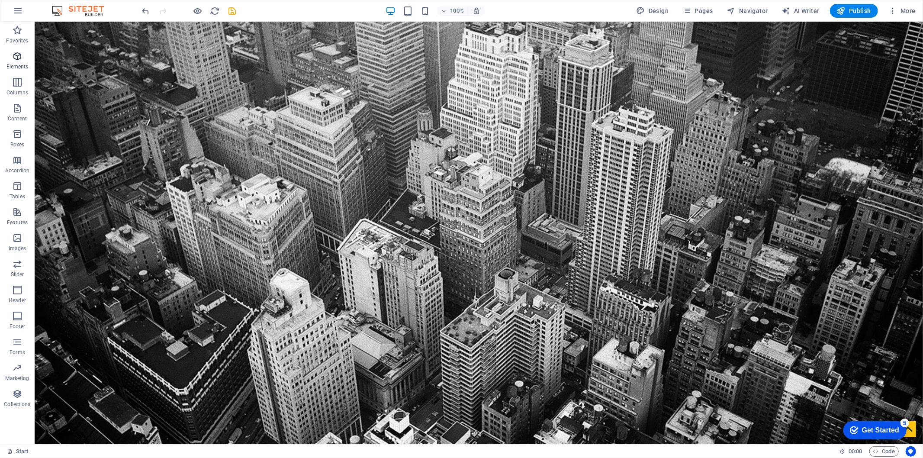
click at [22, 59] on icon "button" at bounding box center [17, 56] width 10 height 10
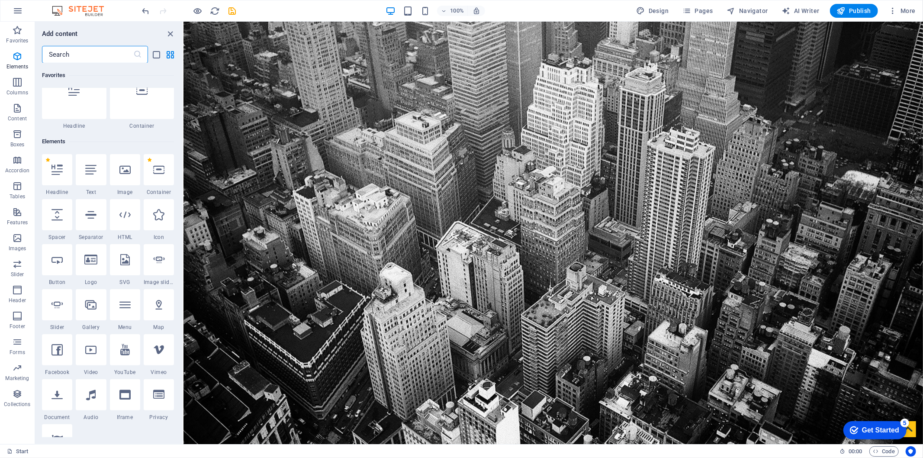
scroll to position [83, 0]
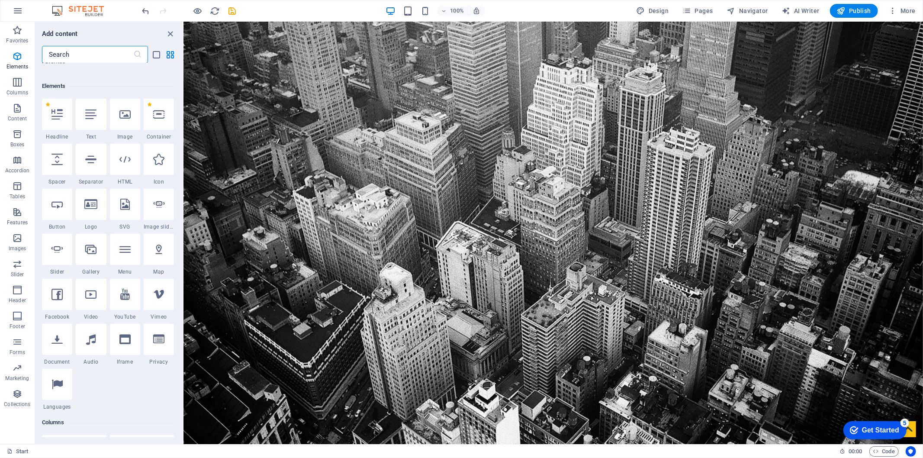
click at [69, 49] on input "text" at bounding box center [87, 54] width 91 height 17
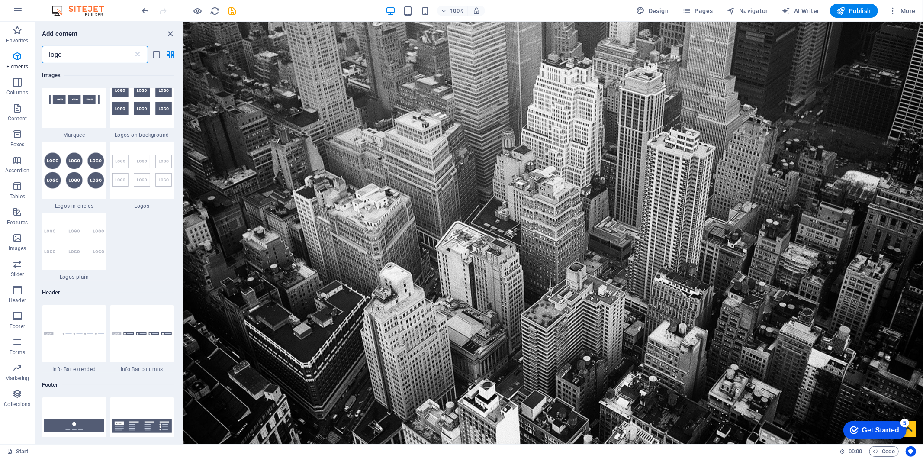
scroll to position [0, 0]
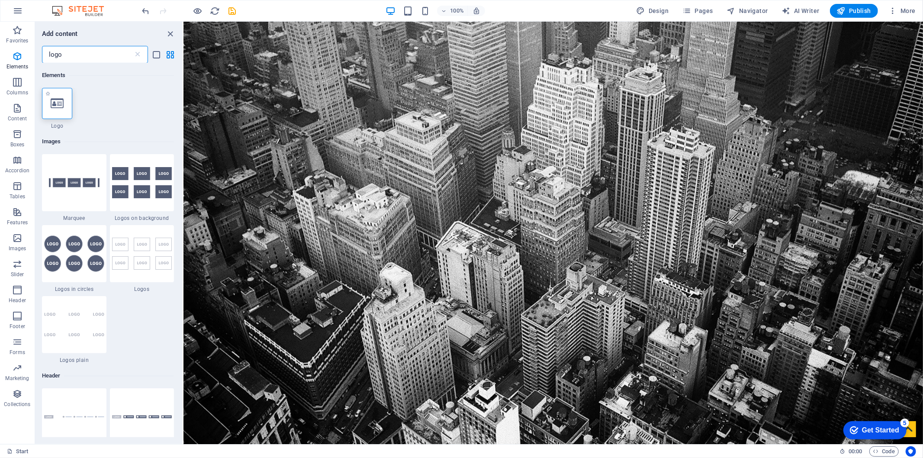
type input "logo"
click at [63, 103] on icon at bounding box center [57, 103] width 13 height 11
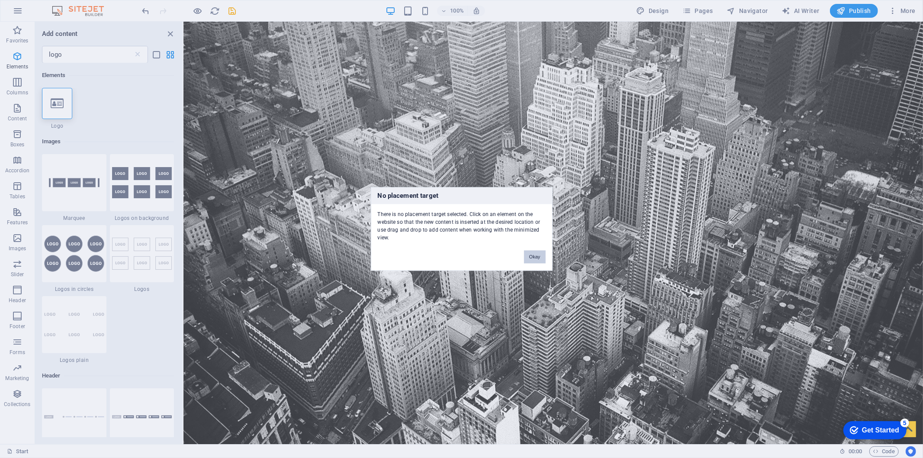
click at [534, 254] on button "Okay" at bounding box center [535, 256] width 22 height 13
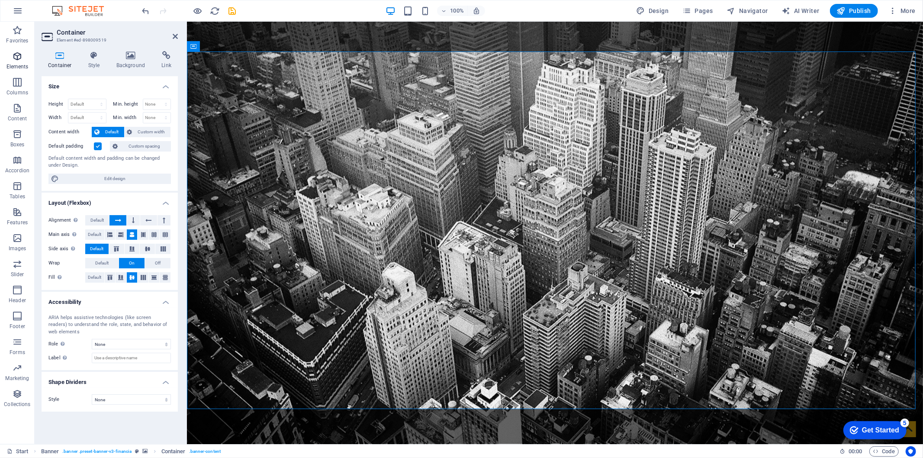
click at [19, 61] on icon "button" at bounding box center [17, 56] width 10 height 10
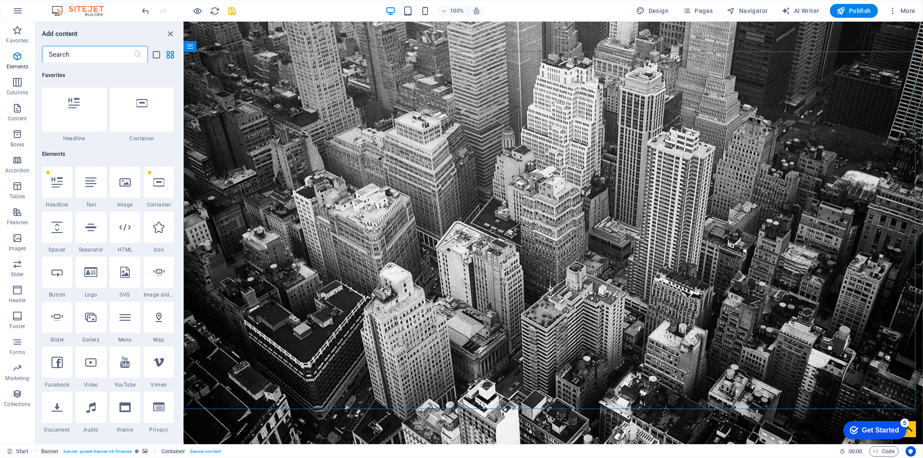
scroll to position [74, 0]
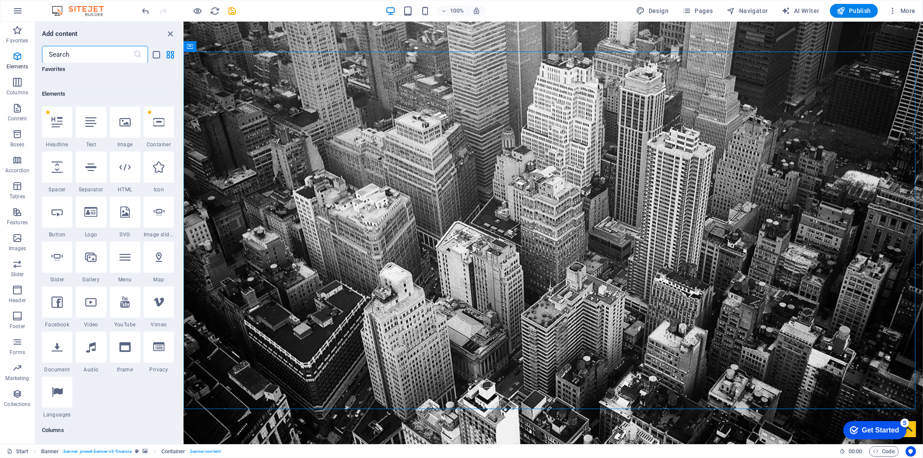
click at [100, 53] on input "text" at bounding box center [87, 54] width 91 height 17
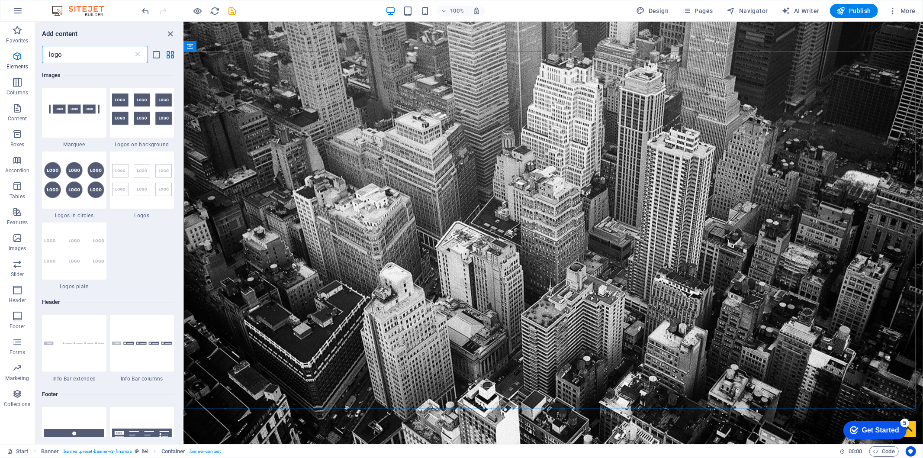
scroll to position [0, 0]
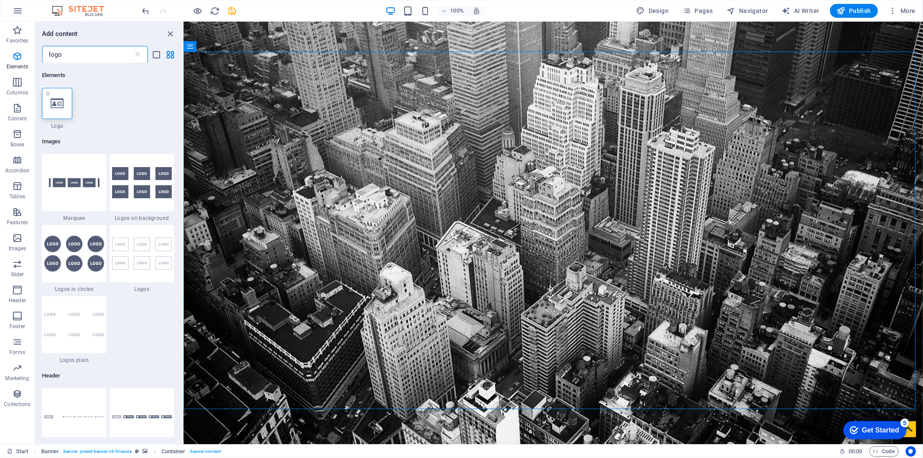
type input "logo"
click at [64, 115] on div at bounding box center [57, 103] width 30 height 31
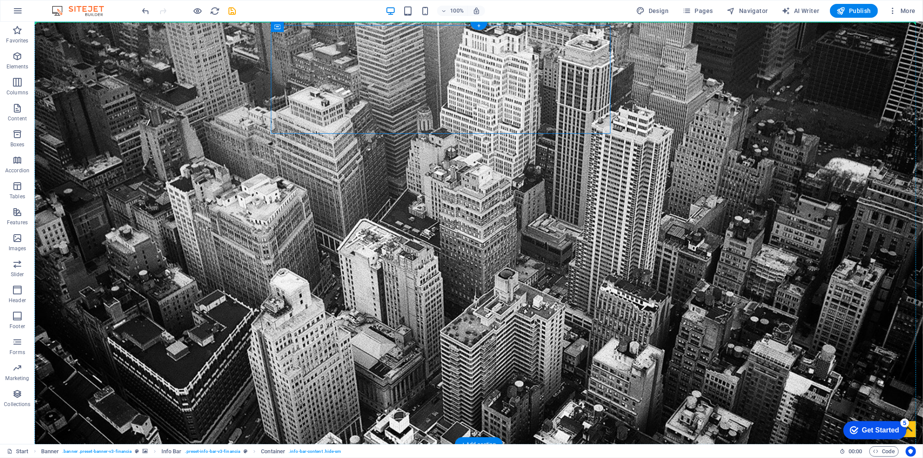
drag, startPoint x: 441, startPoint y: 201, endPoint x: 403, endPoint y: 205, distance: 38.7
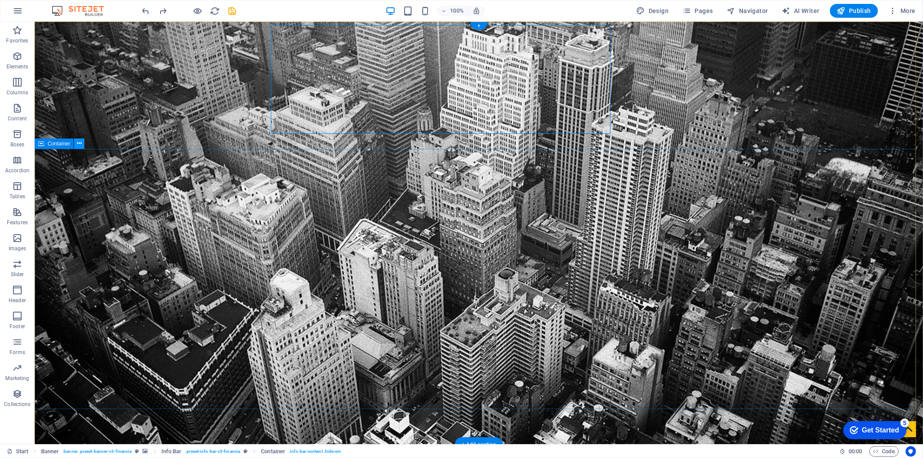
click at [81, 144] on button at bounding box center [79, 143] width 10 height 10
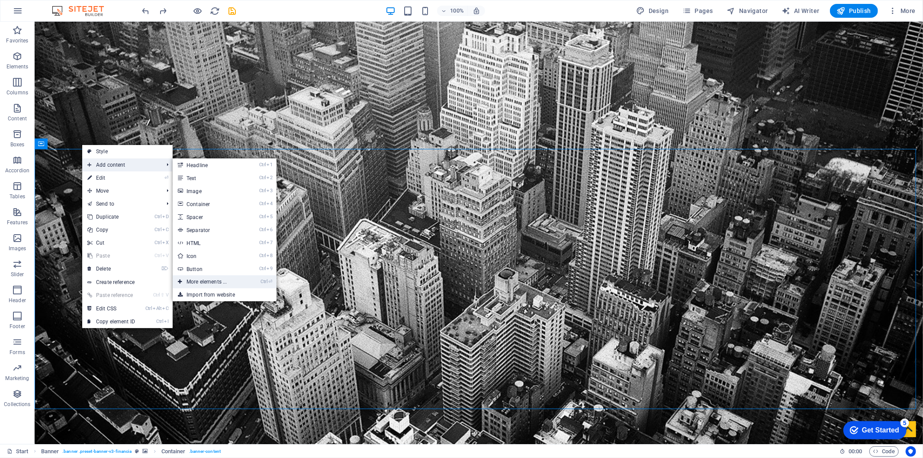
click at [253, 280] on li "Ctrl ⏎ More elements ..." at bounding box center [225, 281] width 104 height 13
click at [244, 278] on link "Ctrl ⏎ More elements ..." at bounding box center [208, 281] width 71 height 13
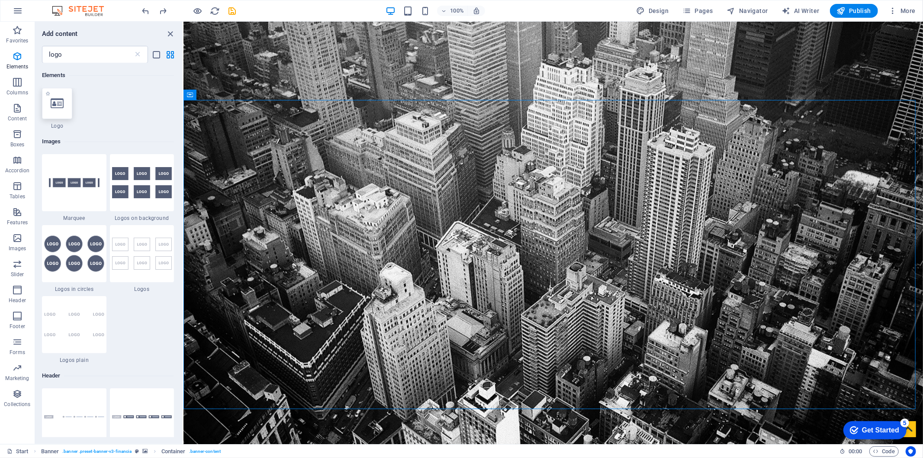
click at [63, 103] on icon at bounding box center [57, 103] width 13 height 11
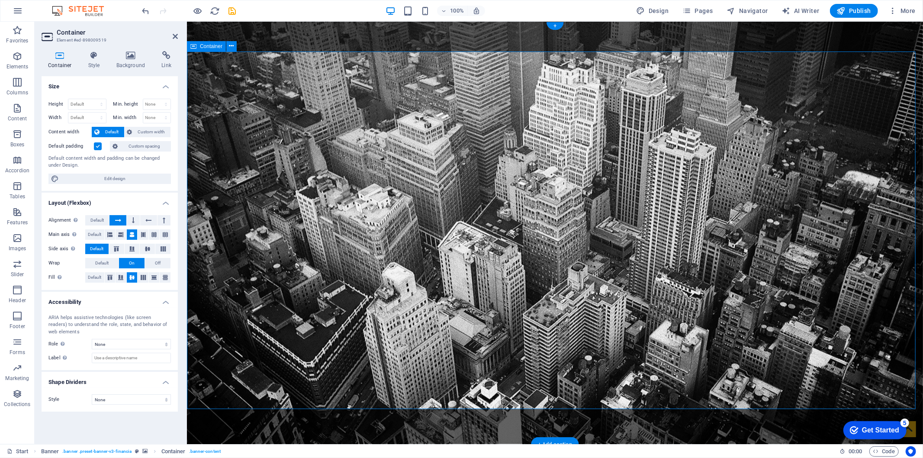
click at [20, 112] on icon "button" at bounding box center [17, 108] width 10 height 10
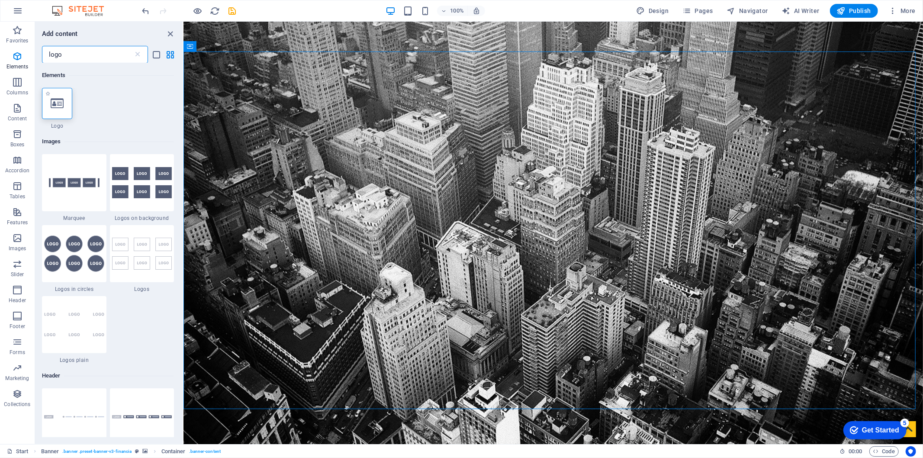
type input "logo"
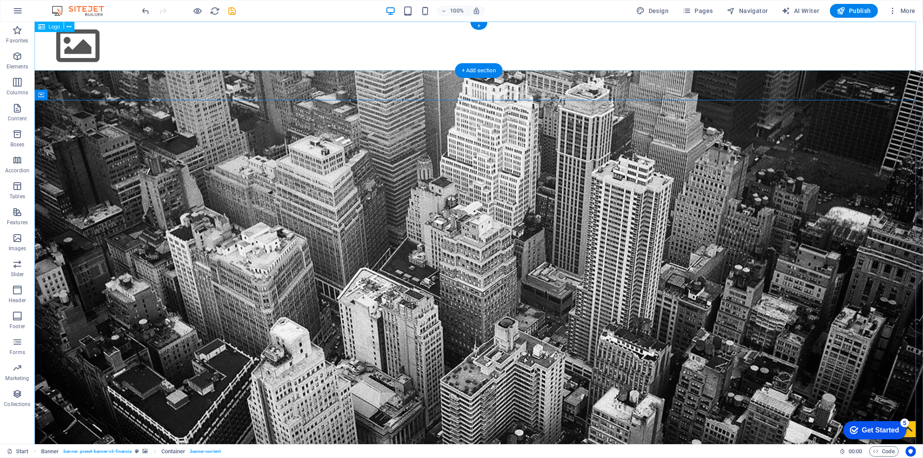
click at [639, 42] on div at bounding box center [478, 45] width 888 height 49
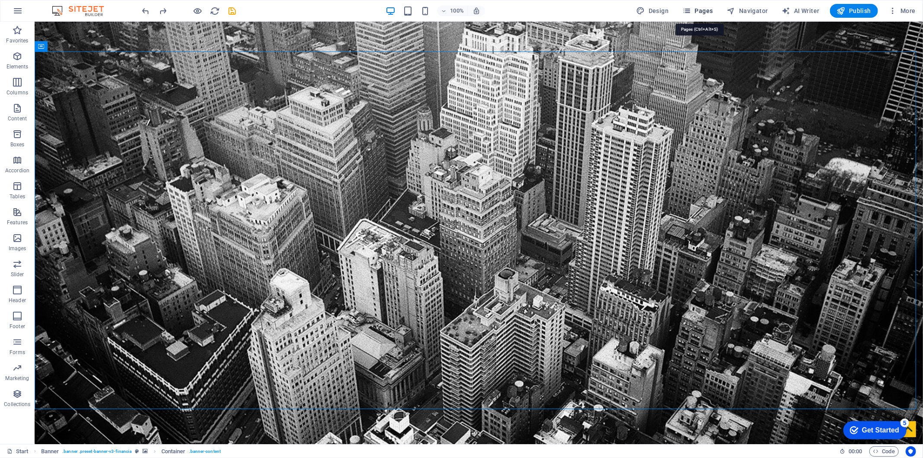
click at [697, 10] on span "Pages" at bounding box center [697, 10] width 30 height 9
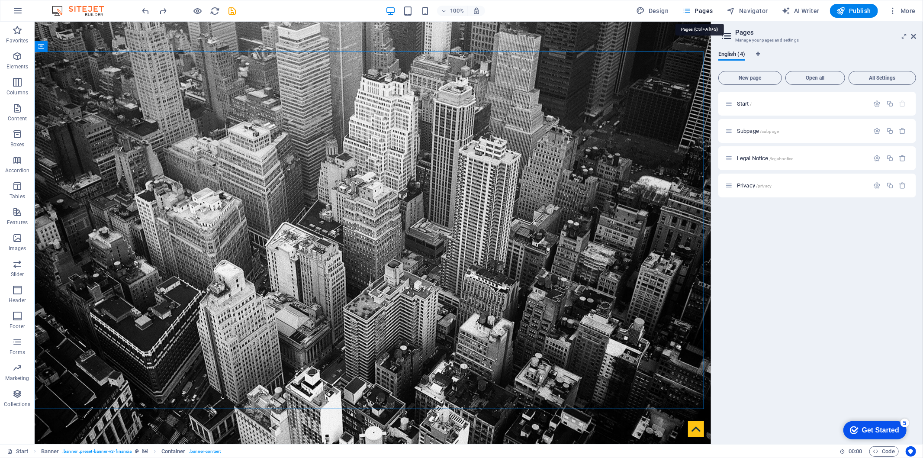
click at [697, 10] on span "Pages" at bounding box center [697, 10] width 30 height 9
click at [830, 36] on icon at bounding box center [913, 36] width 5 height 7
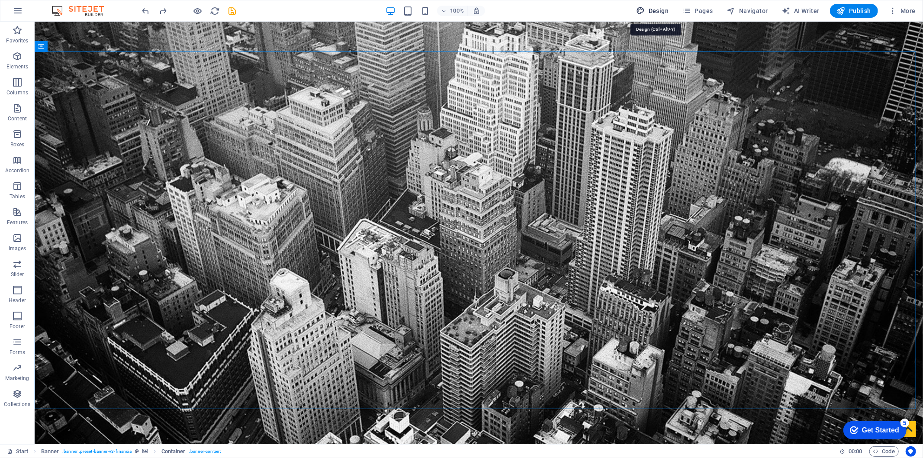
click at [654, 14] on span "Design" at bounding box center [652, 10] width 32 height 9
select select "rem"
select select "300"
select select "px"
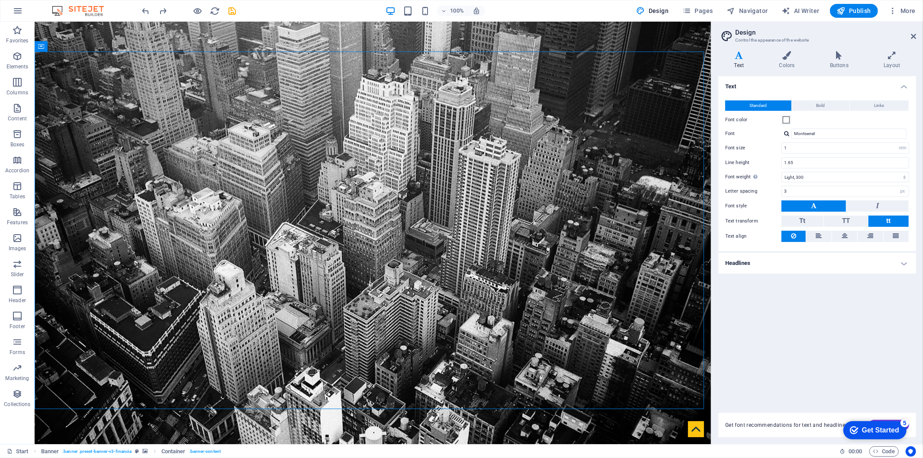
click at [830, 35] on h2 "Design" at bounding box center [825, 33] width 181 height 8
click at [830, 36] on h2 "Design" at bounding box center [825, 33] width 181 height 8
click at [830, 36] on icon at bounding box center [913, 36] width 5 height 7
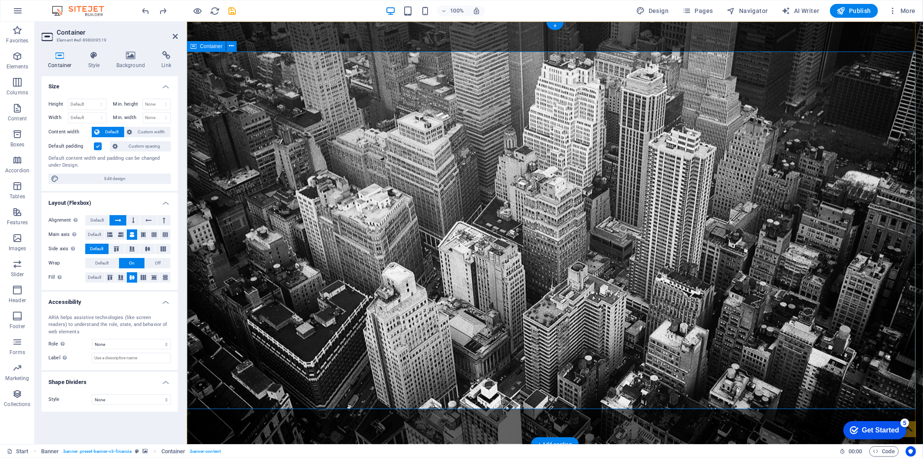
click at [166, 202] on h4 "Layout (Flexbox)" at bounding box center [110, 201] width 136 height 16
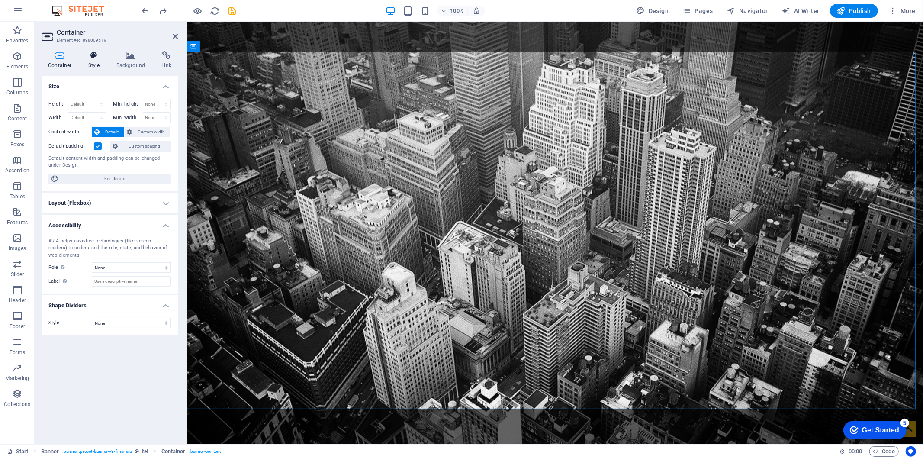
click at [95, 58] on icon at bounding box center [94, 55] width 25 height 9
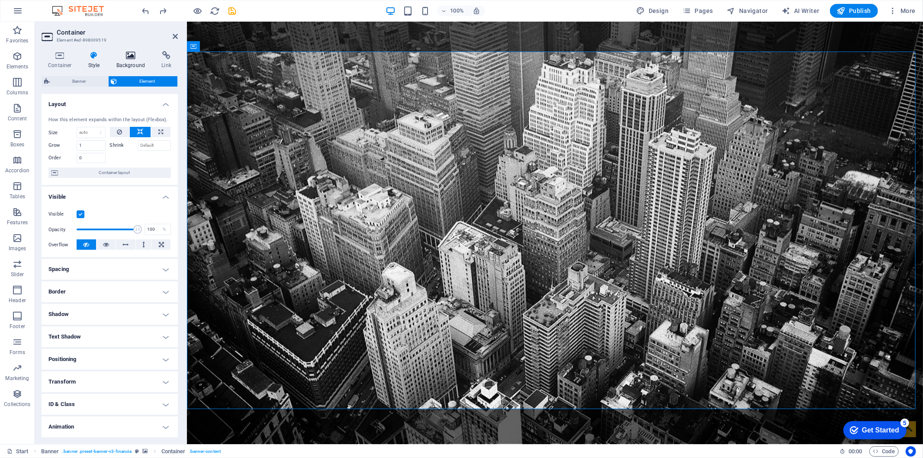
click at [119, 60] on h4 "Background" at bounding box center [132, 60] width 45 height 18
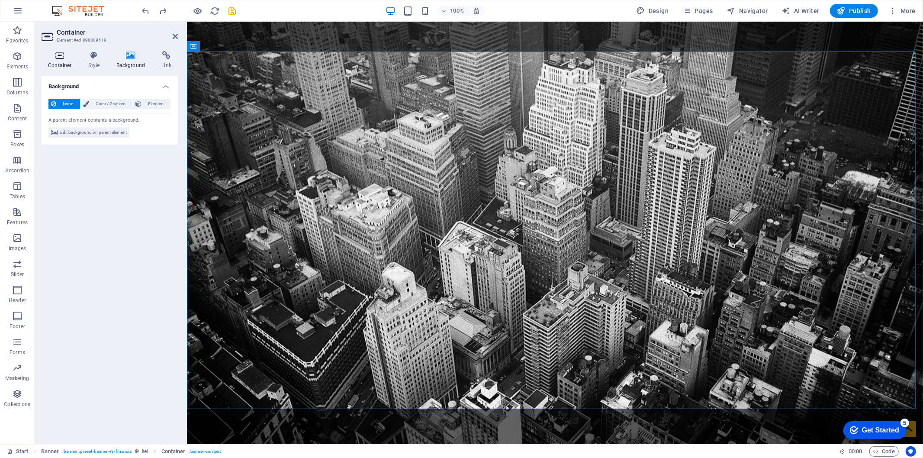
click at [67, 61] on h4 "Container" at bounding box center [62, 60] width 40 height 18
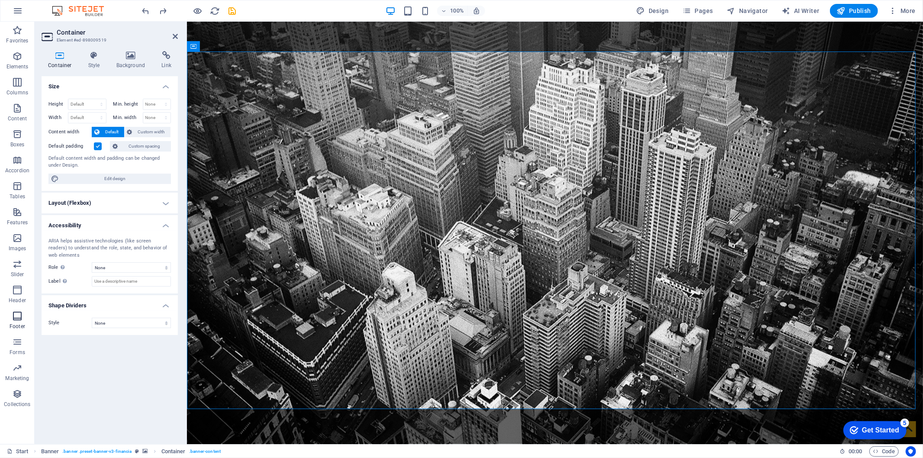
click at [14, 321] on icon "button" at bounding box center [17, 316] width 10 height 10
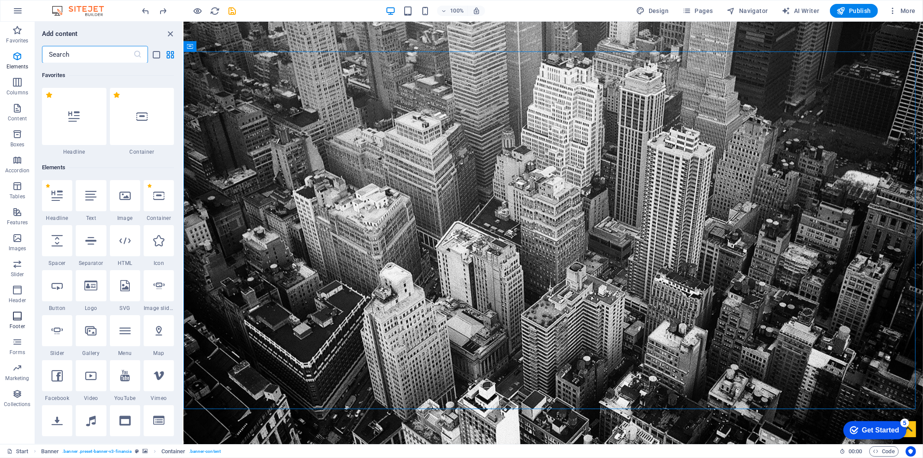
scroll to position [5726, 0]
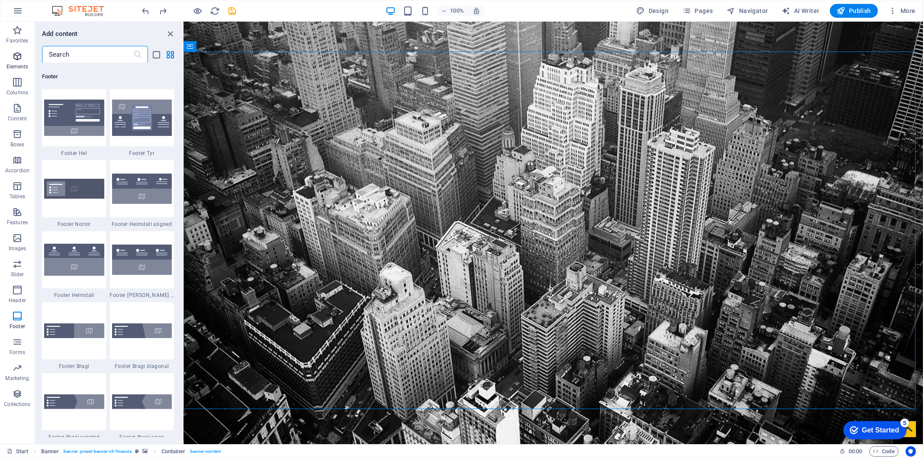
click at [11, 72] on button "Elements" at bounding box center [17, 61] width 35 height 26
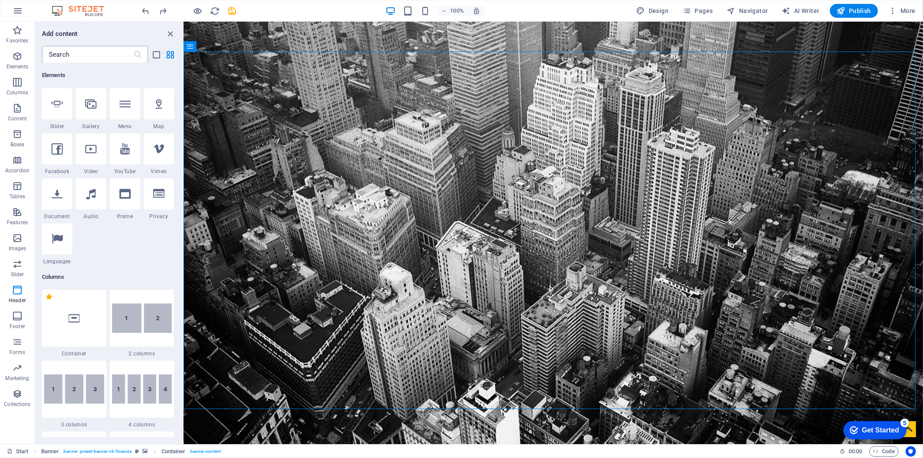
scroll to position [92, 0]
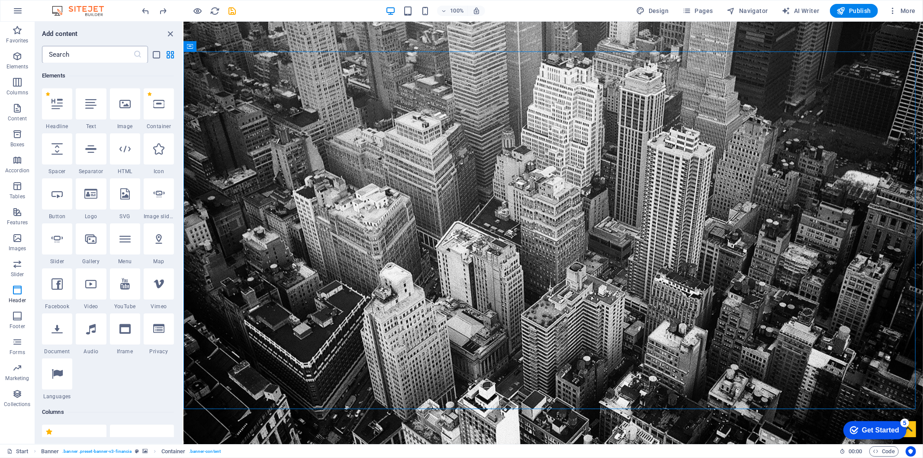
click at [75, 51] on input "text" at bounding box center [87, 54] width 91 height 17
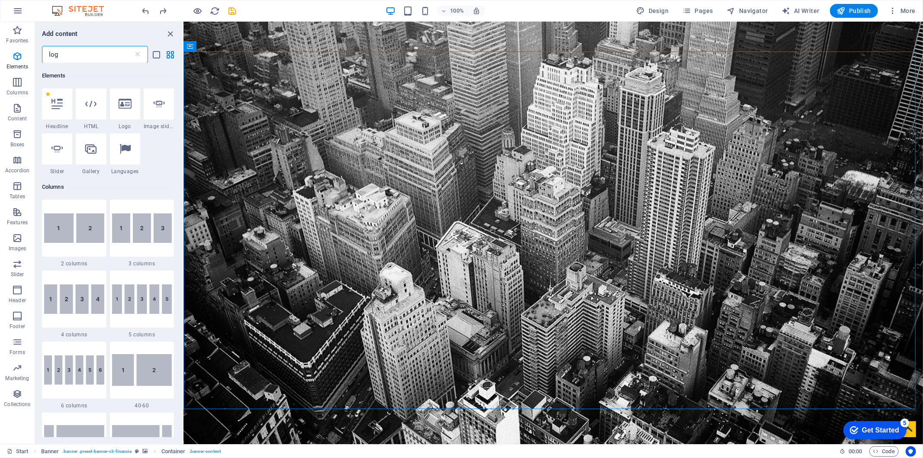
type input "logo"
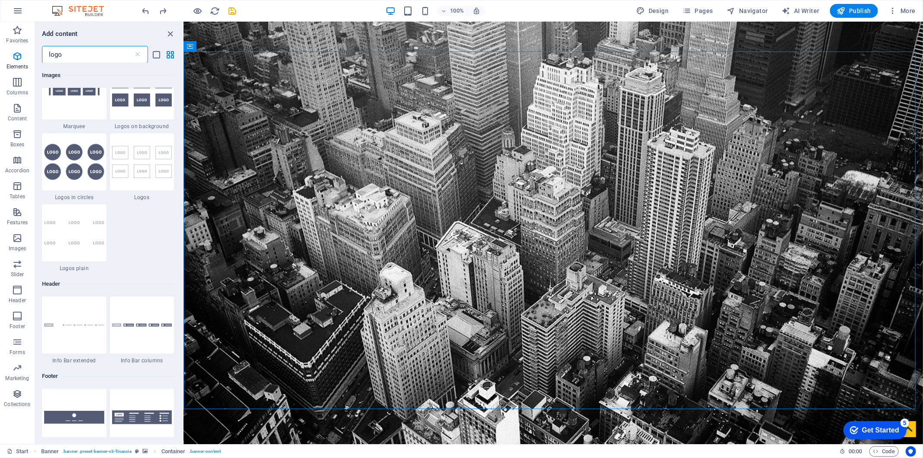
scroll to position [0, 0]
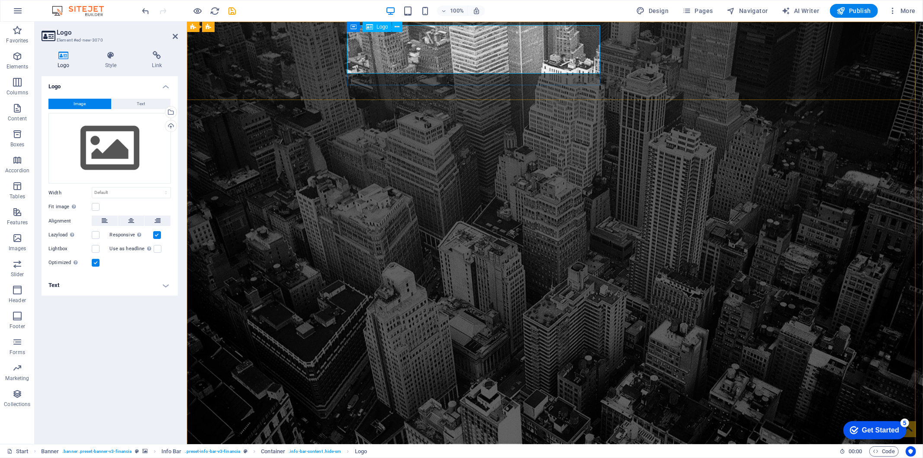
click at [392, 24] on icon at bounding box center [391, 26] width 5 height 9
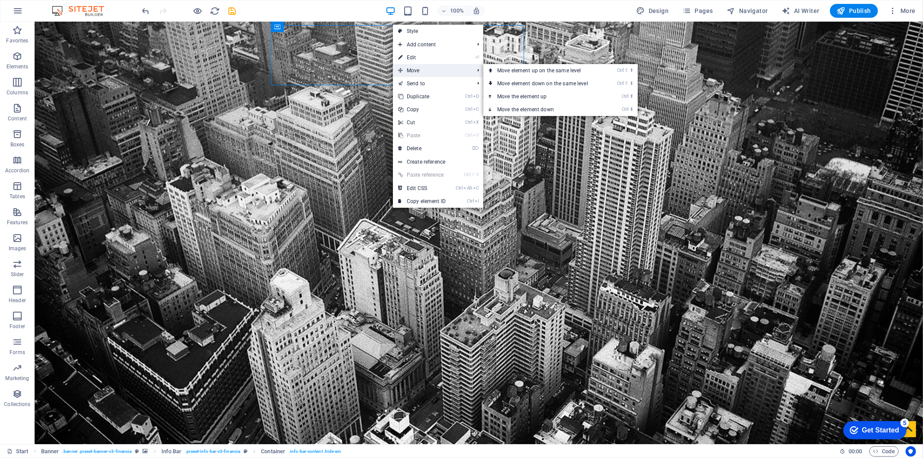
click at [457, 71] on span "Move" at bounding box center [431, 70] width 77 height 13
click at [450, 68] on span "Move" at bounding box center [431, 70] width 77 height 13
click at [536, 83] on link "Ctrl ⇧ ⬇ Move element down on the same level" at bounding box center [544, 83] width 122 height 13
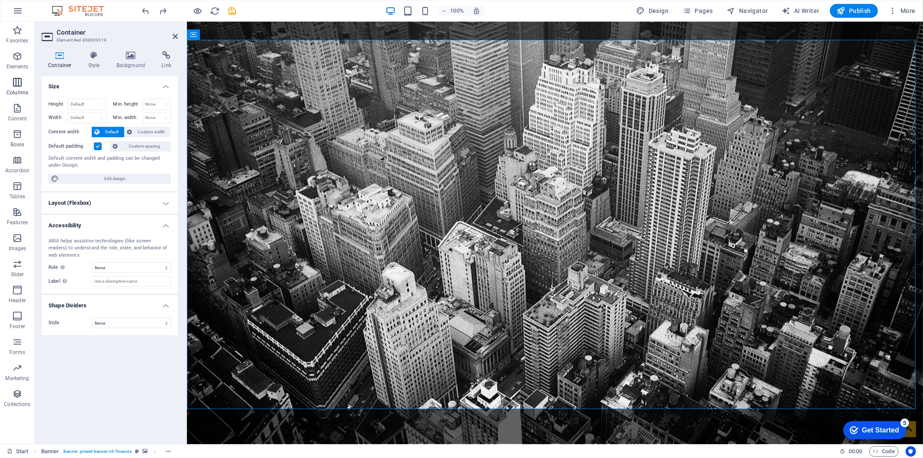
click at [22, 83] on icon "button" at bounding box center [17, 82] width 10 height 10
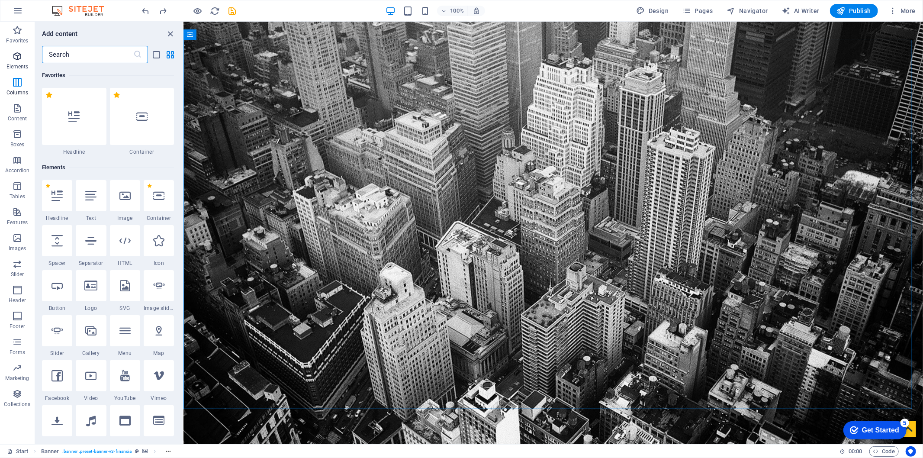
click at [18, 60] on icon "button" at bounding box center [17, 56] width 10 height 10
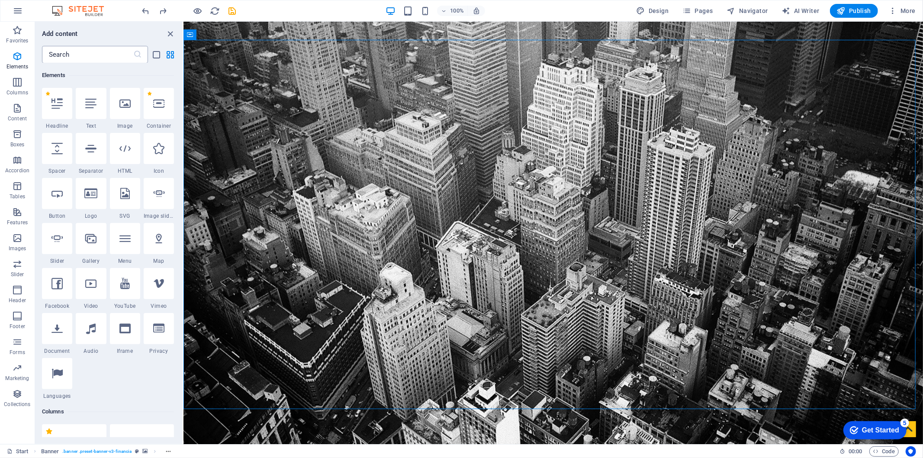
click at [88, 57] on input "text" at bounding box center [87, 54] width 91 height 17
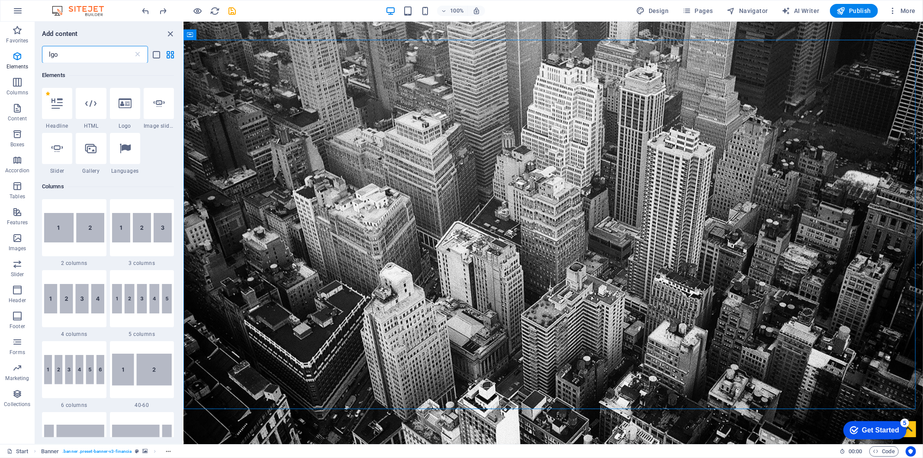
scroll to position [0, 0]
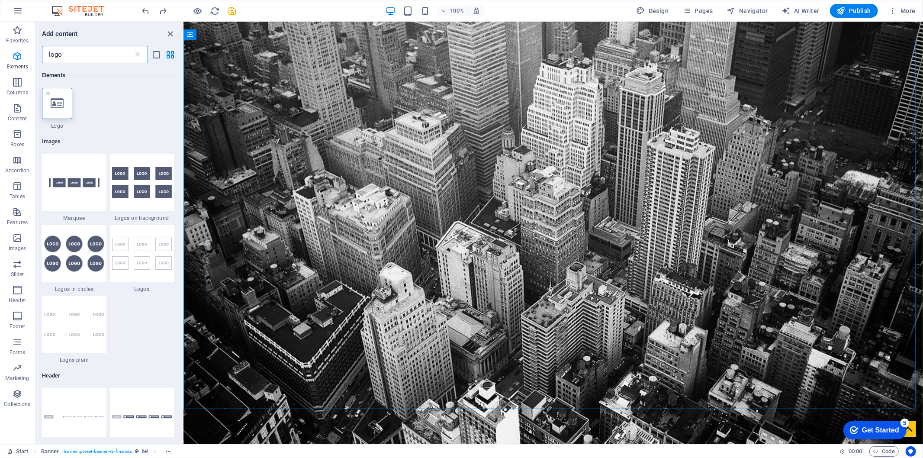
type input "logo"
drag, startPoint x: 65, startPoint y: 101, endPoint x: 103, endPoint y: 95, distance: 38.1
click at [106, 96] on div "1 Star Logo" at bounding box center [108, 109] width 132 height 42
click at [49, 94] on label "1 Star" at bounding box center [47, 93] width 5 height 5
click at [45, 99] on input "1 Star" at bounding box center [45, 99] width 0 height 0
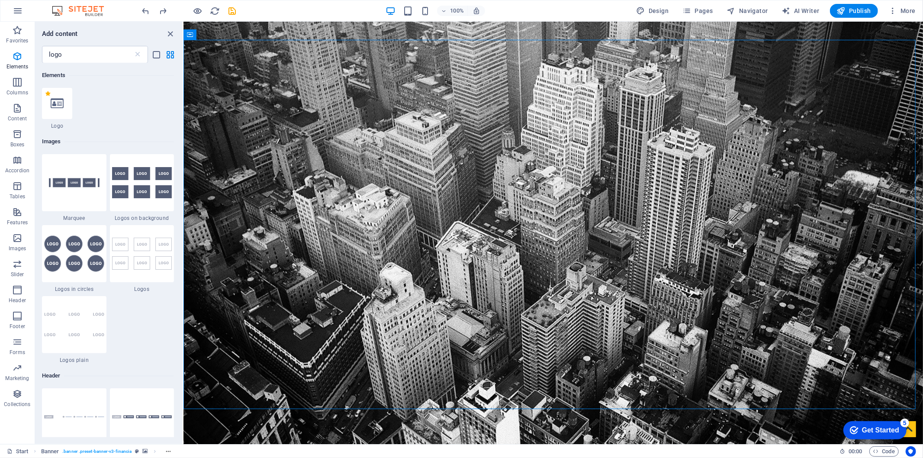
radio input "true"
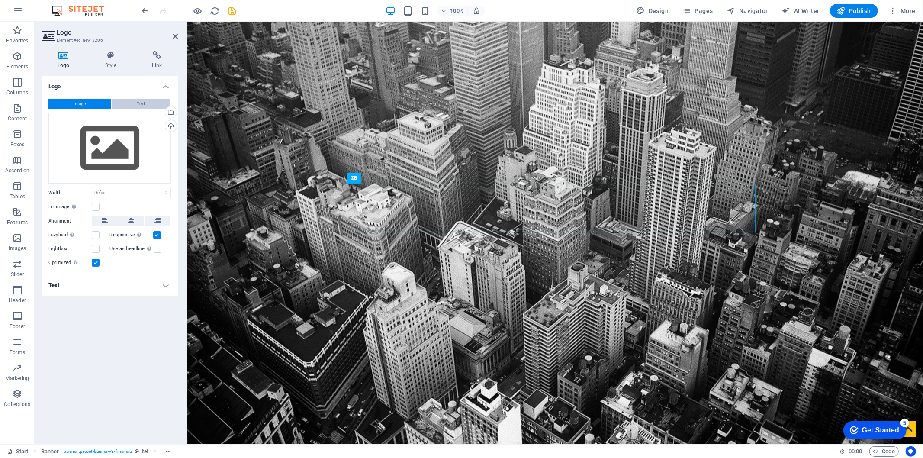
click at [148, 99] on button "Text" at bounding box center [141, 104] width 59 height 10
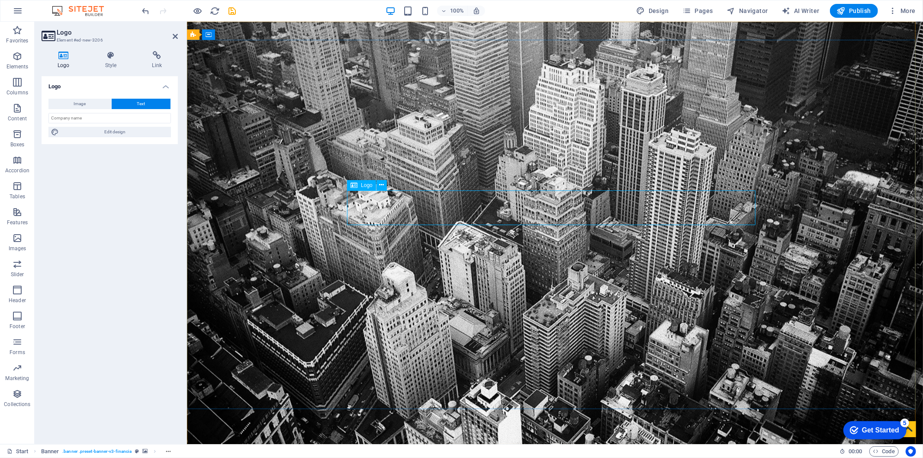
click at [133, 131] on span "Edit design" at bounding box center [114, 132] width 107 height 10
select select "rem"
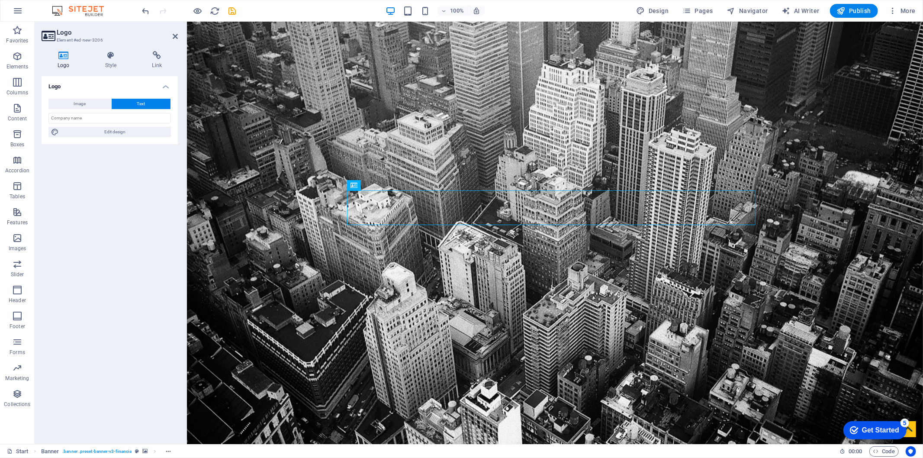
select select "300"
select select "px"
select select "rem"
select select "700"
select select "px"
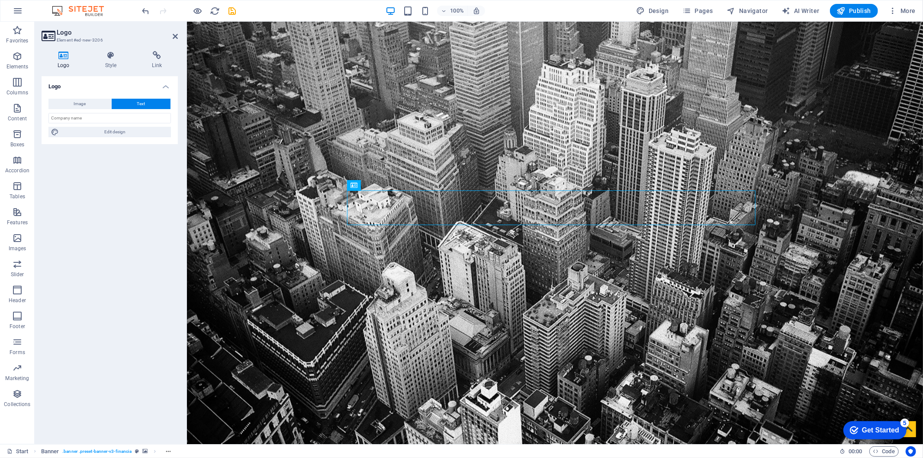
select select "rem"
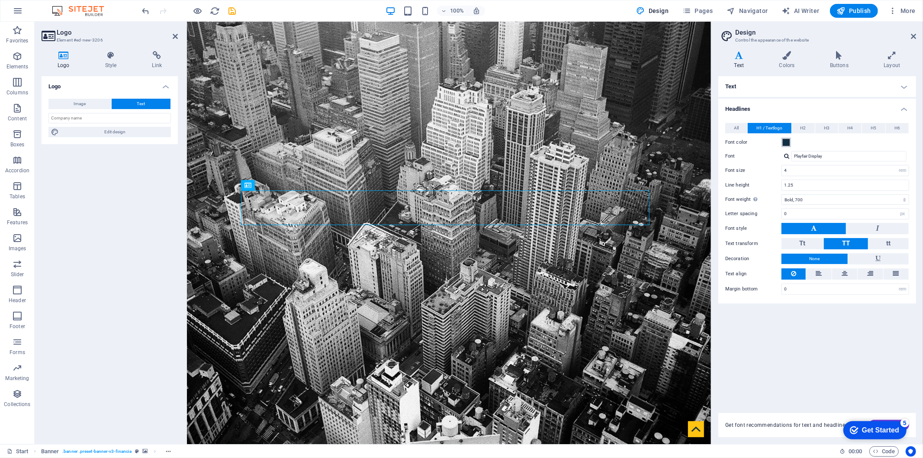
click at [786, 144] on span at bounding box center [786, 142] width 7 height 7
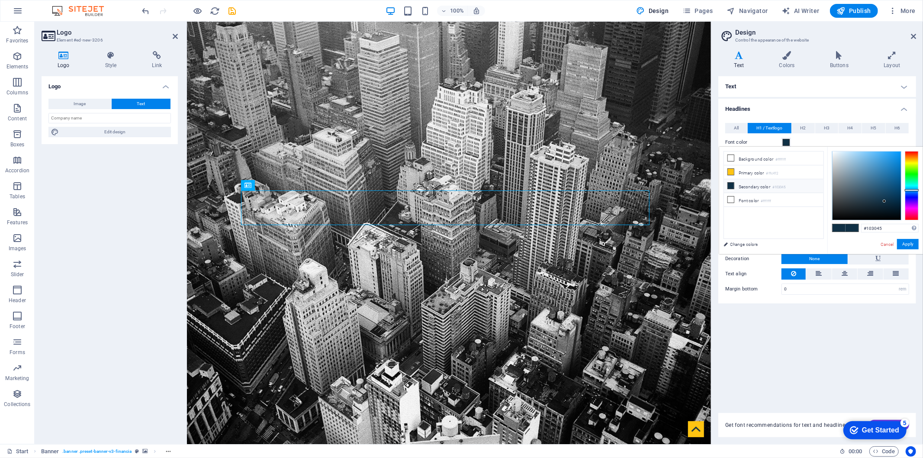
click at [754, 186] on li "Secondary color #103045" at bounding box center [773, 186] width 99 height 14
type input "#ffffff"
drag, startPoint x: 880, startPoint y: 200, endPoint x: 784, endPoint y: 149, distance: 109.0
click at [784, 149] on div "less Background color #ffffff Primary color #ffc412 Secondary color #103045 Fon…" at bounding box center [821, 200] width 204 height 107
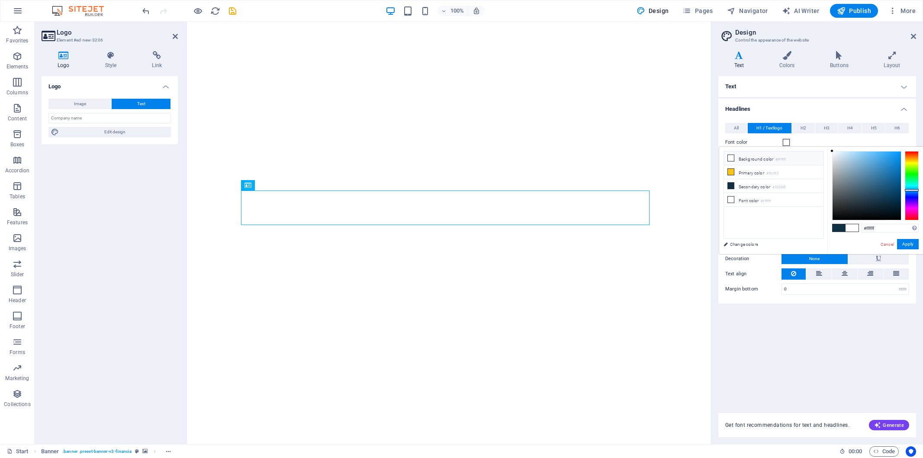
select select "rem"
select select "700"
select select "px"
select select "rem"
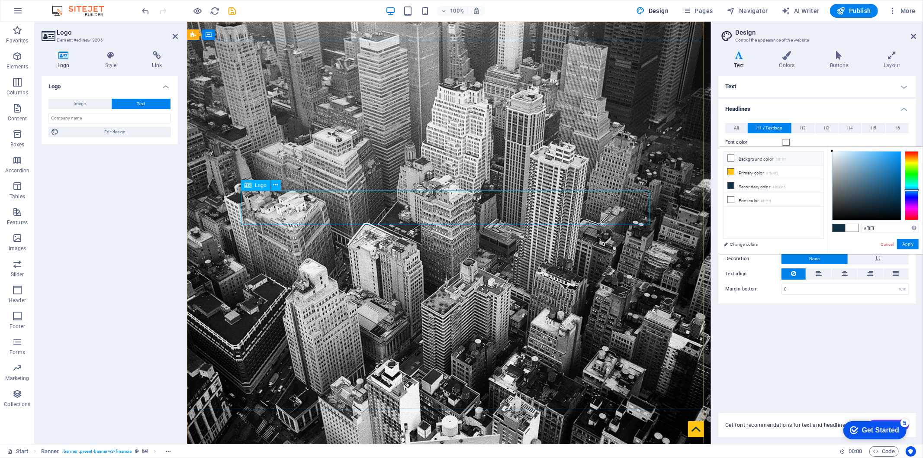
click at [103, 115] on input "text" at bounding box center [109, 118] width 122 height 10
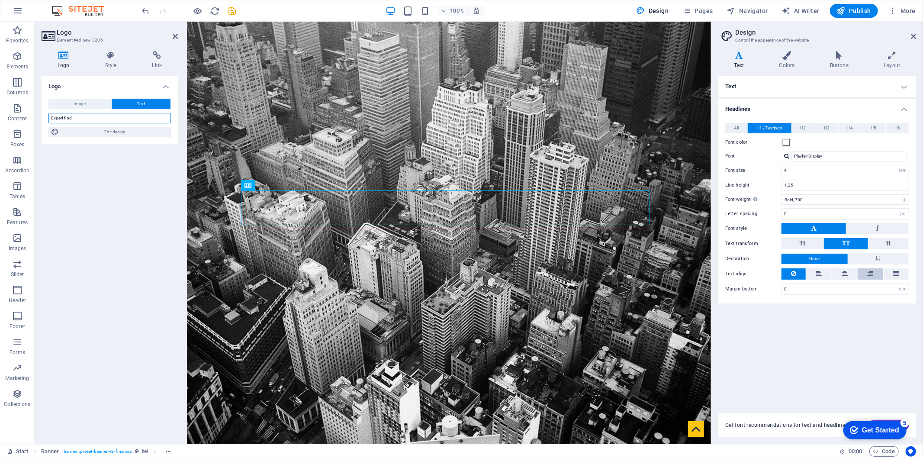
type input "Expert find"
click at [844, 269] on icon at bounding box center [844, 273] width 6 height 10
click at [873, 257] on button at bounding box center [878, 258] width 61 height 11
click at [808, 256] on button "None" at bounding box center [814, 258] width 66 height 10
click at [808, 126] on button "H2" at bounding box center [803, 128] width 23 height 10
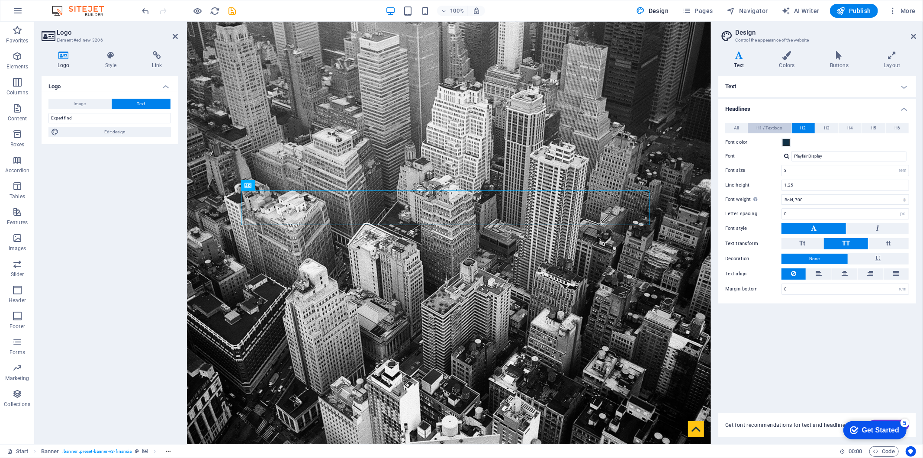
click at [773, 127] on span "H1 / Textlogo" at bounding box center [769, 128] width 26 height 10
drag, startPoint x: 728, startPoint y: 12, endPoint x: 914, endPoint y: 35, distance: 188.2
click at [914, 35] on icon at bounding box center [913, 36] width 5 height 7
